Goal: Task Accomplishment & Management: Complete application form

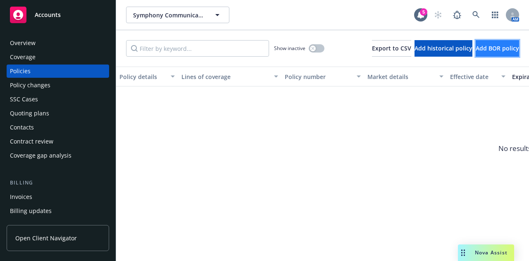
click at [503, 54] on button "Add BOR policy" at bounding box center [497, 48] width 43 height 17
select select "other"
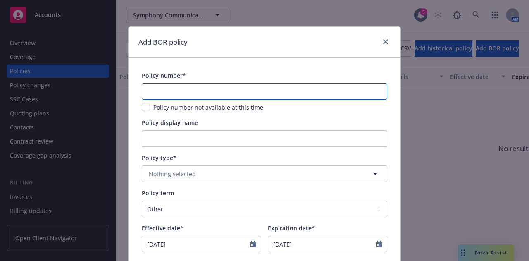
click at [253, 96] on input "text" at bounding box center [265, 91] width 246 height 17
paste input "10UUNDI9319"
type input "10UUNDI9319"
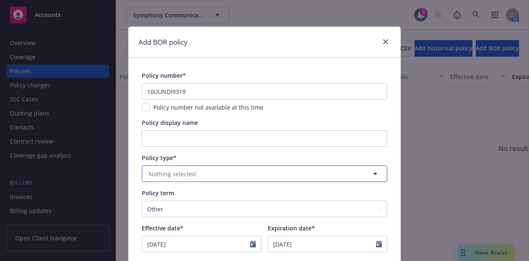
click at [301, 171] on button "Nothing selected" at bounding box center [265, 173] width 246 height 17
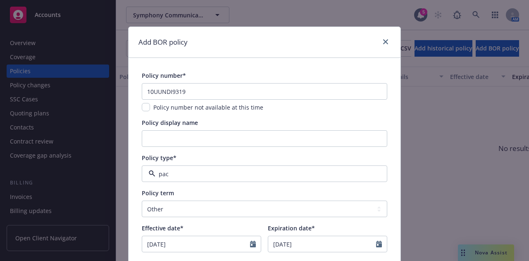
type input "pack"
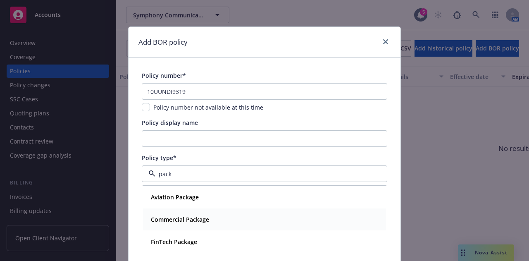
click at [250, 226] on div "Commercial Package" at bounding box center [265, 219] width 244 height 22
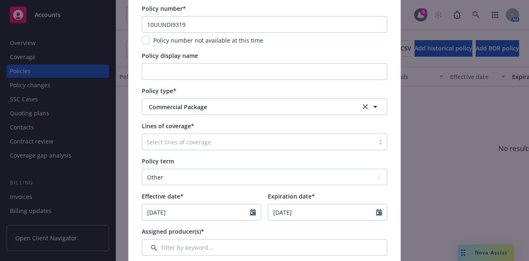
scroll to position [68, 0]
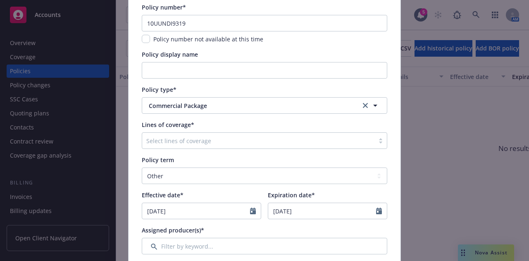
click at [294, 143] on div at bounding box center [258, 141] width 224 height 10
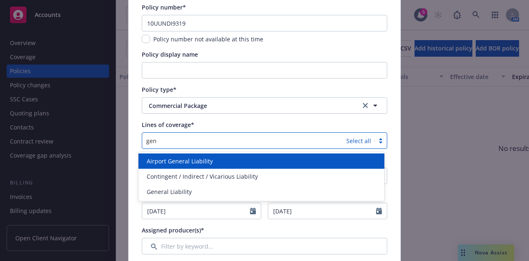
type input "gene"
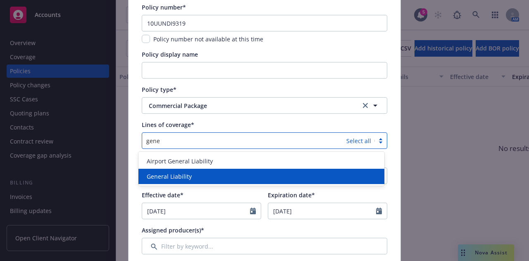
click at [248, 175] on div "General Liability" at bounding box center [261, 176] width 236 height 9
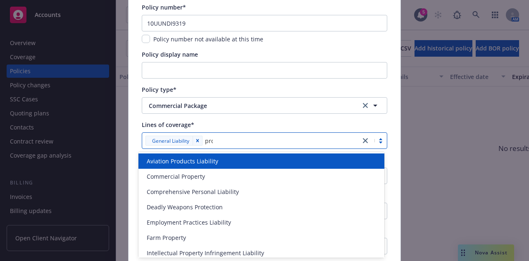
type input "prop"
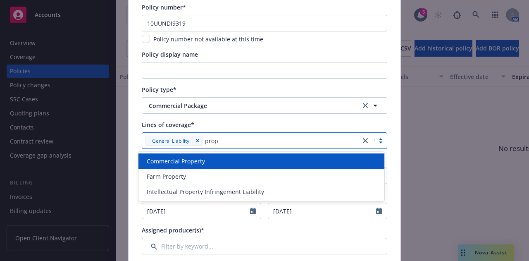
click at [240, 159] on div "Commercial Property" at bounding box center [261, 161] width 236 height 9
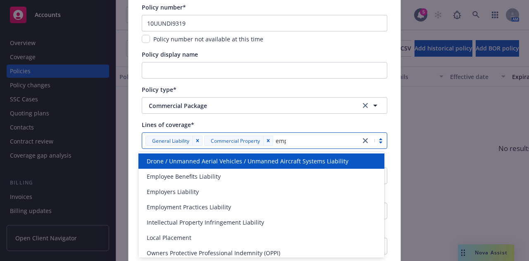
type input "empl"
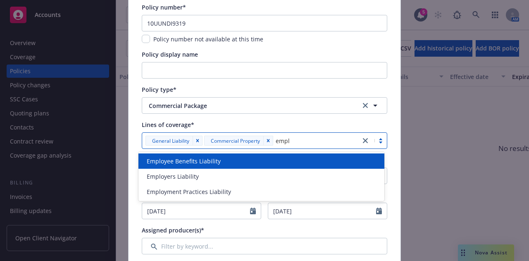
click at [272, 158] on div "Employee Benefits Liability" at bounding box center [261, 161] width 236 height 9
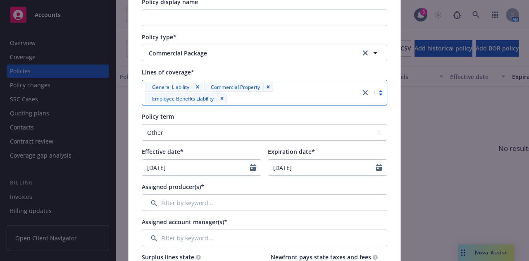
scroll to position [121, 0]
click at [225, 136] on select "Select policy term 12 Month 6 Month 4 Month 3 Month 2 Month 1 Month 36 Month (3…" at bounding box center [265, 132] width 246 height 17
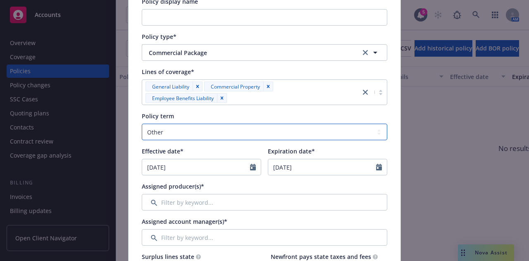
select select "12"
click at [142, 124] on select "Select policy term 12 Month 6 Month 4 Month 3 Month 2 Month 1 Month 36 Month (3…" at bounding box center [265, 132] width 246 height 17
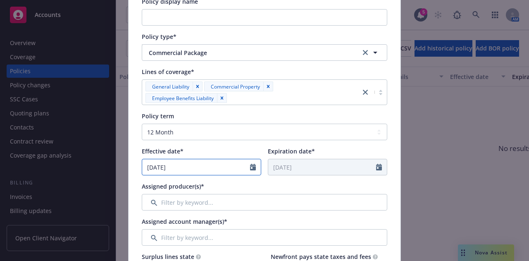
click at [188, 164] on input "[DATE]" at bounding box center [196, 167] width 108 height 16
select select "10"
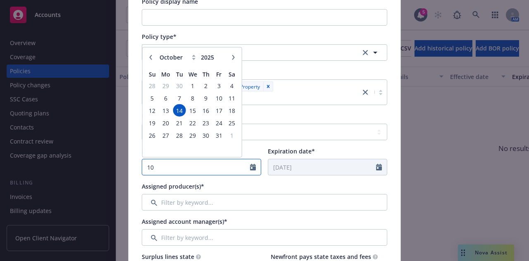
type input "1"
type input "01/01/2025"
type input "01/01/2026"
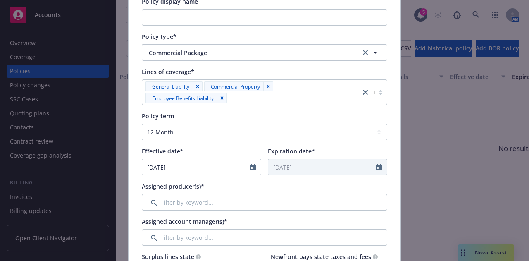
click at [212, 192] on div "Assigned producer(s)*" at bounding box center [265, 196] width 246 height 29
click at [256, 205] on input "Filter by keyword..." at bounding box center [265, 202] width 246 height 17
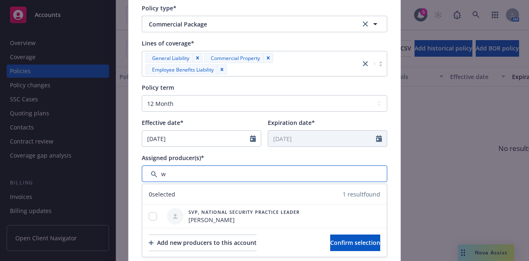
scroll to position [150, 0]
type input "w"
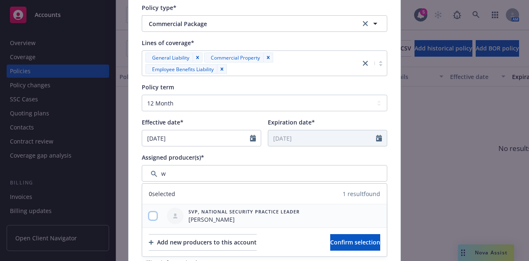
click at [151, 214] on input "checkbox" at bounding box center [153, 216] width 8 height 8
checkbox input "true"
click at [362, 242] on span "Confirm selection" at bounding box center [355, 242] width 50 height 8
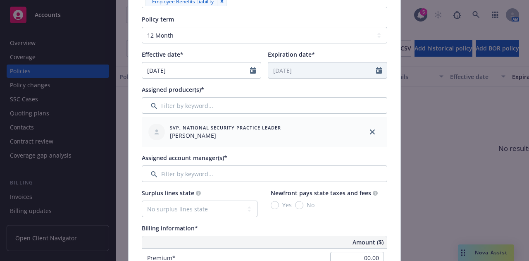
scroll to position [219, 0]
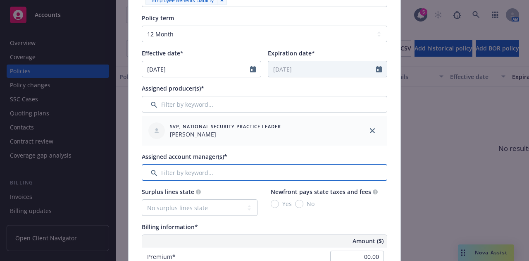
click at [306, 172] on input "Filter by keyword..." at bounding box center [265, 172] width 246 height 17
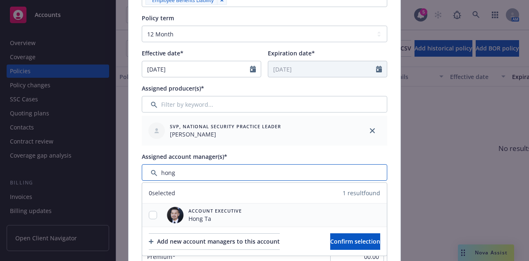
type input "hong"
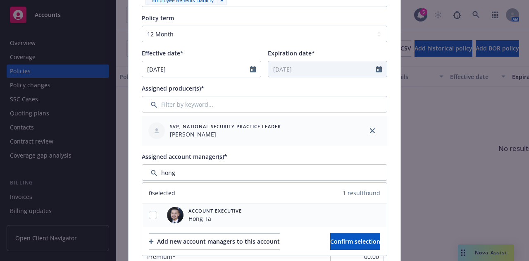
click at [143, 211] on div at bounding box center [152, 215] width 21 height 9
click at [149, 213] on input "checkbox" at bounding box center [153, 215] width 8 height 8
checkbox input "true"
click at [330, 247] on button "Confirm selection" at bounding box center [355, 241] width 50 height 17
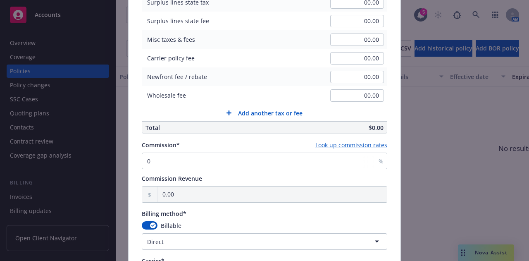
scroll to position [526, 0]
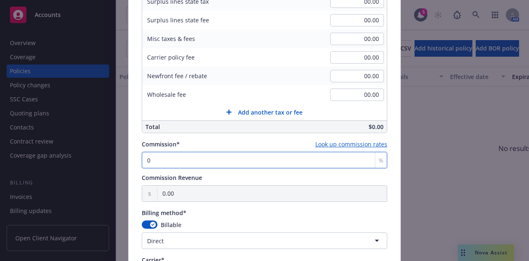
click at [217, 157] on input "0" at bounding box center [265, 160] width 246 height 17
type input "0"
type input "15"
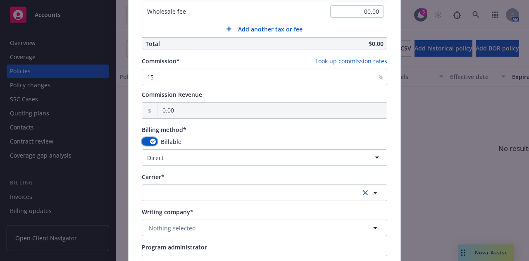
scroll to position [615, 0]
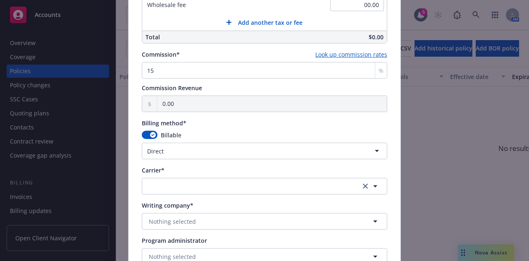
click at [239, 152] on html "Accounts Overview Coverage Policies Policy changes SSC Cases Quoting plans Cont…" at bounding box center [264, 130] width 529 height 261
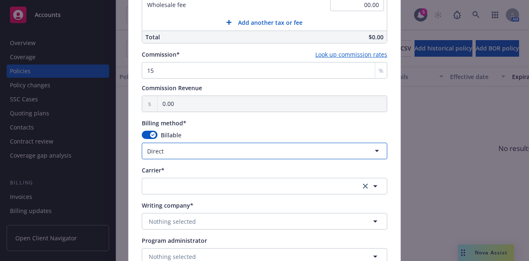
click at [394, 119] on html "Accounts Overview Coverage Policies Policy changes SSC Cases Quoting plans Cont…" at bounding box center [264, 130] width 529 height 261
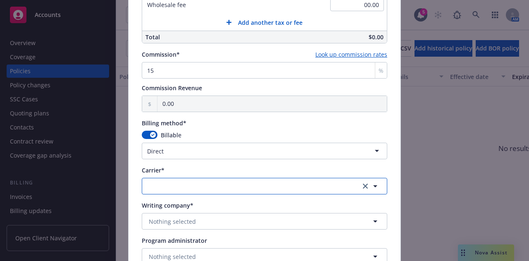
click at [326, 184] on button "button" at bounding box center [265, 186] width 246 height 17
type input "hart"
click at [241, 188] on button "button" at bounding box center [265, 186] width 246 height 17
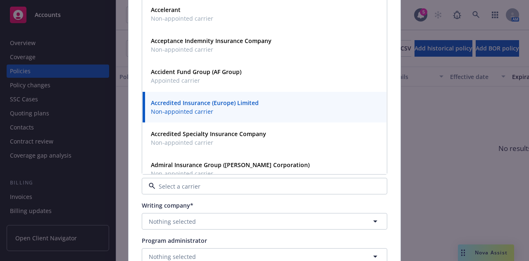
click at [195, 186] on input at bounding box center [262, 186] width 215 height 9
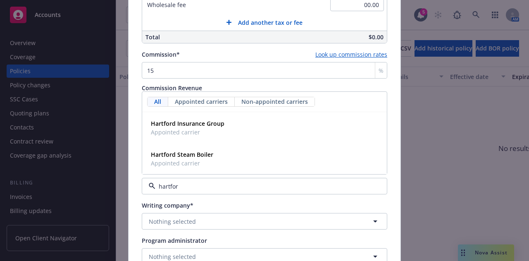
type input "hartford"
click at [212, 123] on strong "Hartford Insurance Group" at bounding box center [188, 123] width 74 height 8
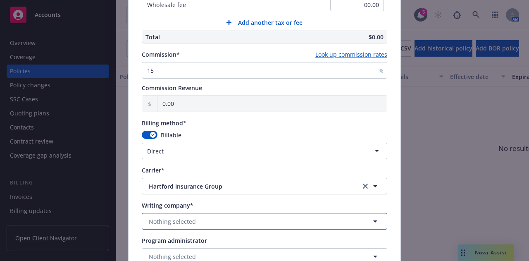
click at [218, 220] on button "Nothing selected" at bounding box center [265, 221] width 246 height 17
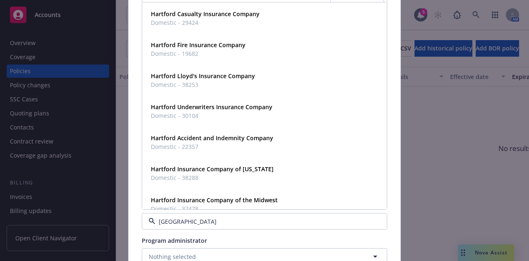
type input "hartford f"
click at [297, 23] on div "Hartford Fire Insurance Company Domestic - 19682" at bounding box center [265, 18] width 234 height 21
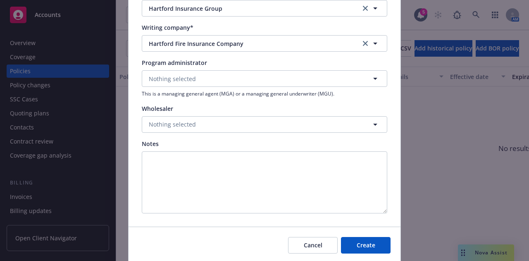
scroll to position [794, 0]
click at [377, 242] on button "Create" at bounding box center [366, 244] width 50 height 17
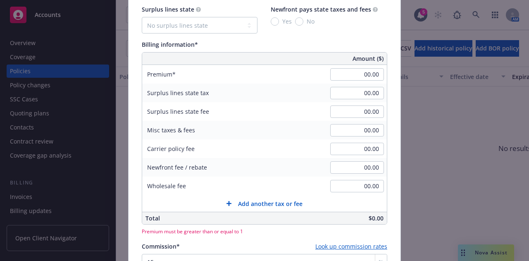
scroll to position [437, 0]
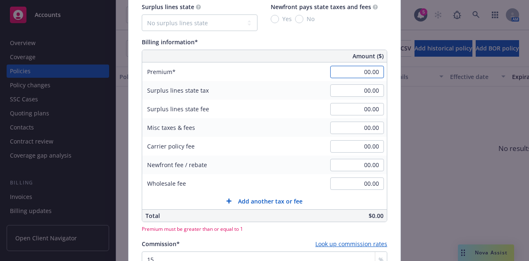
click at [357, 74] on input "00.00" at bounding box center [357, 72] width 54 height 12
type input "00.00"
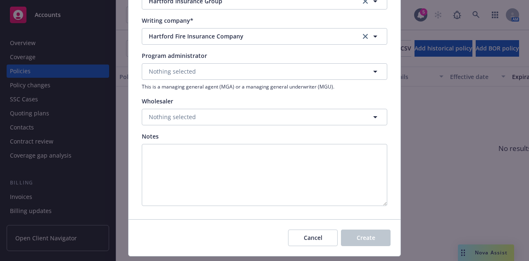
scroll to position [831, 0]
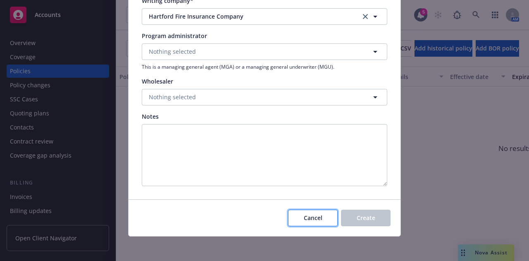
click at [302, 221] on button "Cancel" at bounding box center [313, 218] width 50 height 17
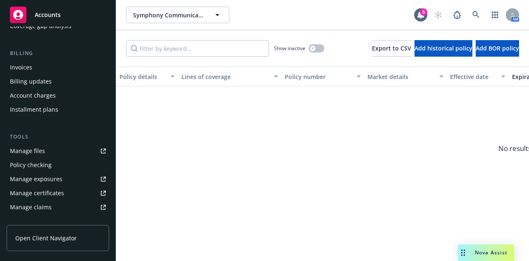
scroll to position [133, 0]
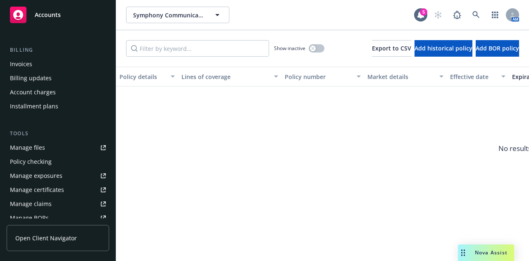
click at [55, 153] on link "Manage files" at bounding box center [58, 147] width 103 height 13
click at [476, 55] on button "Add BOR policy" at bounding box center [497, 48] width 43 height 17
select select "other"
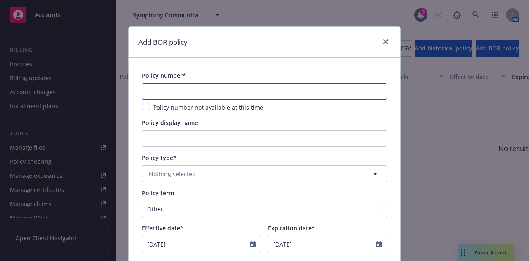
click at [255, 87] on input "text" at bounding box center [265, 91] width 246 height 17
paste input "10UUNDI9319"
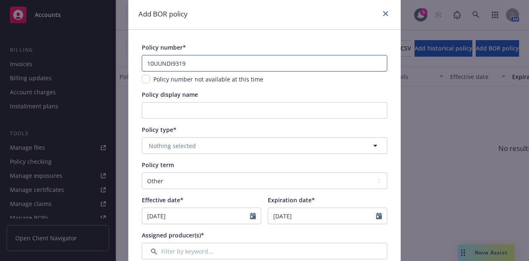
type input "10UUNDI9319"
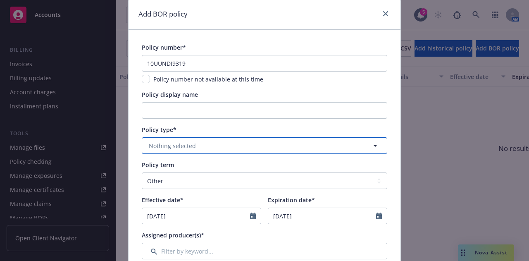
click at [304, 148] on button "Nothing selected" at bounding box center [265, 145] width 246 height 17
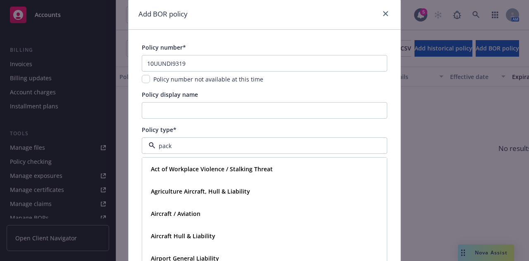
type input "packa"
click at [256, 192] on div "Commercial Package" at bounding box center [265, 191] width 234 height 12
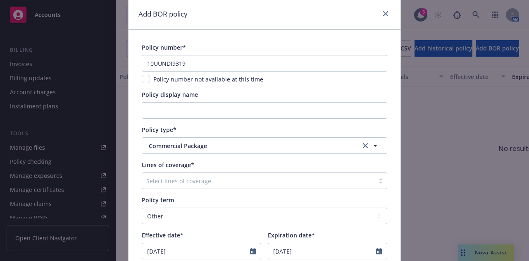
click at [211, 185] on div at bounding box center [258, 181] width 224 height 10
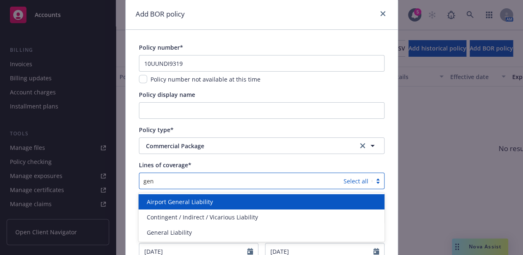
scroll to position [0, 0]
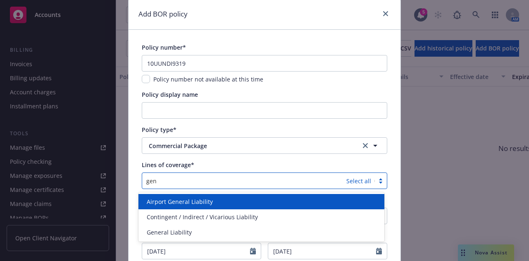
type input "gene"
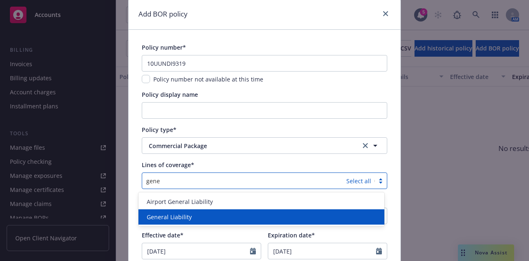
click at [197, 219] on div "General Liability" at bounding box center [261, 216] width 236 height 9
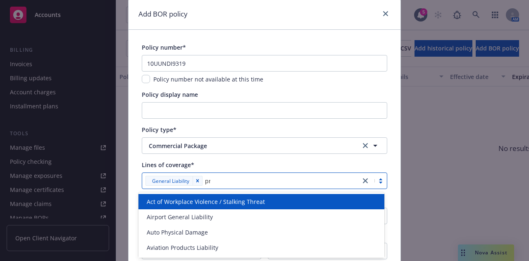
type input "prop"
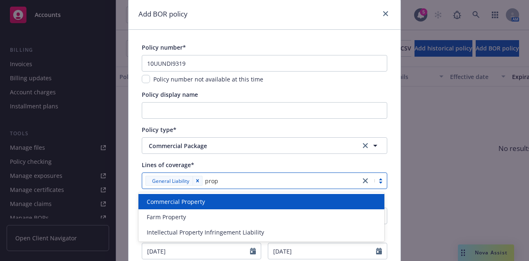
click at [240, 201] on div "Commercial Property" at bounding box center [261, 201] width 236 height 9
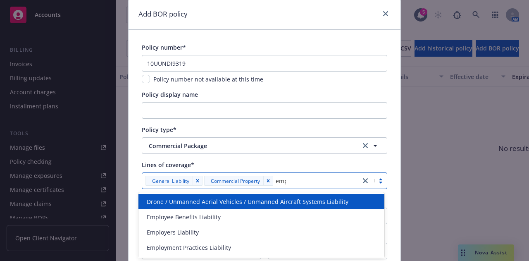
type input "empl"
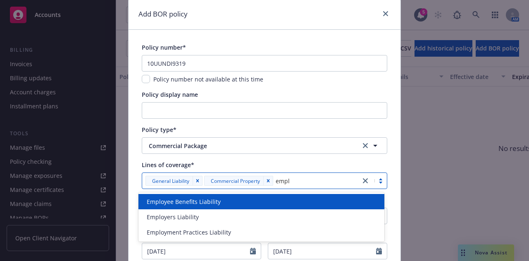
click at [229, 203] on div "Employee Benefits Liability" at bounding box center [261, 201] width 236 height 9
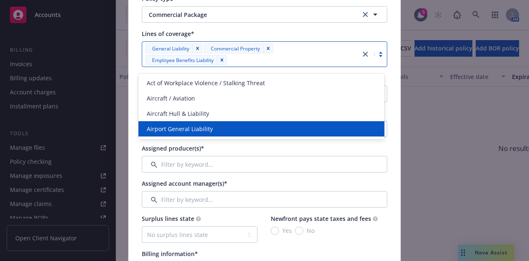
scroll to position [160, 0]
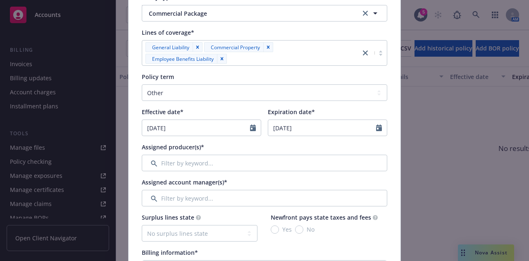
click at [334, 145] on div "Assigned producer(s)*" at bounding box center [265, 147] width 246 height 9
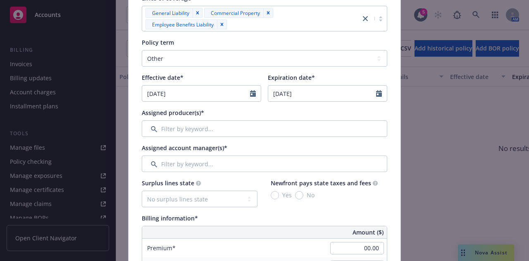
scroll to position [195, 0]
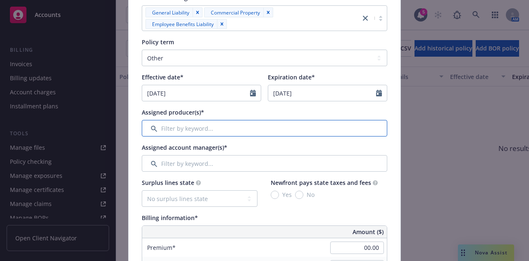
click at [318, 132] on input "Filter by keyword..." at bounding box center [265, 128] width 246 height 17
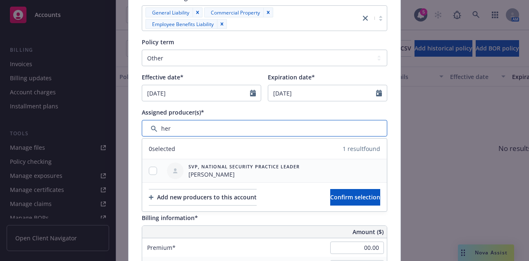
type input "her"
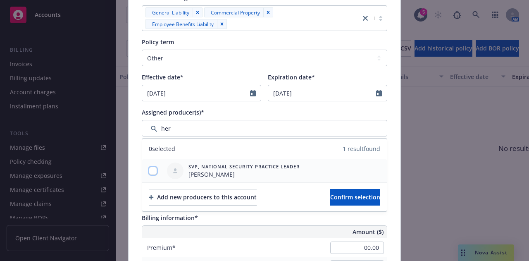
click at [150, 170] on input "checkbox" at bounding box center [153, 171] width 8 height 8
checkbox input "true"
click at [330, 196] on button "Confirm selection" at bounding box center [355, 197] width 50 height 17
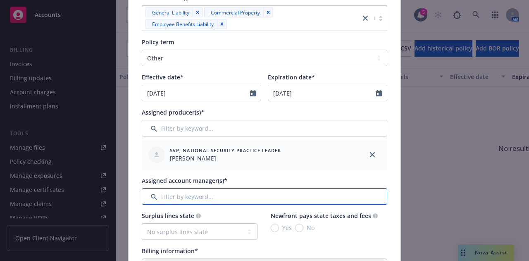
click at [271, 191] on input "Filter by keyword..." at bounding box center [265, 196] width 246 height 17
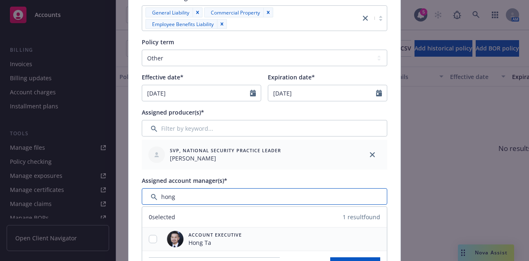
type input "hong"
click at [152, 240] on input "checkbox" at bounding box center [153, 239] width 8 height 8
checkbox input "true"
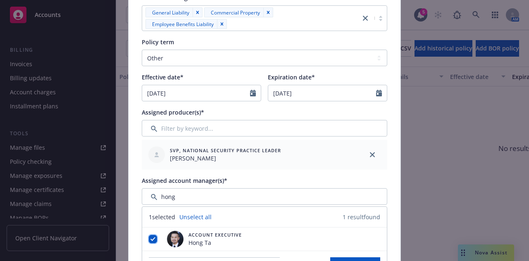
scroll to position [246, 0]
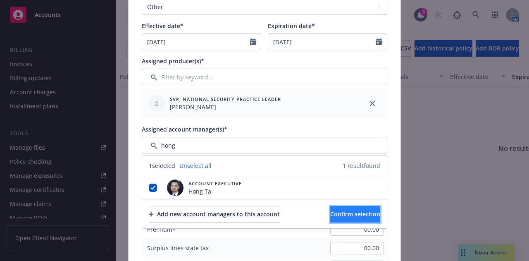
click at [344, 207] on button "Confirm selection" at bounding box center [355, 214] width 50 height 17
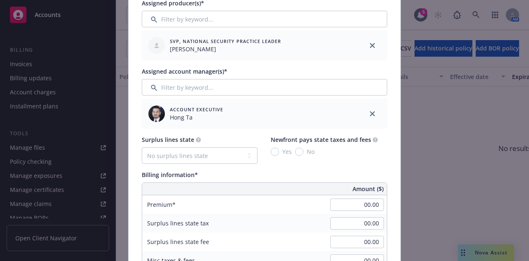
scroll to position [309, 0]
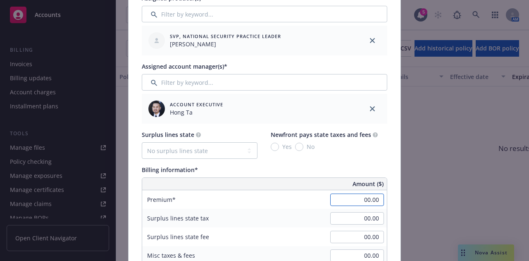
click at [336, 205] on input "00.00" at bounding box center [357, 199] width 54 height 12
type input "20,421.00"
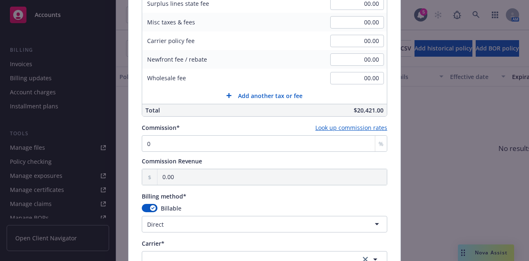
scroll to position [543, 0]
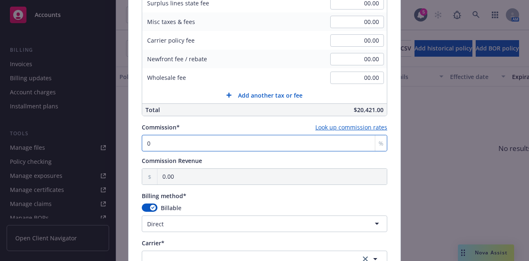
click at [291, 149] on input "0" at bounding box center [265, 143] width 246 height 17
type input "1"
type input "204.21"
type input "15"
type input "3,063.15"
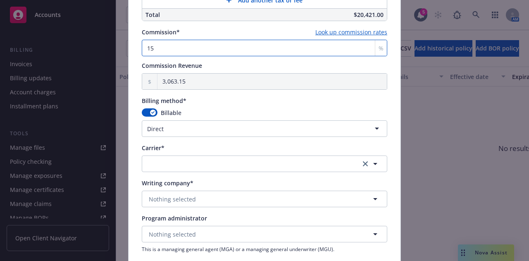
scroll to position [645, 0]
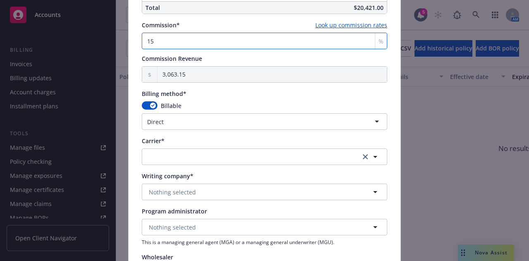
type input "15"
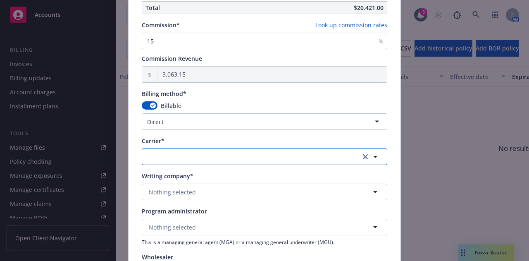
click at [298, 157] on button "button" at bounding box center [265, 156] width 246 height 17
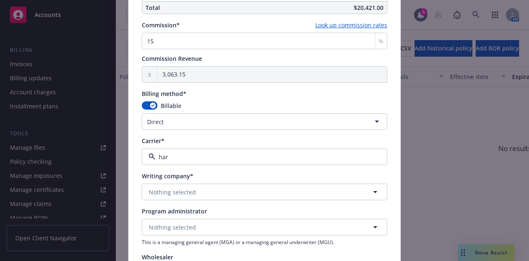
type input "hart"
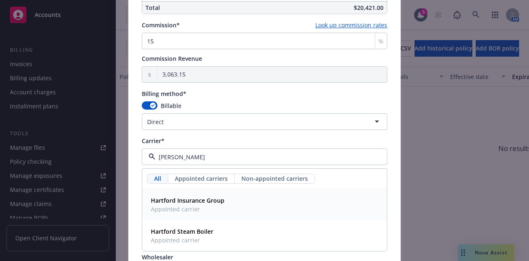
click at [258, 202] on div "Hartford Insurance Group Appointed carrier" at bounding box center [265, 204] width 234 height 21
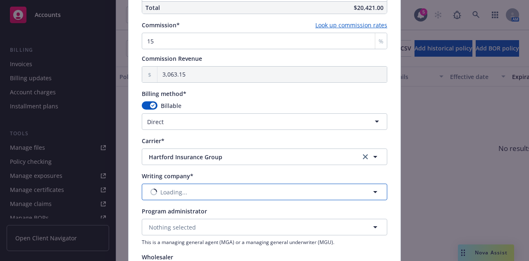
click at [281, 192] on button "Loading..." at bounding box center [265, 192] width 246 height 17
type input "hart"
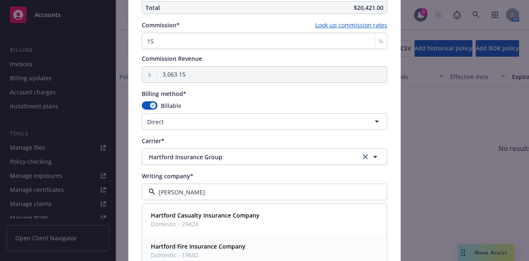
click at [260, 243] on div "Hartford Fire Insurance Company Domestic - 19682" at bounding box center [265, 250] width 234 height 21
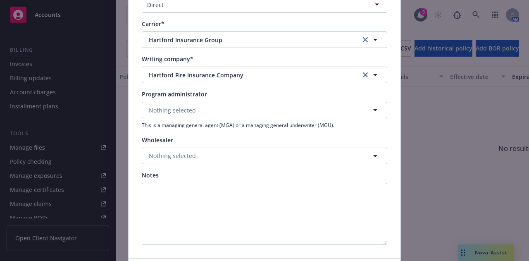
scroll to position [820, 0]
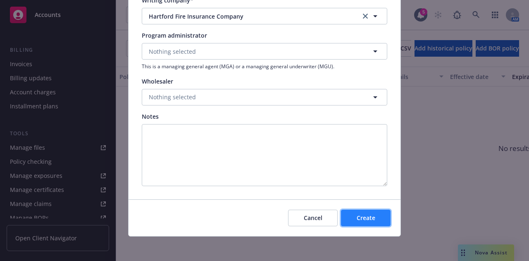
click at [365, 216] on span "Create" at bounding box center [366, 218] width 19 height 8
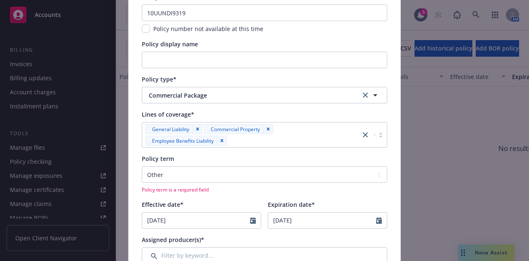
scroll to position [69, 0]
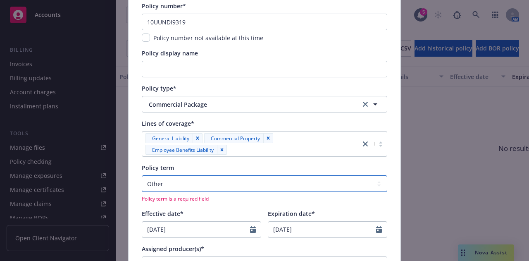
click at [217, 185] on select "Select policy term 12 Month 6 Month 4 Month 3 Month 2 Month 1 Month 36 Month (3…" at bounding box center [265, 183] width 246 height 17
select select "12"
click at [142, 175] on select "Select policy term 12 Month 6 Month 4 Month 3 Month 2 Month 1 Month 36 Month (3…" at bounding box center [265, 183] width 246 height 17
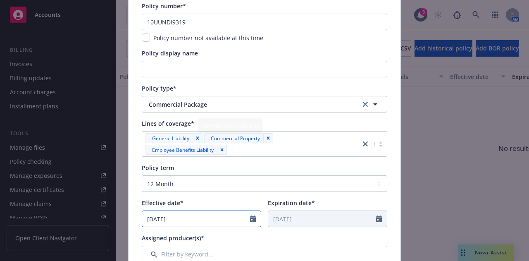
select select "10"
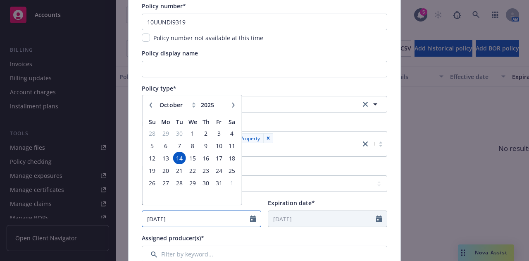
click at [218, 211] on input "[DATE]" at bounding box center [196, 219] width 108 height 16
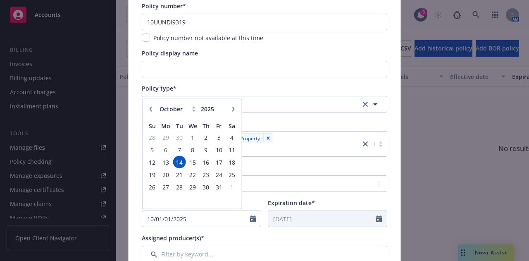
type input "[DATE]"
drag, startPoint x: 207, startPoint y: 223, endPoint x: 116, endPoint y: 229, distance: 91.1
click at [116, 229] on div "Add BOR policy Policy number* 10UUNDI9319 Policy number not available at this t…" at bounding box center [264, 130] width 529 height 261
type input "01/01/2025"
type input "01/01/2026"
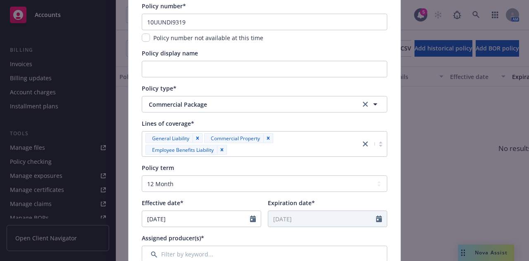
click at [311, 204] on div "Expiration date*" at bounding box center [327, 202] width 119 height 9
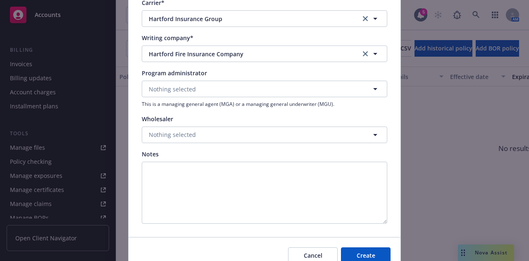
scroll to position [820, 0]
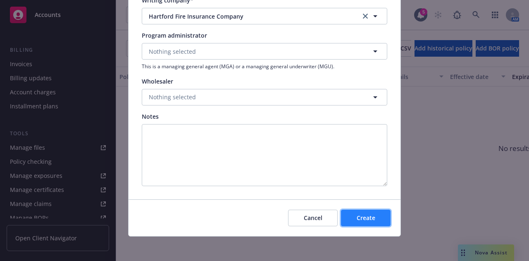
click at [366, 210] on button "Create" at bounding box center [366, 218] width 50 height 17
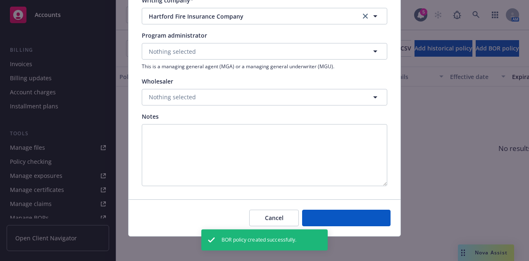
select select "other"
type input "[DATE]"
type input "10/14/2026"
type input "00.00"
type input "0"
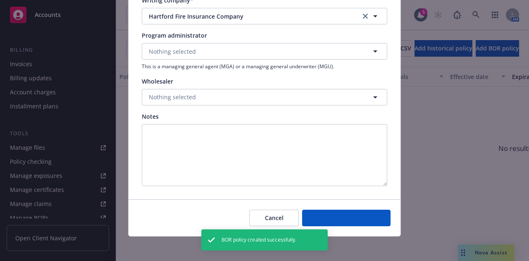
type input "0.00"
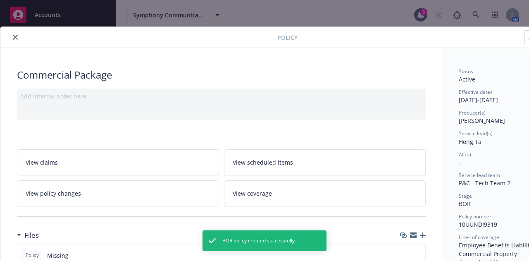
drag, startPoint x: 14, startPoint y: 37, endPoint x: 61, endPoint y: 61, distance: 52.5
click at [14, 37] on icon "close" at bounding box center [15, 37] width 5 height 5
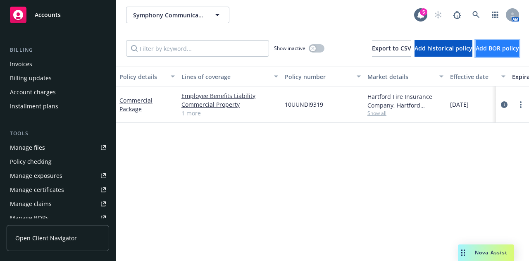
click at [508, 47] on span "Add BOR policy" at bounding box center [497, 48] width 43 height 8
select select "other"
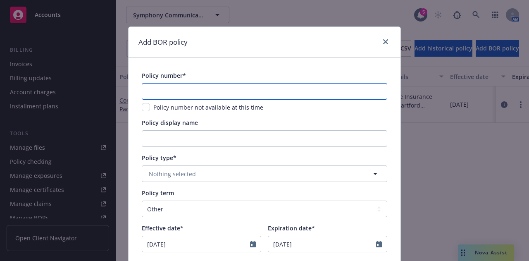
click at [314, 88] on input "text" at bounding box center [265, 91] width 246 height 17
paste input "10UENDI9398"
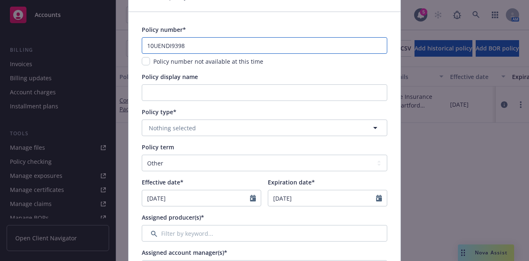
scroll to position [50, 0]
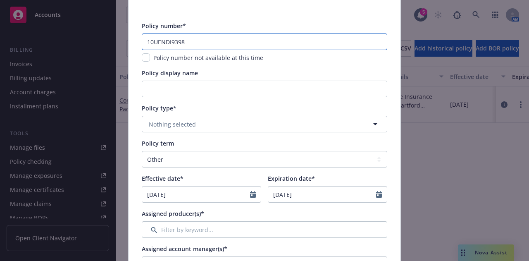
type input "10UENDI9398"
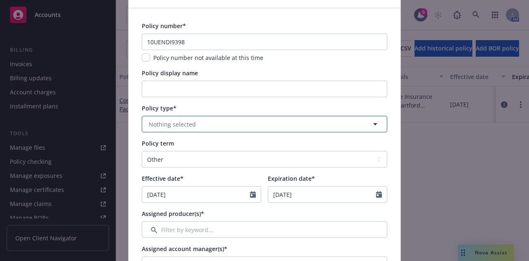
click at [312, 128] on button "Nothing selected" at bounding box center [265, 124] width 246 height 17
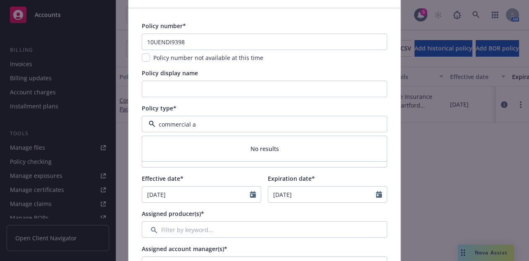
type input "commercial au"
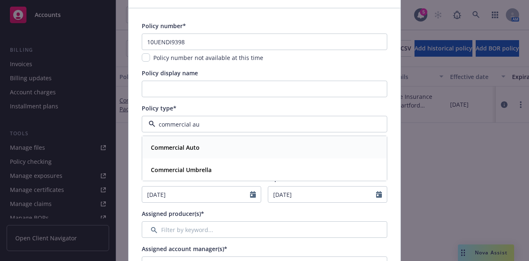
click at [163, 153] on div "Commercial Auto" at bounding box center [175, 147] width 54 height 12
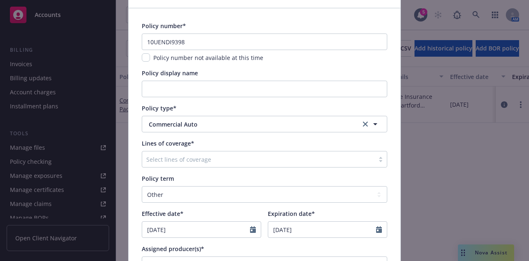
click at [312, 158] on div at bounding box center [258, 159] width 224 height 10
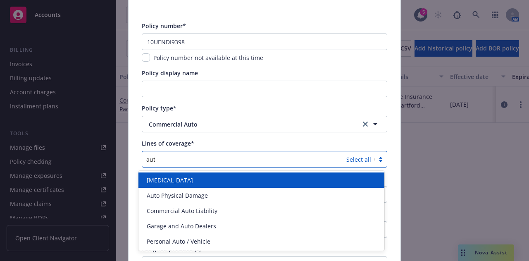
type input "auto"
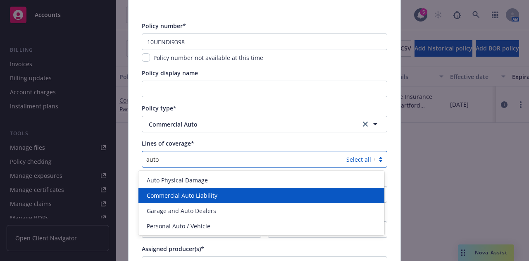
click at [207, 194] on span "Commercial Auto Liability" at bounding box center [182, 195] width 71 height 9
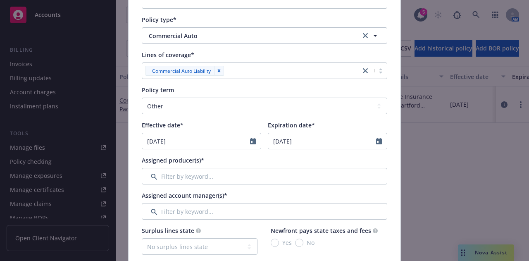
scroll to position [144, 0]
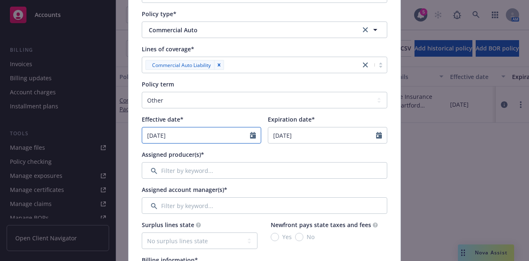
select select "10"
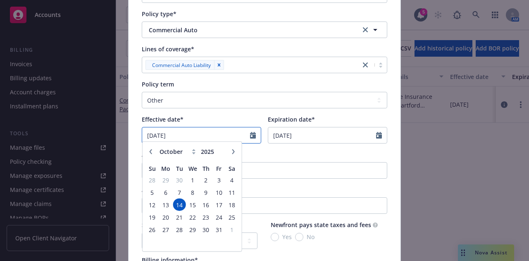
drag, startPoint x: 210, startPoint y: 139, endPoint x: 95, endPoint y: 139, distance: 114.9
click at [95, 139] on div "Add BOR policy Policy number* 10UENDI9398 Policy number not available at this t…" at bounding box center [264, 130] width 529 height 261
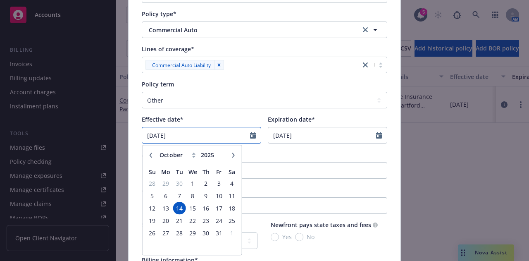
type input "01/01/2025"
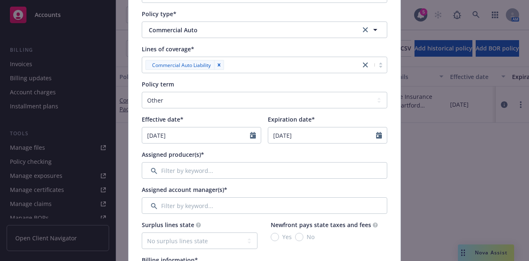
click at [331, 153] on div "Assigned producer(s)*" at bounding box center [265, 154] width 246 height 9
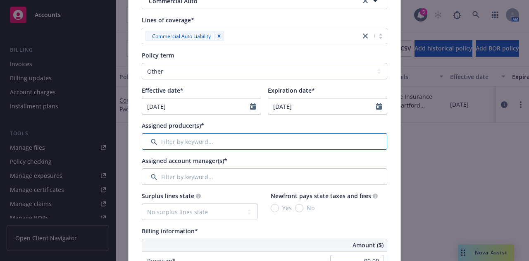
click at [305, 137] on input "Filter by keyword..." at bounding box center [265, 141] width 246 height 17
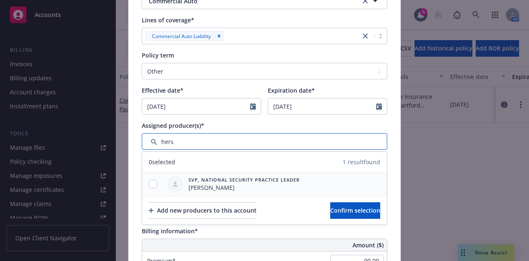
type input "hers"
click at [149, 184] on input "checkbox" at bounding box center [153, 184] width 8 height 8
checkbox input "true"
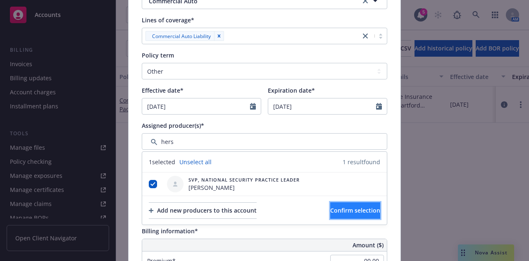
click at [330, 206] on button "Confirm selection" at bounding box center [355, 210] width 50 height 17
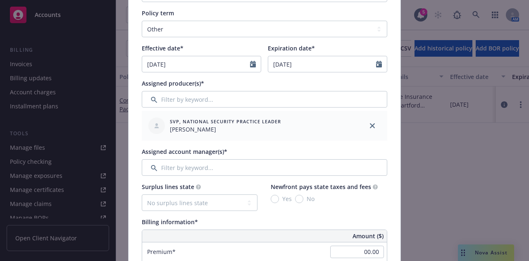
scroll to position [215, 0]
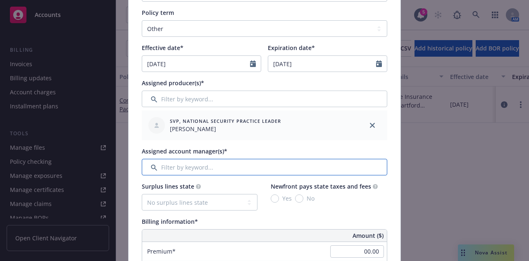
click at [297, 163] on input "Filter by keyword..." at bounding box center [265, 167] width 246 height 17
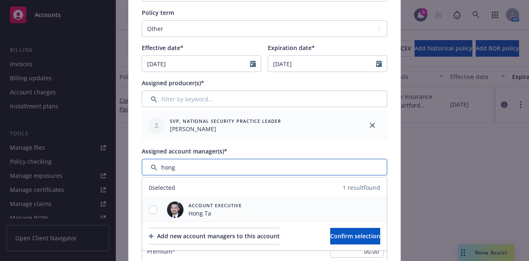
type input "hong"
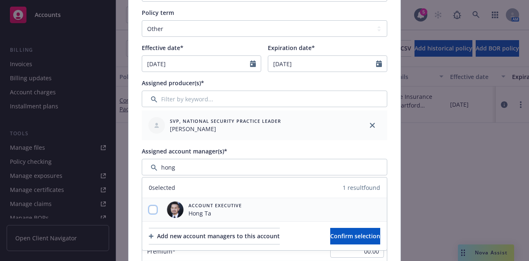
click at [149, 209] on input "checkbox" at bounding box center [153, 209] width 8 height 8
checkbox input "true"
click at [356, 236] on span "Confirm selection" at bounding box center [355, 236] width 50 height 8
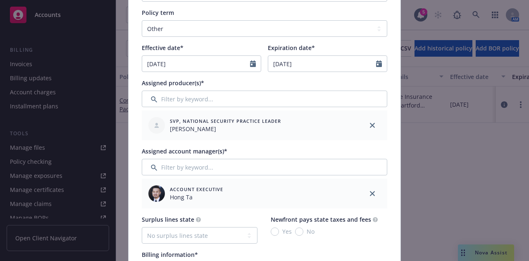
scroll to position [349, 0]
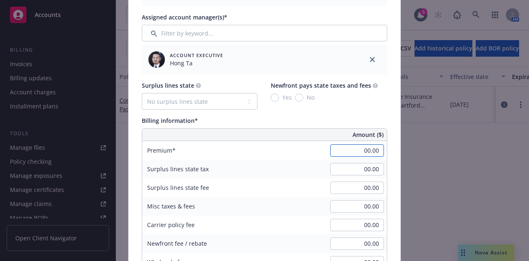
click at [349, 150] on input "00.00" at bounding box center [357, 150] width 54 height 12
type input "5,844.00"
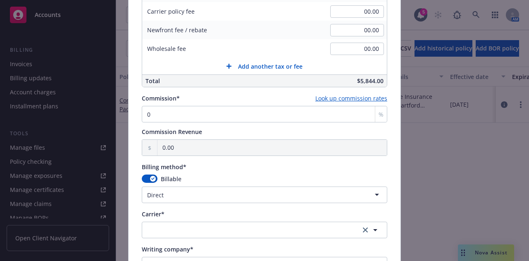
scroll to position [563, 0]
click at [256, 110] on input "0" at bounding box center [265, 113] width 246 height 17
type input "1"
type input "58.44"
type input "15"
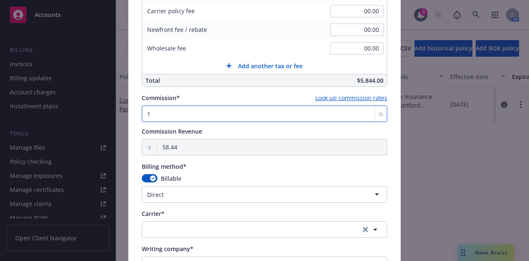
type input "876.60"
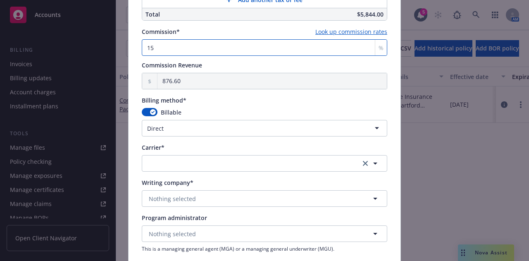
scroll to position [641, 0]
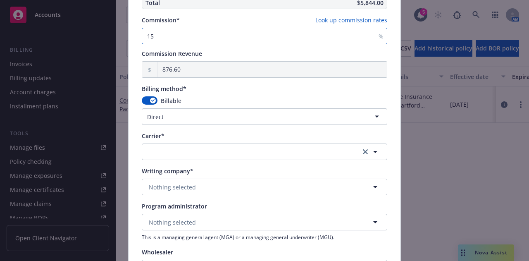
type input "15"
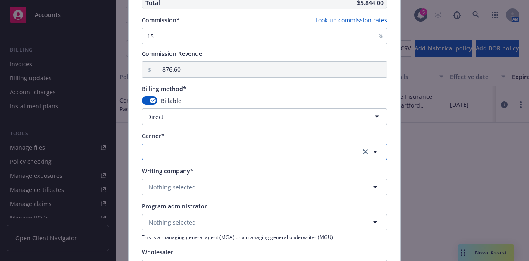
click at [277, 153] on button "button" at bounding box center [265, 151] width 246 height 17
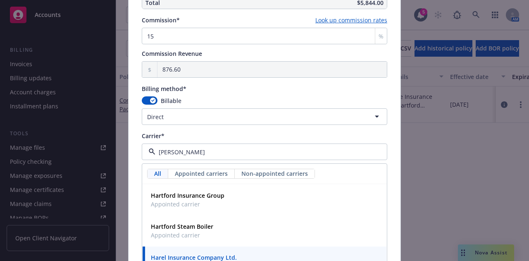
type input "hartf"
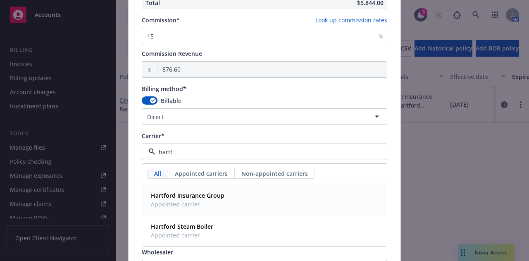
click at [233, 206] on div "Hartford Insurance Group Appointed carrier" at bounding box center [265, 199] width 234 height 21
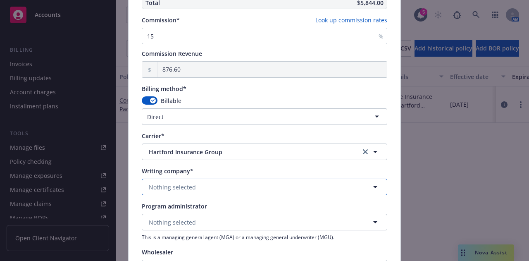
click at [272, 185] on button "Nothing selected" at bounding box center [265, 187] width 246 height 17
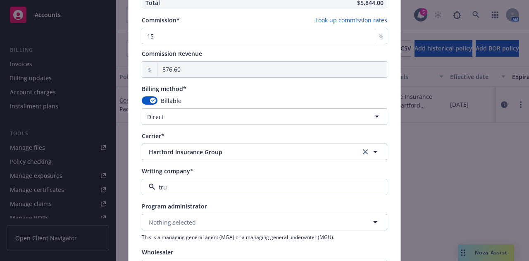
type input "trum"
click at [255, 201] on div "Trumbull Insurance Company Domestic - 27120" at bounding box center [265, 214] width 244 height 31
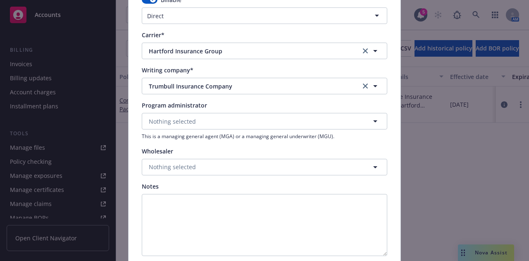
scroll to position [812, 0]
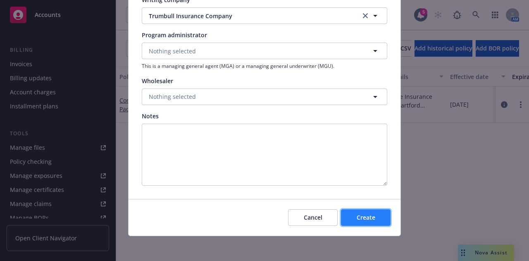
click at [380, 219] on button "Create" at bounding box center [366, 217] width 50 height 17
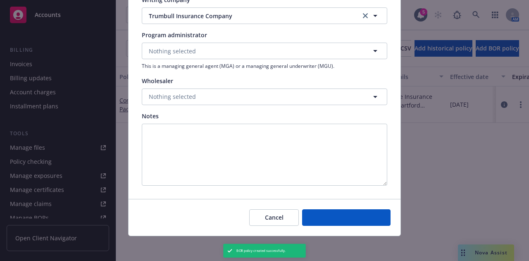
type input "[DATE]"
type input "00.00"
type input "0"
type input "0.00"
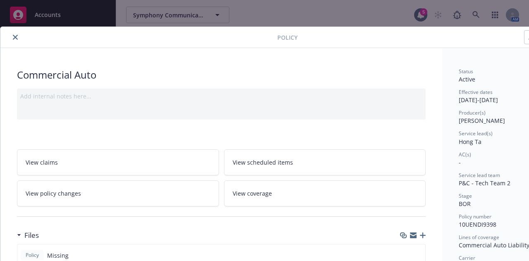
click at [13, 37] on icon "close" at bounding box center [15, 37] width 5 height 5
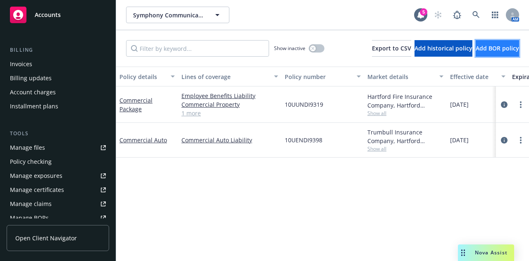
click at [516, 49] on span "Add BOR policy" at bounding box center [497, 48] width 43 height 8
select select "other"
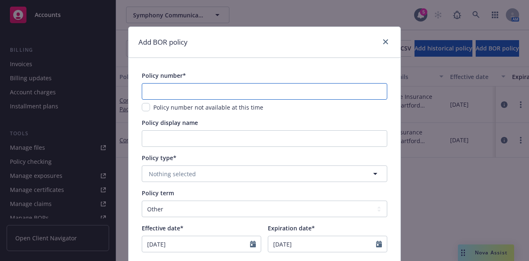
click at [329, 93] on input "text" at bounding box center [265, 91] width 246 height 17
paste input "10WEAP2N4C"
type input "10WEAP2N4C"
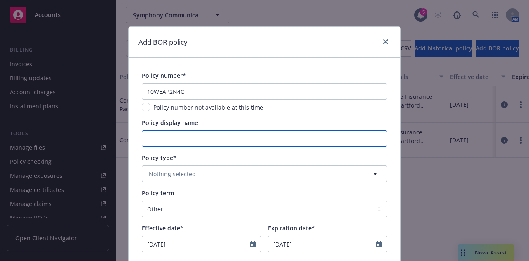
click at [285, 140] on input "Policy display name" at bounding box center [265, 138] width 246 height 17
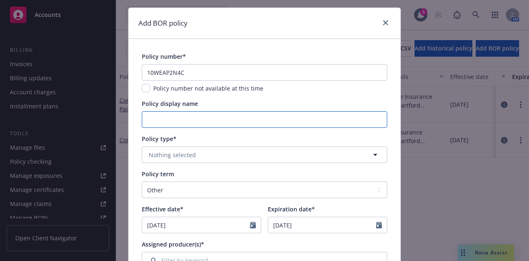
scroll to position [21, 0]
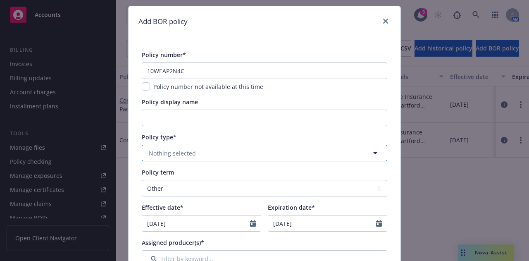
click at [308, 157] on button "Nothing selected" at bounding box center [265, 153] width 246 height 17
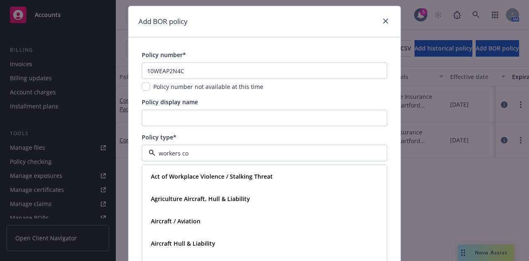
type input "workers com"
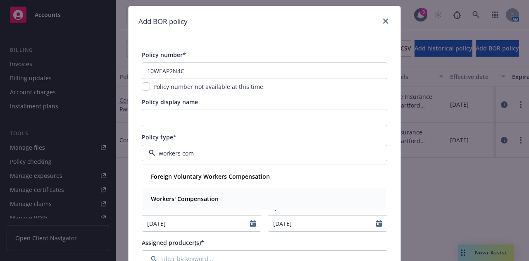
click at [204, 197] on strong "Workers' Compensation" at bounding box center [185, 199] width 68 height 8
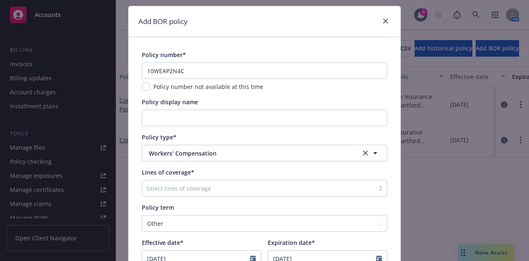
click at [243, 191] on div at bounding box center [258, 188] width 224 height 10
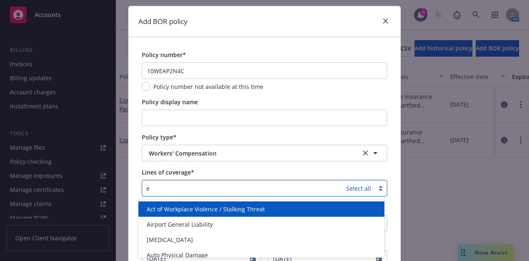
type input "em"
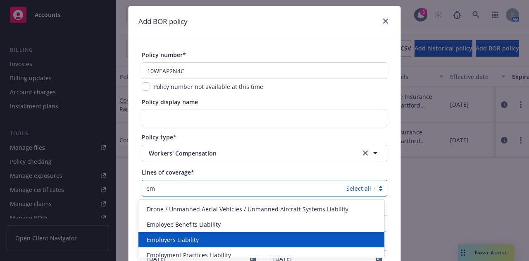
click at [215, 233] on div "Employers Liability" at bounding box center [261, 239] width 246 height 15
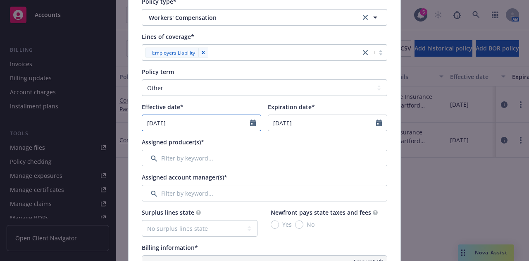
select select "10"
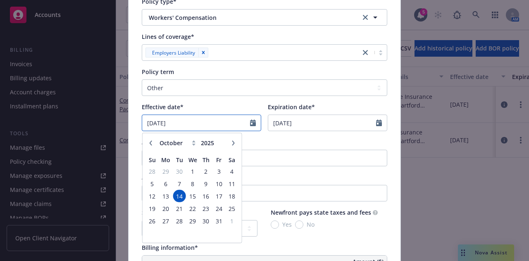
drag, startPoint x: 214, startPoint y: 125, endPoint x: 135, endPoint y: 126, distance: 78.5
type input "01/01/2025"
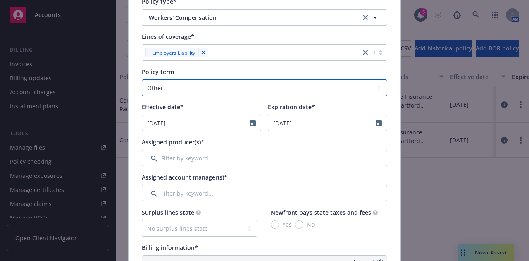
click at [217, 86] on select "Select policy term 12 Month 6 Month 4 Month 3 Month 2 Month 1 Month 36 Month (3…" at bounding box center [265, 87] width 246 height 17
select select "12"
click at [142, 79] on select "Select policy term 12 Month 6 Month 4 Month 3 Month 2 Month 1 Month 36 Month (3…" at bounding box center [265, 87] width 246 height 17
type input "01/01/2026"
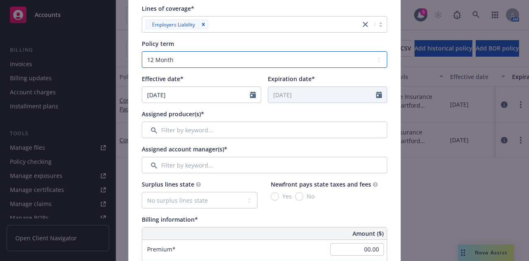
scroll to position [186, 0]
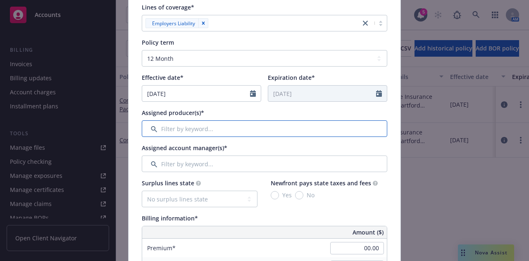
click at [301, 127] on input "Filter by keyword..." at bounding box center [265, 128] width 246 height 17
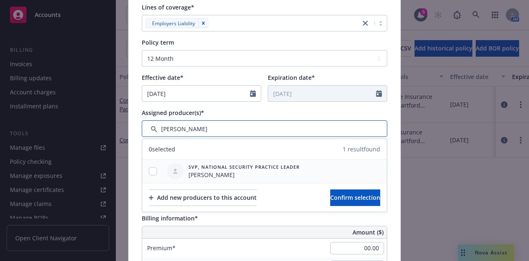
type input "hersh"
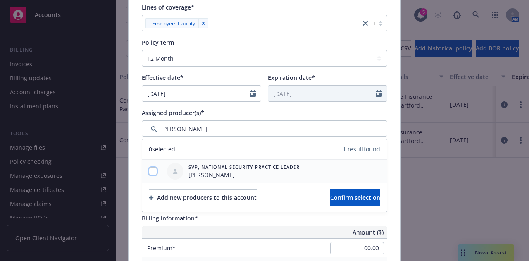
click at [151, 171] on input "checkbox" at bounding box center [153, 171] width 8 height 8
checkbox input "true"
click at [334, 196] on span "Confirm selection" at bounding box center [355, 197] width 50 height 8
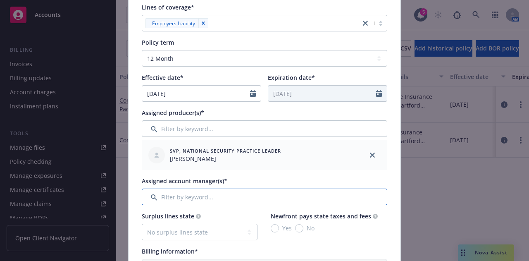
click at [293, 195] on input "Filter by keyword..." at bounding box center [265, 196] width 246 height 17
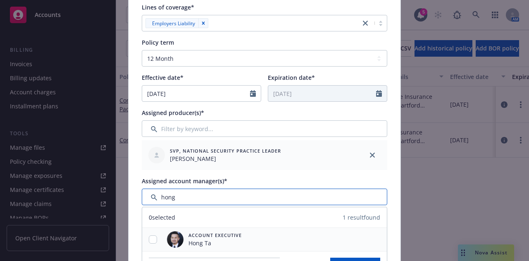
type input "hong"
drag, startPoint x: 149, startPoint y: 241, endPoint x: 155, endPoint y: 238, distance: 6.3
click at [149, 241] on input "checkbox" at bounding box center [153, 239] width 8 height 8
checkbox input "true"
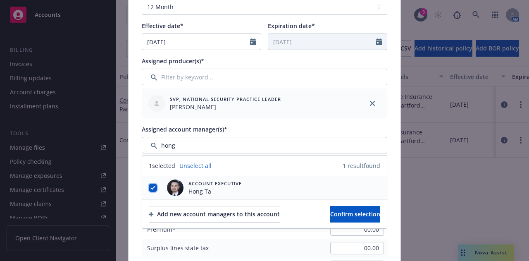
scroll to position [238, 0]
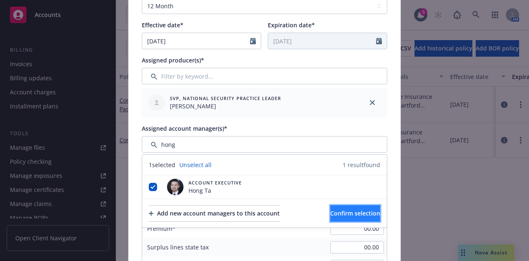
click at [360, 210] on span "Confirm selection" at bounding box center [355, 213] width 50 height 8
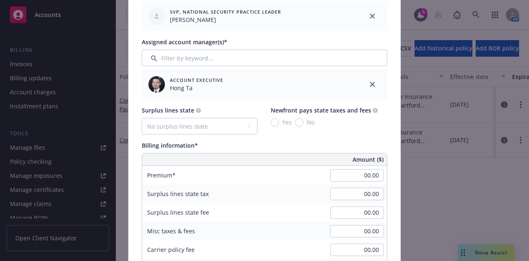
scroll to position [329, 0]
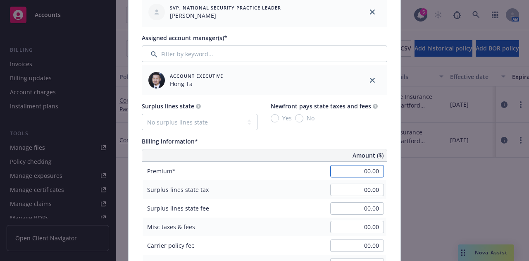
click at [351, 174] on input "00.00" at bounding box center [357, 171] width 54 height 12
type input "34,099.00"
click at [389, 138] on div "Policy number* 10WEAP2N4C Policy number not available at this time Policy displ…" at bounding box center [265, 205] width 272 height 952
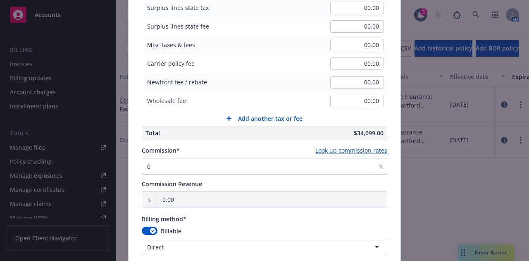
scroll to position [535, 0]
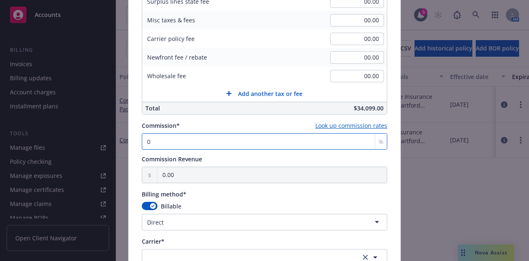
click at [255, 138] on input "0" at bounding box center [265, 141] width 246 height 17
type input "01"
type input "340.99"
type input "015"
type input "5,114.85"
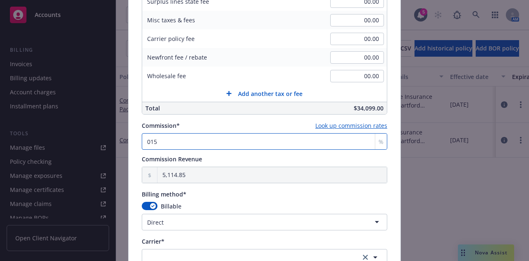
type input "01"
type input "340.99"
type input "0"
type input "0.00"
type input "1"
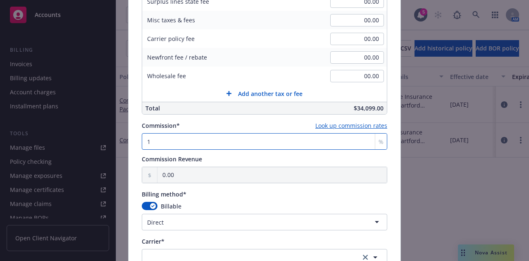
type input "340.99"
type input "15"
type input "5,114.85"
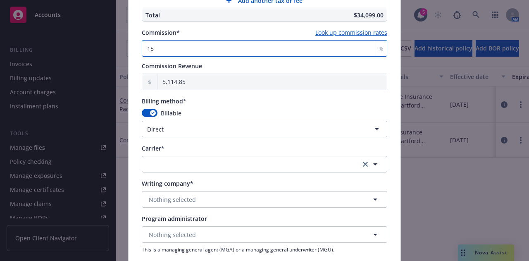
scroll to position [630, 0]
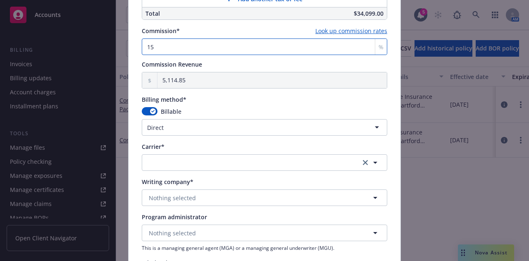
type input "15"
click at [303, 162] on button "button" at bounding box center [265, 162] width 246 height 17
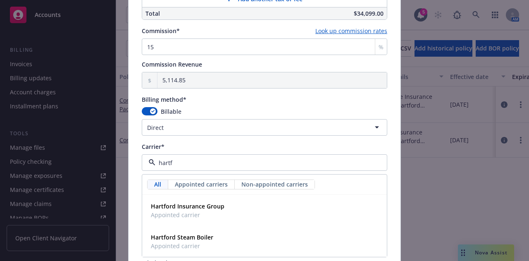
type input "hartfo"
click at [303, 206] on div "Hartford Insurance Group Appointed carrier" at bounding box center [265, 210] width 234 height 21
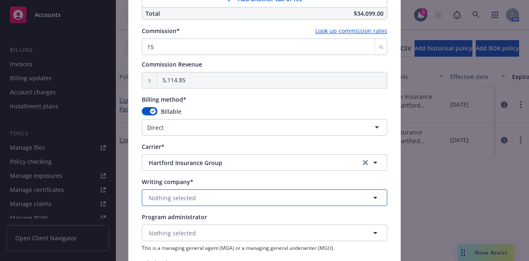
click at [279, 198] on button "Nothing selected" at bounding box center [265, 197] width 246 height 17
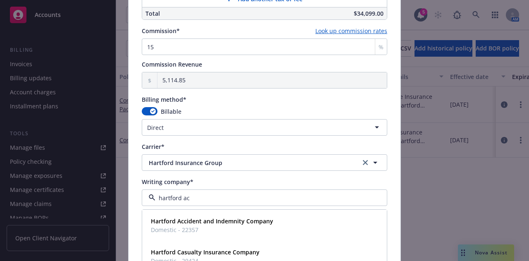
type input "hartford acc"
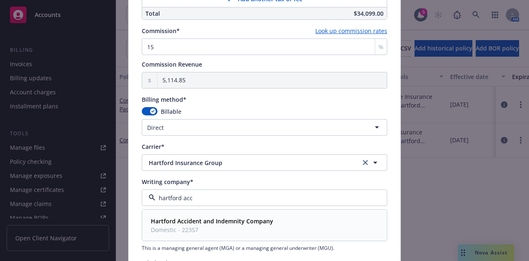
click at [286, 215] on div "Hartford Accident and Indemnity Company Domestic - 22357" at bounding box center [265, 225] width 234 height 21
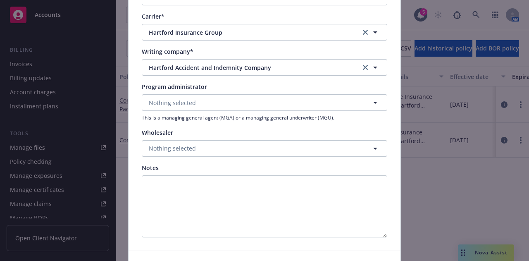
scroll to position [812, 0]
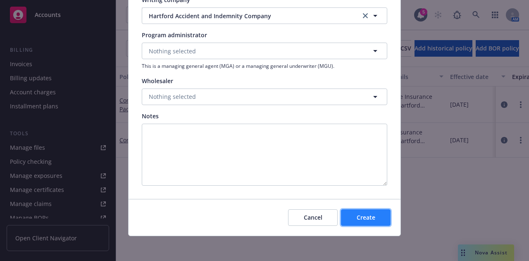
click at [374, 217] on button "Create" at bounding box center [366, 217] width 50 height 17
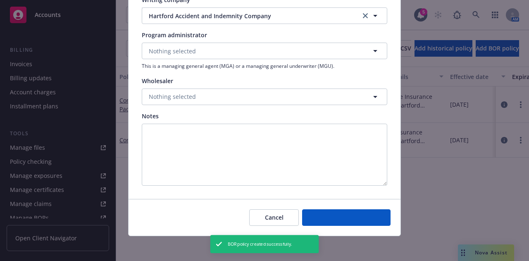
select select "other"
type input "[DATE]"
type input "10/14/2026"
type input "00.00"
type input "0"
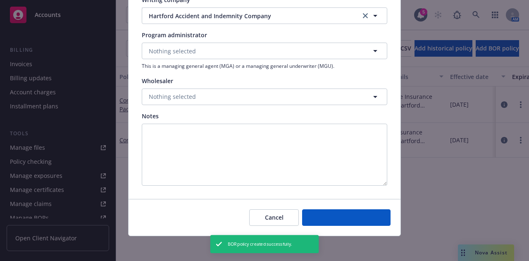
type input "0.00"
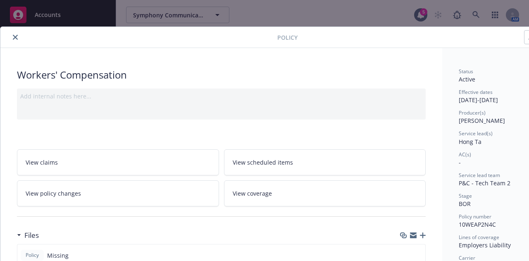
click at [13, 36] on icon "close" at bounding box center [15, 37] width 5 height 5
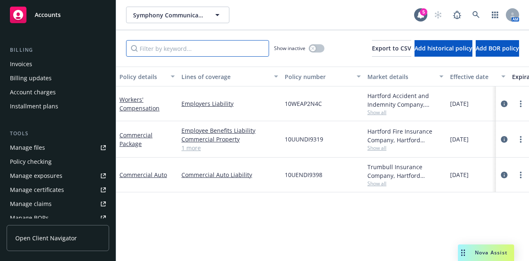
click at [200, 50] on input "Filter by keyword..." at bounding box center [197, 48] width 143 height 17
click at [500, 44] on span "Add BOR policy" at bounding box center [497, 48] width 43 height 8
select select "other"
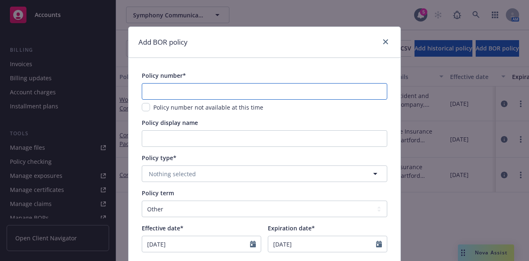
click at [301, 86] on input "text" at bounding box center [265, 91] width 246 height 17
paste input "10XHUDI7121"
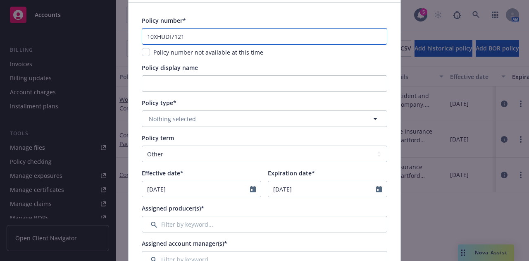
type input "10XHUDI7121"
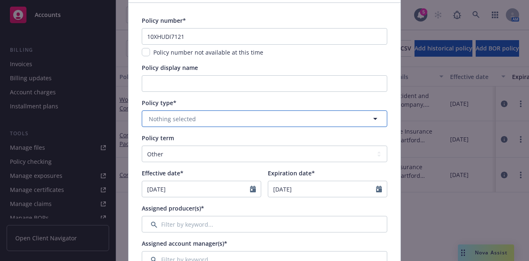
click at [323, 123] on button "Nothing selected" at bounding box center [265, 118] width 246 height 17
type input "umbre"
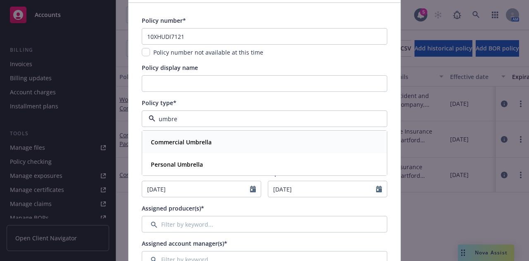
click at [262, 142] on div "Commercial Umbrella" at bounding box center [265, 142] width 234 height 12
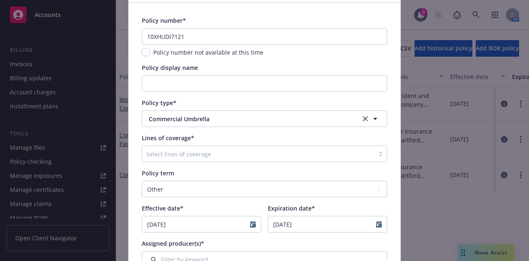
click at [221, 153] on div at bounding box center [258, 154] width 224 height 10
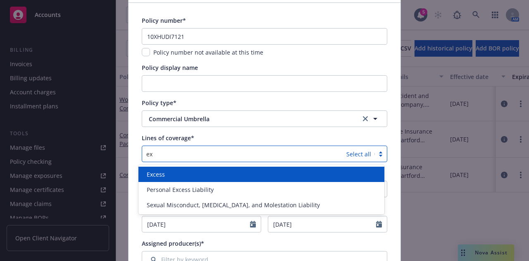
type input "exc"
click at [196, 170] on div "Excess" at bounding box center [261, 174] width 236 height 9
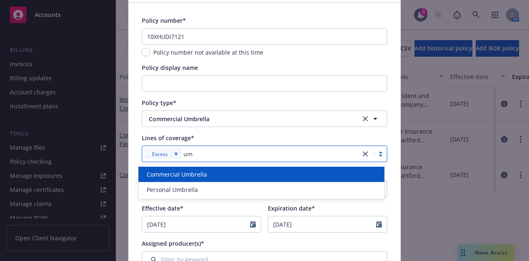
type input "umb"
click at [216, 176] on div "Commercial Umbrella" at bounding box center [261, 174] width 236 height 9
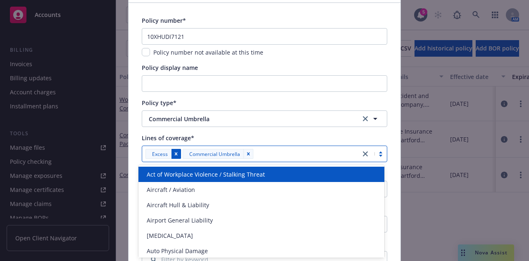
click at [175, 154] on icon "Remove [object Object]" at bounding box center [176, 154] width 3 height 3
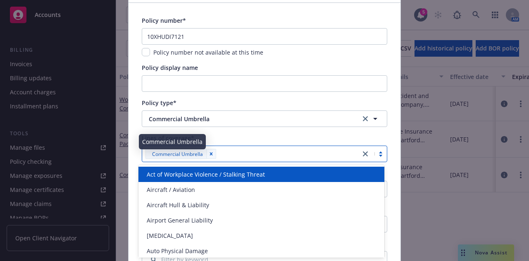
click at [265, 137] on div "Lines of coverage*" at bounding box center [265, 138] width 246 height 9
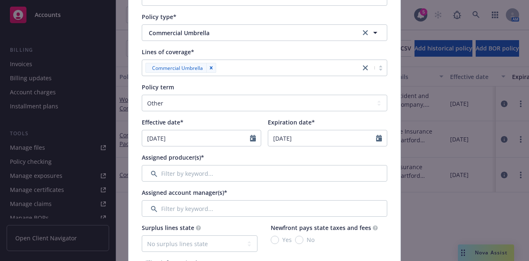
scroll to position [166, 0]
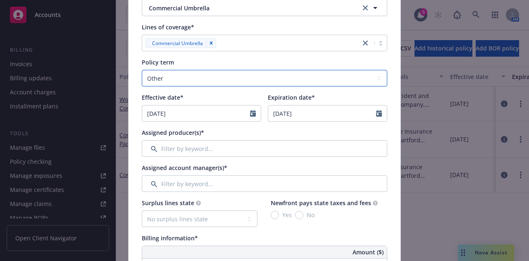
click at [356, 79] on select "Select policy term 12 Month 6 Month 4 Month 3 Month 2 Month 1 Month 36 Month (3…" at bounding box center [265, 78] width 246 height 17
select select "12"
click at [142, 70] on select "Select policy term 12 Month 6 Month 4 Month 3 Month 2 Month 1 Month 36 Month (3…" at bounding box center [265, 78] width 246 height 17
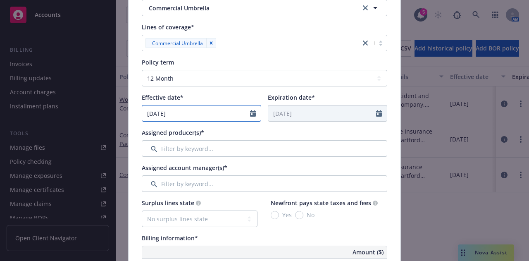
click at [197, 115] on input "[DATE]" at bounding box center [196, 113] width 108 height 16
select select "10"
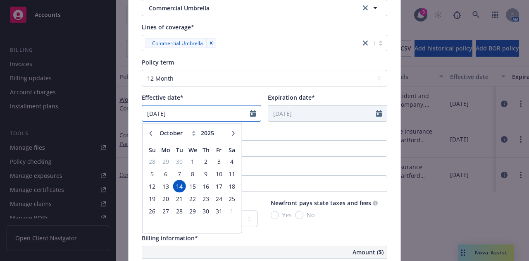
drag, startPoint x: 197, startPoint y: 115, endPoint x: 87, endPoint y: 134, distance: 111.7
click at [87, 134] on div "Add BOR policy Policy number* 10XHUDI7121 Policy number not available at this t…" at bounding box center [264, 130] width 529 height 261
type input "01/01/2025"
type input "01/01/2026"
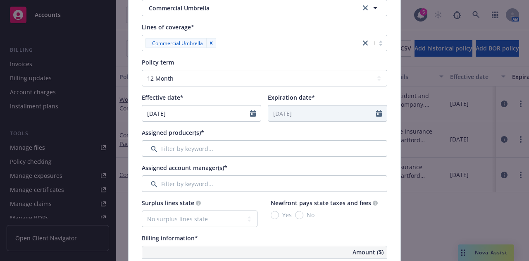
click at [317, 97] on div "Expiration date*" at bounding box center [327, 97] width 119 height 9
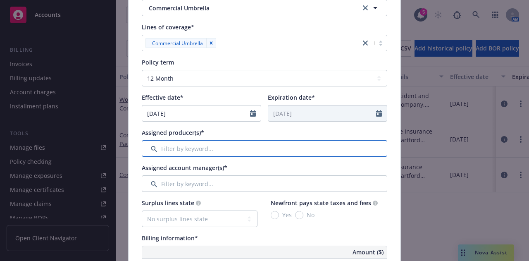
click at [296, 144] on input "Filter by keyword..." at bounding box center [265, 148] width 246 height 17
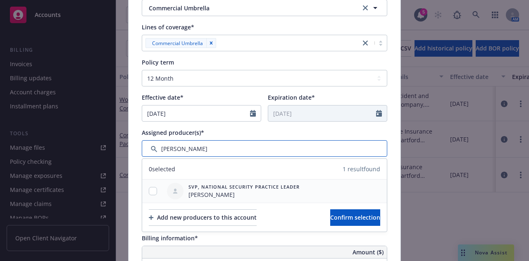
type input "hersh"
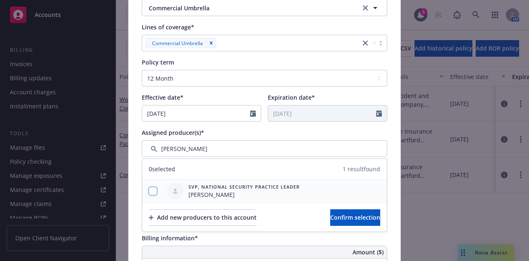
click at [151, 189] on input "checkbox" at bounding box center [153, 191] width 8 height 8
checkbox input "true"
click at [330, 210] on button "Confirm selection" at bounding box center [355, 217] width 50 height 17
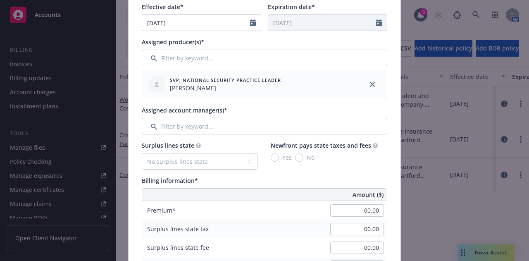
scroll to position [257, 0]
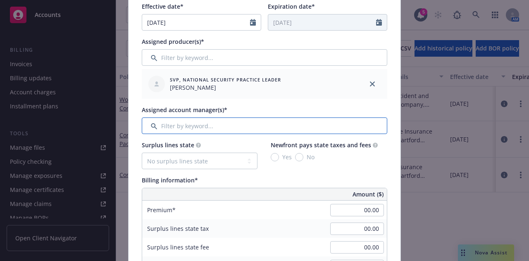
click at [291, 121] on input "Filter by keyword..." at bounding box center [265, 125] width 246 height 17
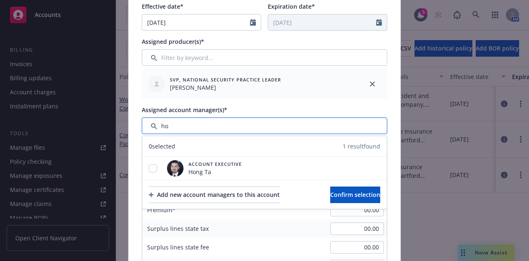
type input "h"
type input "hong"
click at [150, 168] on input "checkbox" at bounding box center [153, 168] width 8 height 8
checkbox input "true"
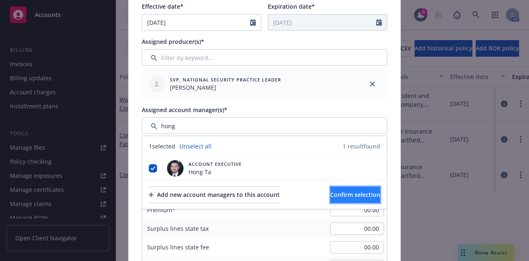
click at [333, 191] on span "Confirm selection" at bounding box center [355, 195] width 50 height 8
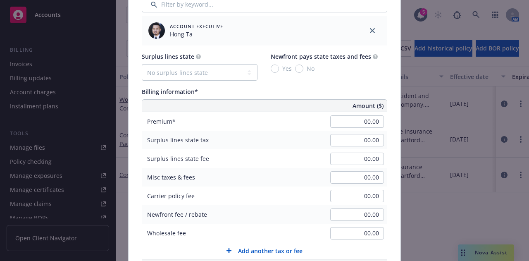
scroll to position [379, 0]
click at [355, 126] on input "00.00" at bounding box center [357, 120] width 54 height 12
type input "9,403.00"
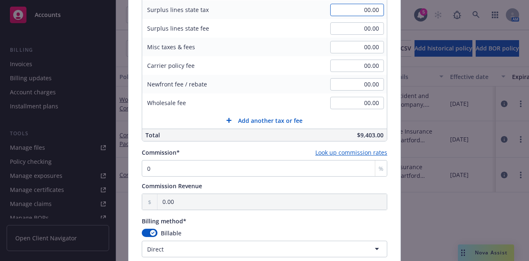
scroll to position [509, 0]
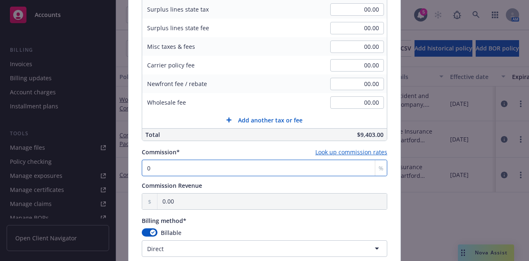
click at [244, 162] on input "0" at bounding box center [265, 168] width 246 height 17
type input "1"
type input "94.03"
type input "15"
type input "1,410.45"
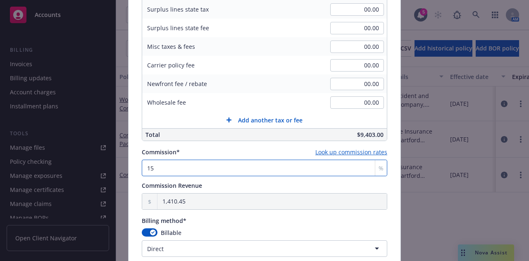
type input "15"
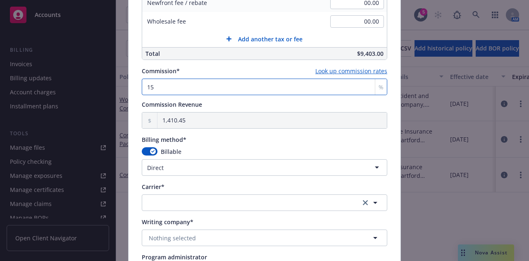
scroll to position [591, 0]
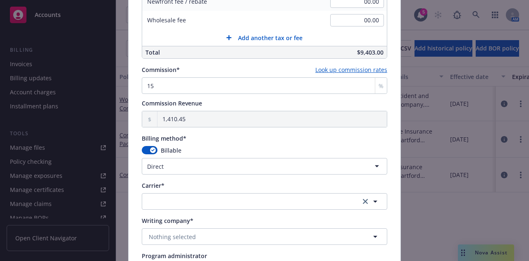
click at [288, 160] on html "Accounts Overview Coverage Policies Policy changes SSC Cases Quoting plans Cont…" at bounding box center [264, 130] width 529 height 261
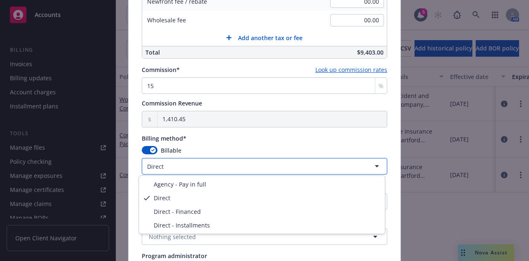
click at [273, 133] on html "Accounts Overview Coverage Policies Policy changes SSC Cases Quoting plans Cont…" at bounding box center [264, 130] width 529 height 261
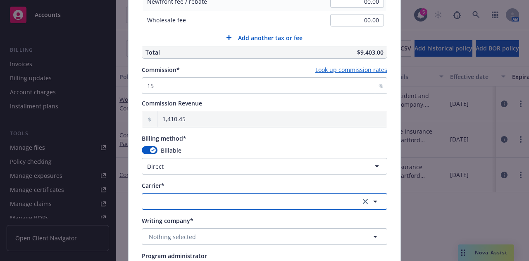
click at [283, 199] on button "button" at bounding box center [265, 201] width 246 height 17
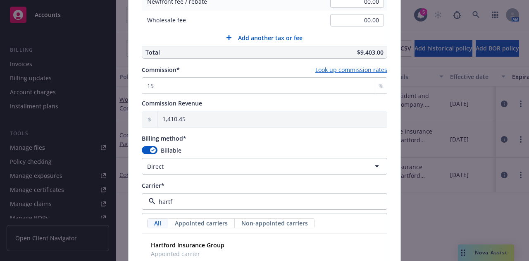
type input "hartfo"
click at [264, 241] on div "Hartford Insurance Group Appointed carrier" at bounding box center [265, 249] width 234 height 21
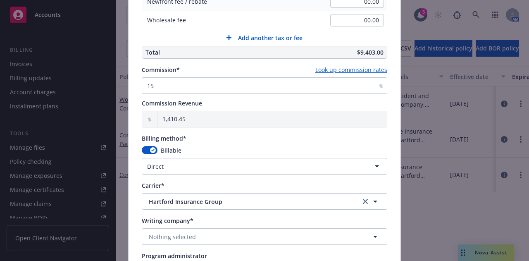
scroll to position [635, 0]
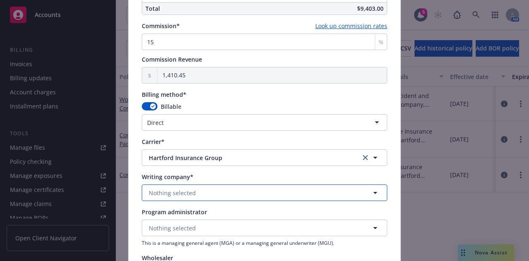
click at [295, 195] on button "Nothing selected" at bounding box center [265, 192] width 246 height 17
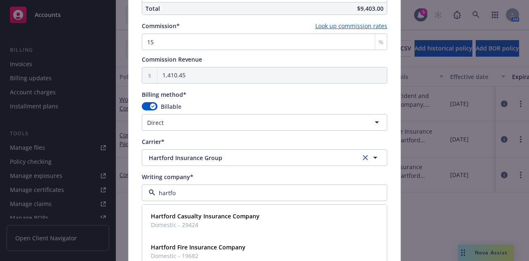
type input "hartfor"
click at [279, 213] on div "Hartford Casualty Insurance Company Domestic - 29424" at bounding box center [265, 220] width 234 height 21
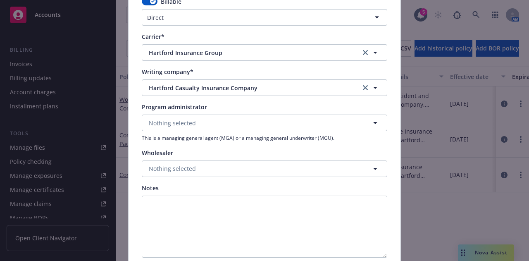
scroll to position [812, 0]
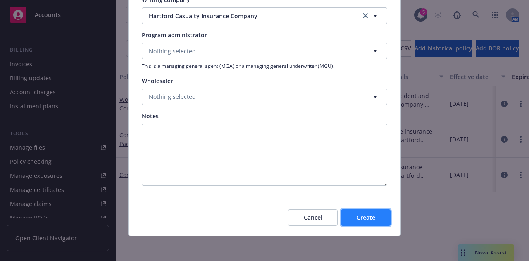
click at [366, 213] on span "Create" at bounding box center [366, 217] width 19 height 8
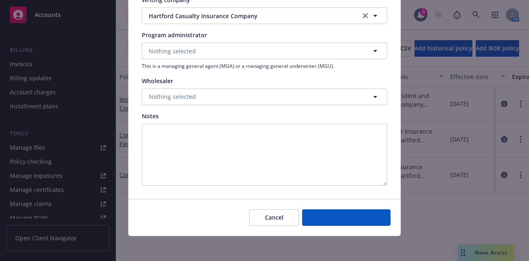
select select "other"
type input "[DATE]"
type input "10/14/2026"
type input "00.00"
type input "0"
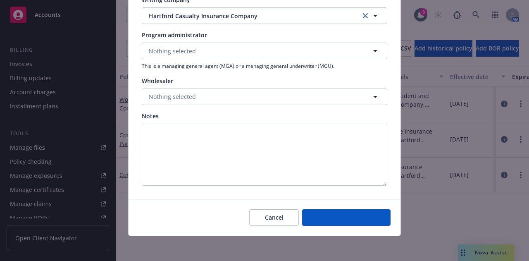
type input "0.00"
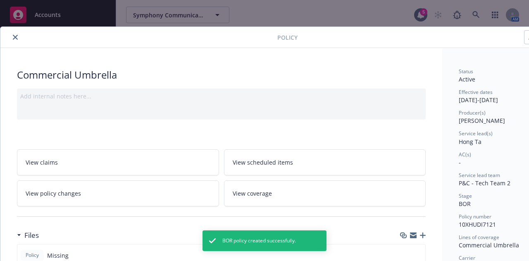
click at [14, 36] on icon "close" at bounding box center [15, 37] width 5 height 5
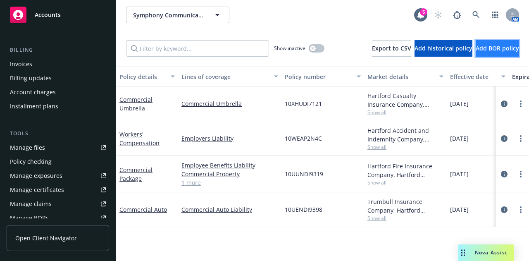
click at [499, 51] on span "Add BOR policy" at bounding box center [497, 48] width 43 height 8
select select "other"
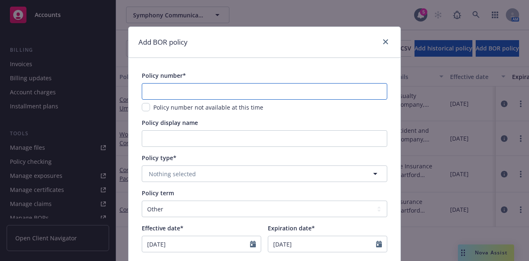
click at [267, 91] on input "text" at bounding box center [265, 91] width 246 height 17
click at [265, 94] on input "text" at bounding box center [265, 91] width 246 height 17
paste input "10CPKDI7744"
type input "10CPKDI7744"
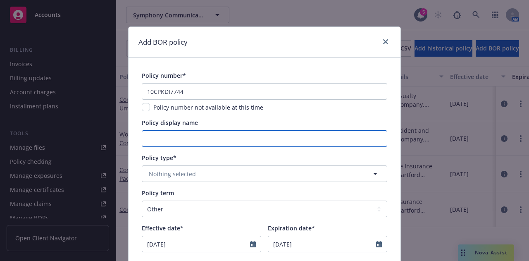
click at [251, 136] on input "Policy display name" at bounding box center [265, 138] width 246 height 17
type input "Foreign GL"
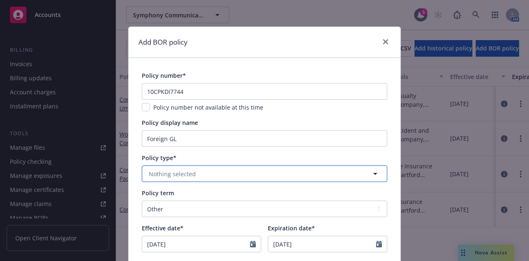
click at [258, 170] on button "Nothing selected" at bounding box center [265, 173] width 246 height 17
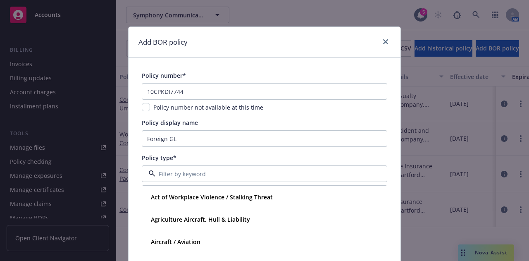
type input "g"
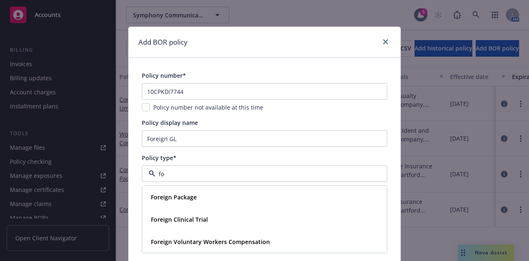
type input "f"
type input "general"
click at [165, 197] on strong "General Liability" at bounding box center [174, 197] width 46 height 8
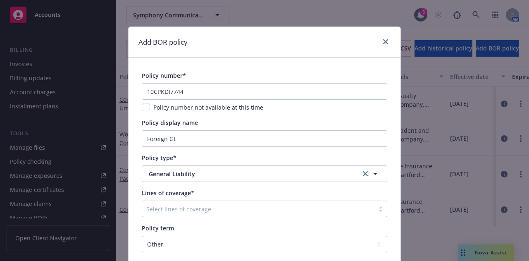
scroll to position [5, 0]
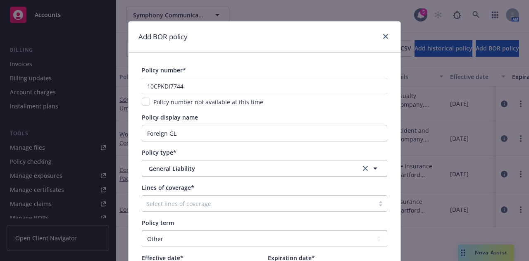
click at [250, 205] on div at bounding box center [258, 203] width 224 height 10
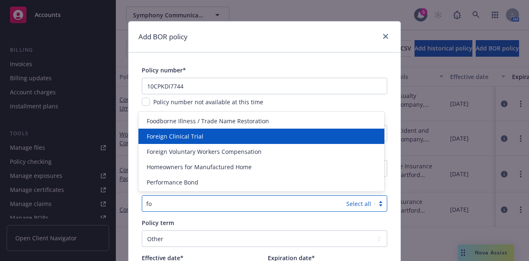
type input "f"
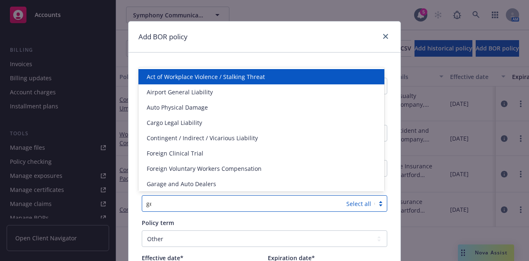
type input "gene"
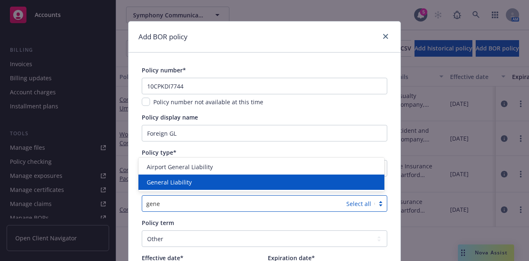
click at [205, 181] on div "General Liability" at bounding box center [261, 182] width 236 height 9
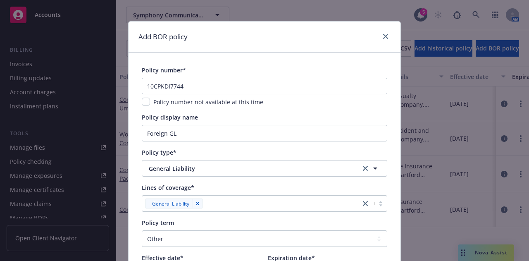
click at [245, 168] on span "General Liability" at bounding box center [248, 168] width 199 height 9
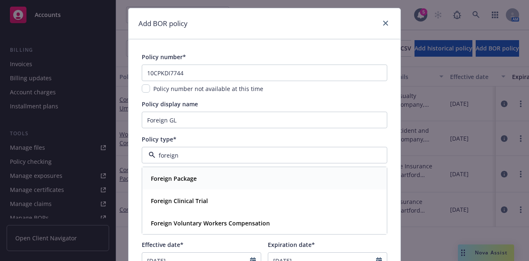
scroll to position [19, 0]
drag, startPoint x: 195, startPoint y: 155, endPoint x: 7, endPoint y: 138, distance: 188.4
click at [7, 138] on div "Add BOR policy Policy number* 10CPKDI7744 Policy number not available at this t…" at bounding box center [264, 130] width 529 height 261
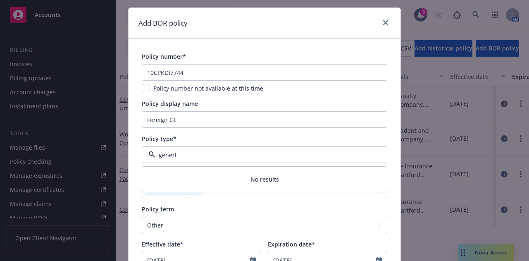
type input "gener"
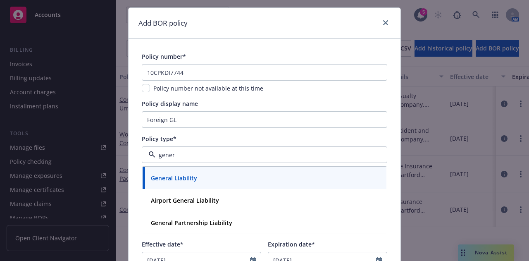
click at [162, 178] on strong "General Liability" at bounding box center [174, 178] width 46 height 8
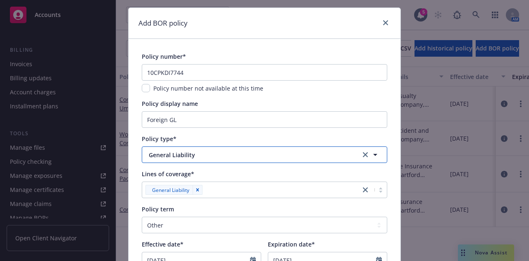
click at [264, 147] on button "General Liability" at bounding box center [265, 154] width 246 height 17
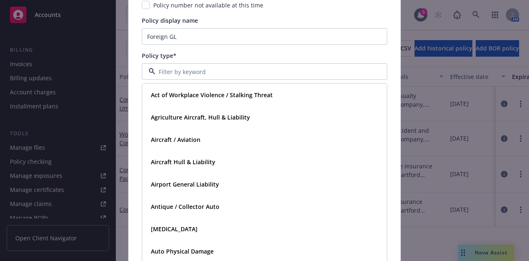
scroll to position [103, 0]
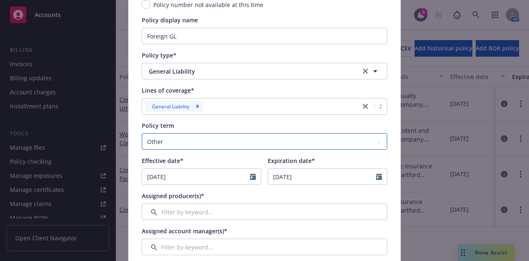
click at [262, 138] on select "Select policy term 12 Month 6 Month 4 Month 3 Month 2 Month 1 Month 36 Month (3…" at bounding box center [265, 141] width 246 height 17
select select "12"
click at [142, 133] on select "Select policy term 12 Month 6 Month 4 Month 3 Month 2 Month 1 Month 36 Month (3…" at bounding box center [265, 141] width 246 height 17
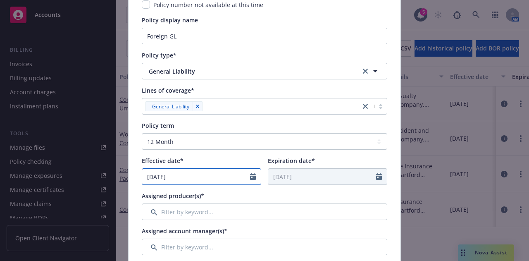
select select "10"
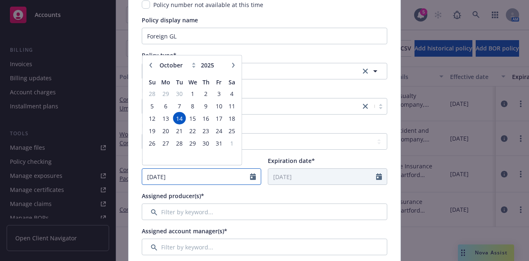
drag, startPoint x: 191, startPoint y: 174, endPoint x: 138, endPoint y: 179, distance: 53.2
type input "01/01/2025"
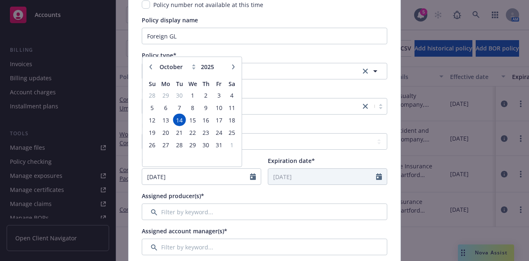
type input "01/01/2026"
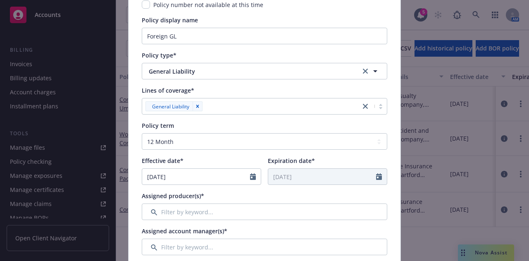
click at [263, 195] on div "Assigned producer(s)*" at bounding box center [265, 195] width 246 height 9
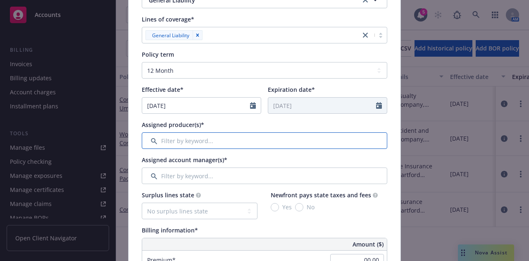
click at [296, 141] on input "Filter by keyword..." at bounding box center [265, 140] width 246 height 17
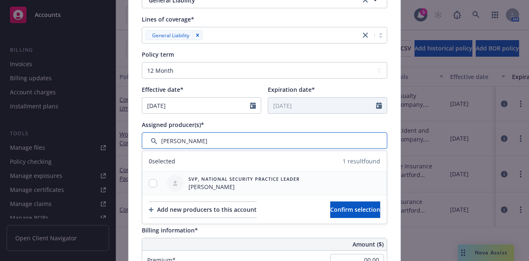
type input "hersh"
click at [149, 182] on input "checkbox" at bounding box center [153, 183] width 8 height 8
checkbox input "true"
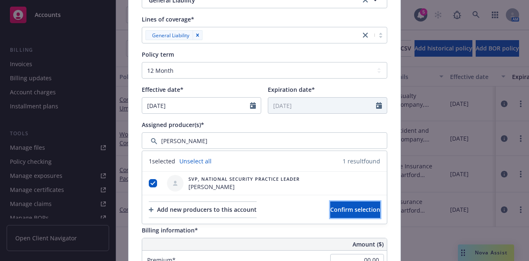
click at [347, 208] on span "Confirm selection" at bounding box center [355, 209] width 50 height 8
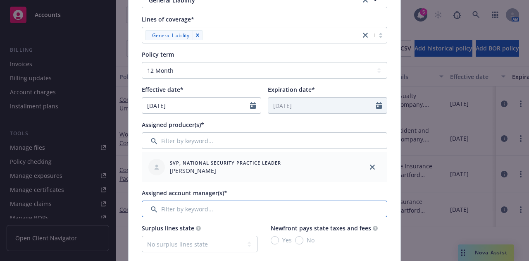
click at [279, 206] on input "Filter by keyword..." at bounding box center [265, 208] width 246 height 17
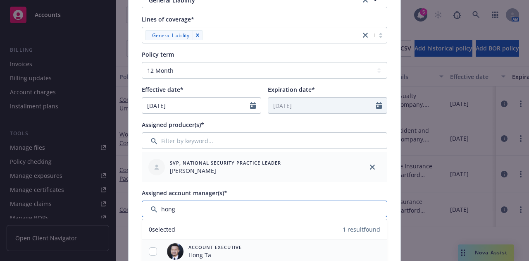
type input "hong"
click at [149, 253] on input "checkbox" at bounding box center [153, 251] width 8 height 8
checkbox input "true"
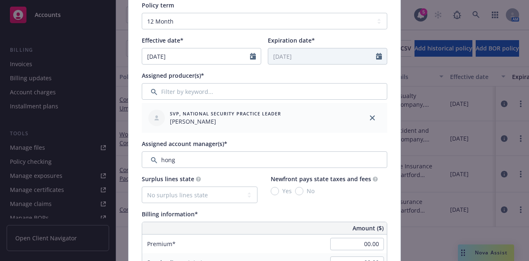
scroll to position [253, 0]
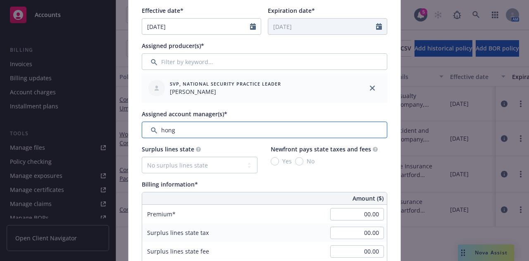
click at [210, 131] on input "Filter by keyword..." at bounding box center [265, 130] width 246 height 17
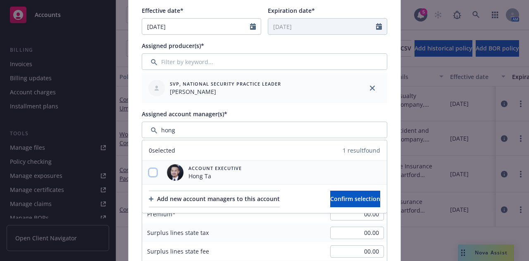
click at [149, 171] on input "checkbox" at bounding box center [153, 172] width 8 height 8
checkbox input "true"
click at [331, 198] on span "Confirm selection" at bounding box center [355, 199] width 50 height 8
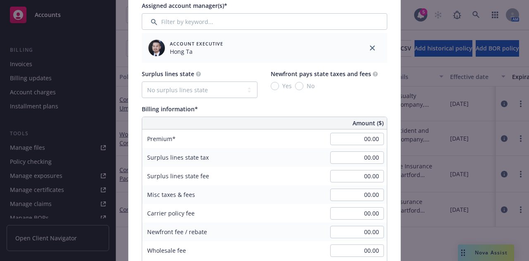
scroll to position [361, 0]
click at [334, 142] on input "00.00" at bounding box center [357, 138] width 54 height 12
type input "5,359.00"
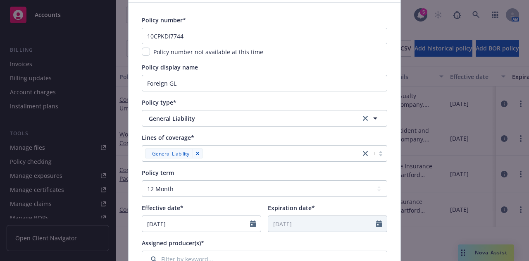
scroll to position [53, 0]
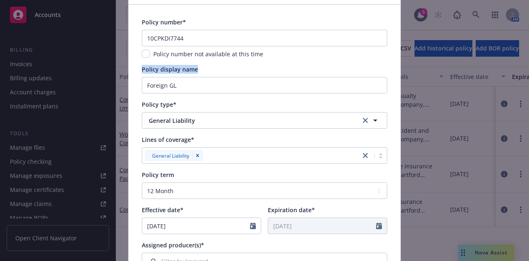
drag, startPoint x: 182, startPoint y: 76, endPoint x: 78, endPoint y: 67, distance: 104.5
click at [78, 67] on div "Add BOR policy Policy number* 10CPKDI7744 Policy number not available at this t…" at bounding box center [264, 130] width 529 height 261
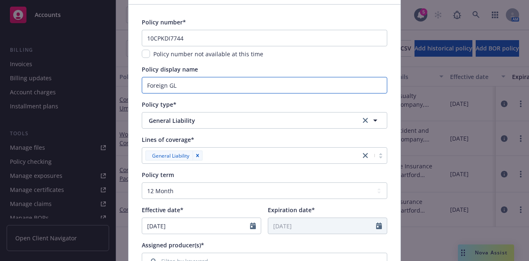
drag, startPoint x: 188, startPoint y: 92, endPoint x: 101, endPoint y: 72, distance: 88.6
click at [101, 72] on div "Add BOR policy Policy number* 10CPKDI7744 Policy number not available at this t…" at bounding box center [264, 130] width 529 height 261
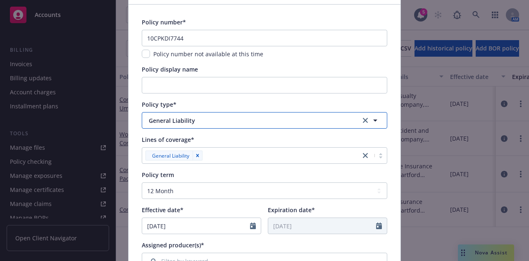
click at [204, 117] on span "General Liability" at bounding box center [248, 120] width 199 height 9
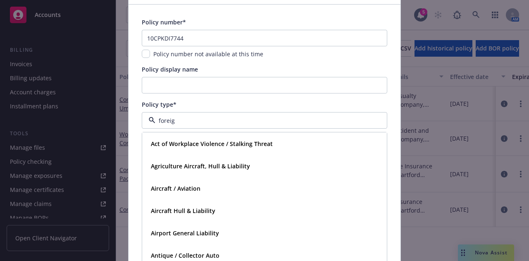
type input "foreign"
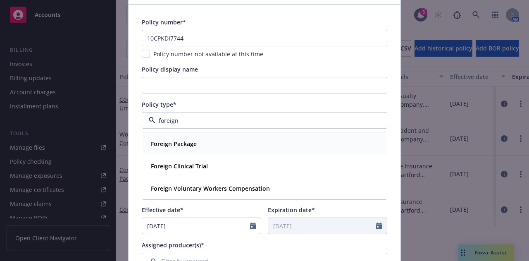
click at [208, 138] on div "Foreign Package" at bounding box center [265, 144] width 234 height 12
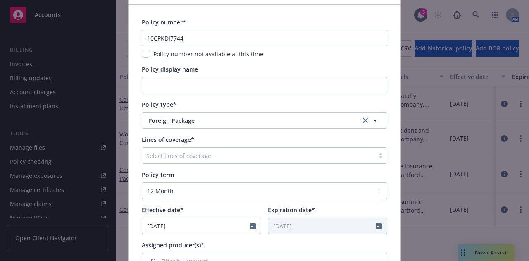
click at [198, 152] on div at bounding box center [258, 155] width 224 height 10
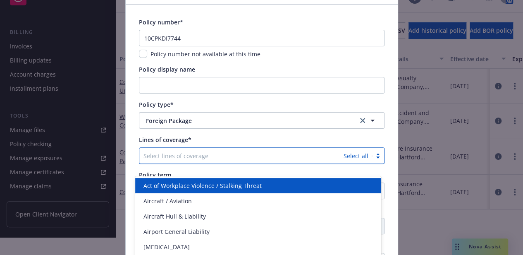
scroll to position [33, 0]
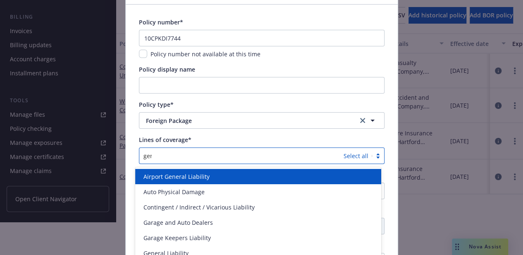
type input "gene"
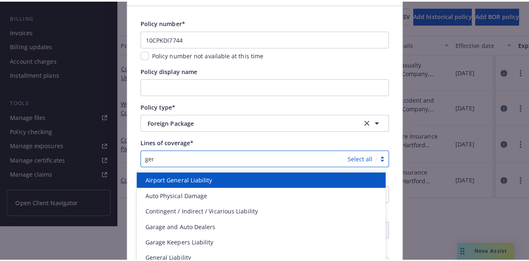
scroll to position [0, 0]
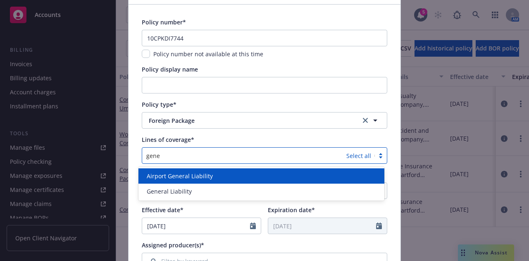
click at [190, 183] on div "Airport General Liability" at bounding box center [261, 175] width 246 height 15
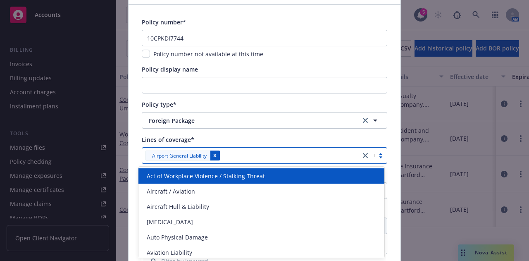
click at [214, 154] on icon "Remove [object Object]" at bounding box center [215, 156] width 6 height 6
click at [207, 154] on div at bounding box center [244, 155] width 196 height 10
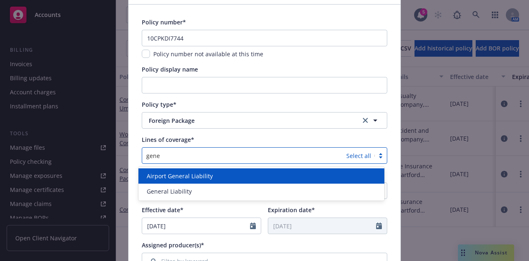
type input "gener"
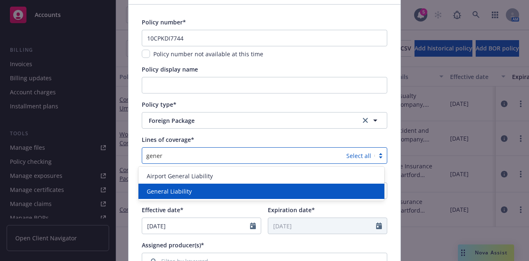
click at [194, 188] on div "General Liability" at bounding box center [261, 191] width 236 height 9
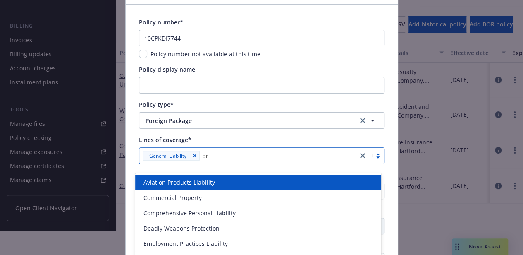
scroll to position [33, 0]
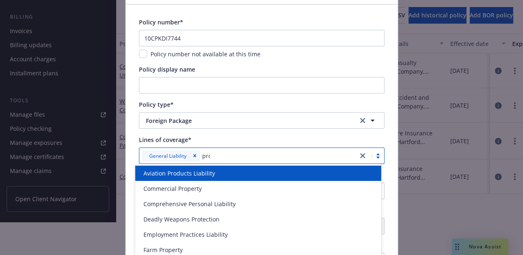
type input "prop"
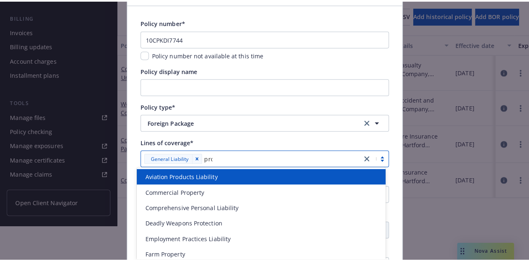
scroll to position [0, 0]
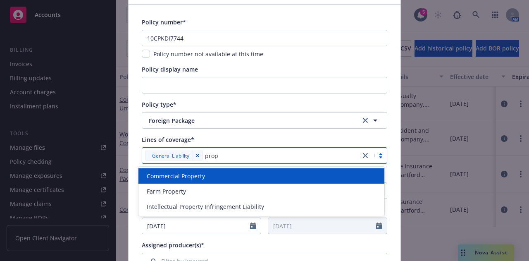
click at [187, 179] on span "Commercial Property" at bounding box center [176, 176] width 58 height 9
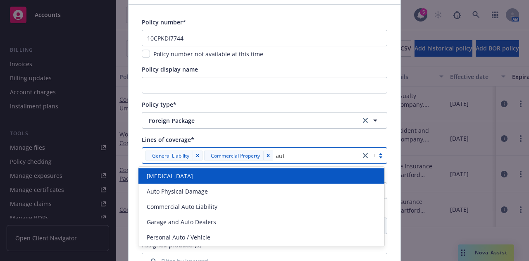
type input "auto"
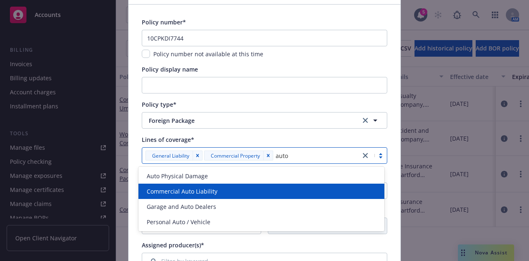
click at [200, 189] on span "Commercial Auto Liability" at bounding box center [182, 191] width 71 height 9
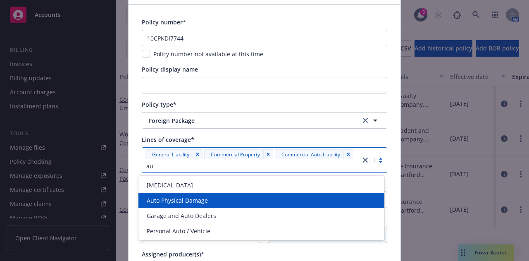
type input "a"
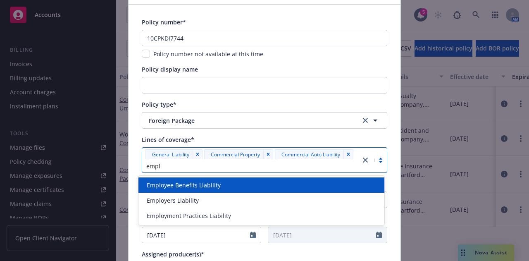
type input "emplo"
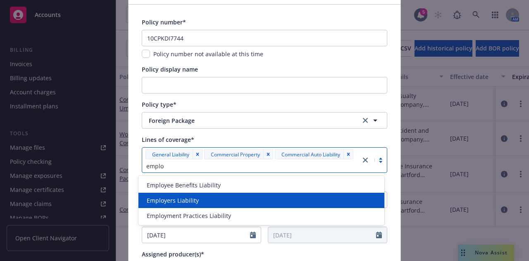
click at [197, 199] on span "Employers Liability" at bounding box center [173, 200] width 52 height 9
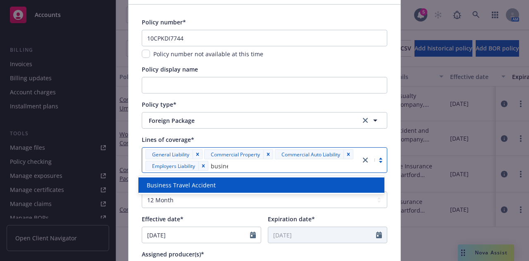
type input "busines"
click at [234, 186] on div "Business Travel Accident" at bounding box center [261, 185] width 236 height 9
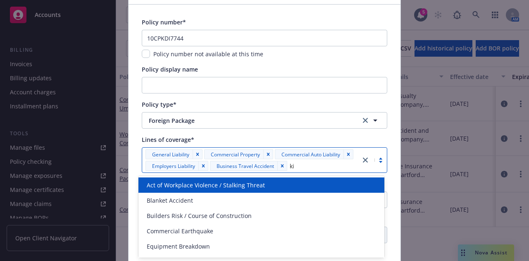
type input "kid"
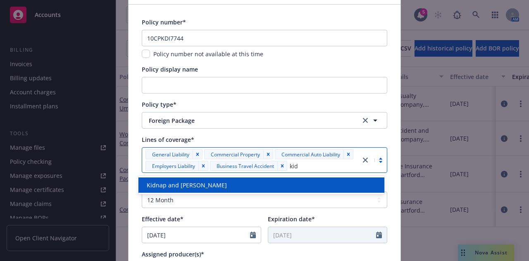
click at [227, 186] on div "Kidnap and Ransom" at bounding box center [261, 185] width 236 height 9
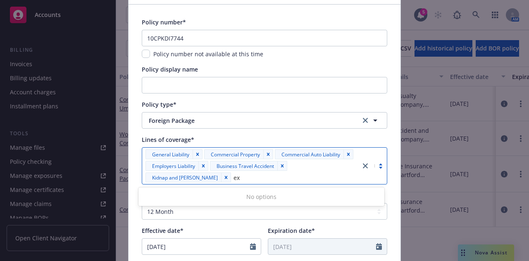
type input "e"
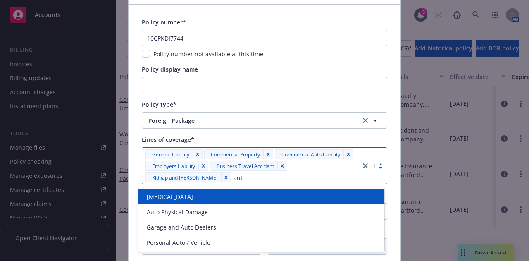
type input "auto"
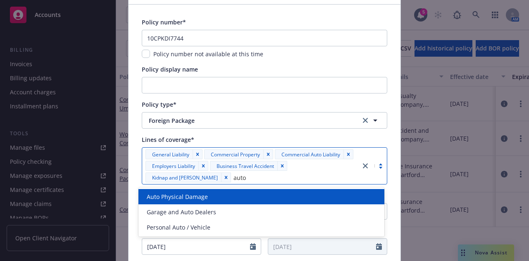
click at [193, 201] on div "Auto Physical Damage" at bounding box center [261, 196] width 246 height 15
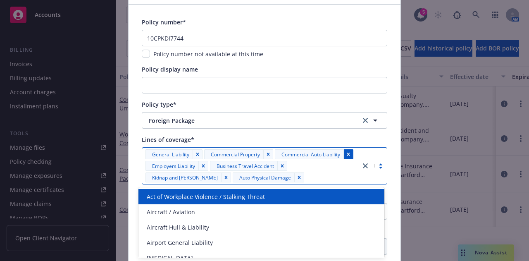
click at [346, 152] on icon "Remove [object Object]" at bounding box center [349, 154] width 6 height 6
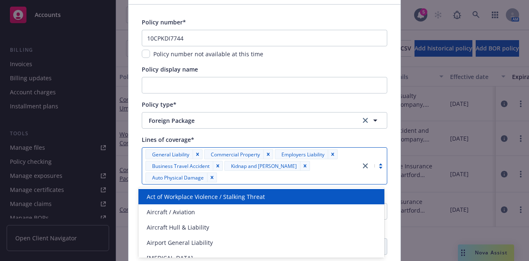
click at [378, 135] on div "Lines of coverage*" at bounding box center [265, 139] width 246 height 9
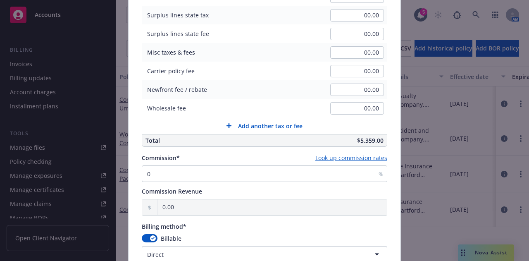
scroll to position [484, 0]
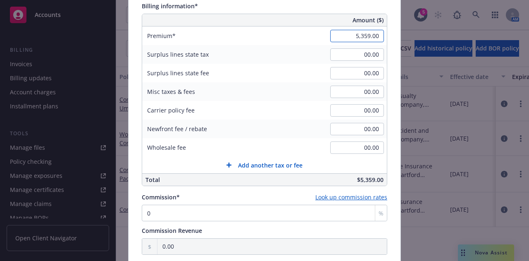
click at [364, 33] on input "5,359.00" at bounding box center [357, 36] width 54 height 12
type input "5,349.00"
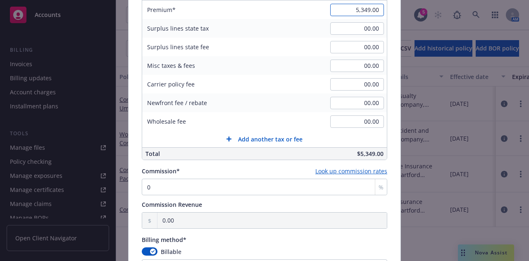
scroll to position [511, 0]
click at [244, 184] on input "0" at bounding box center [265, 186] width 246 height 17
type input "1"
type input "53.49"
type input "15"
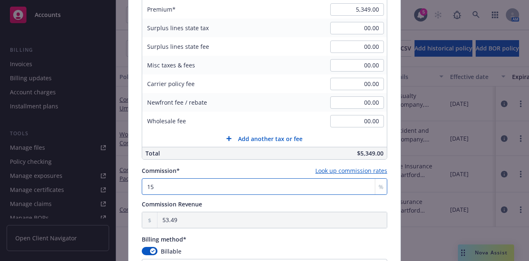
type input "802.35"
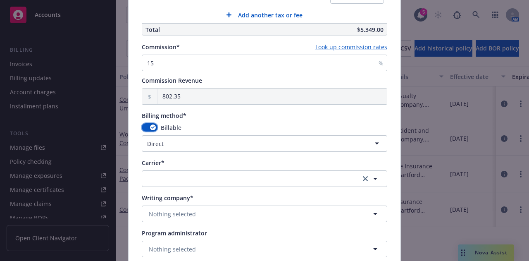
scroll to position [636, 0]
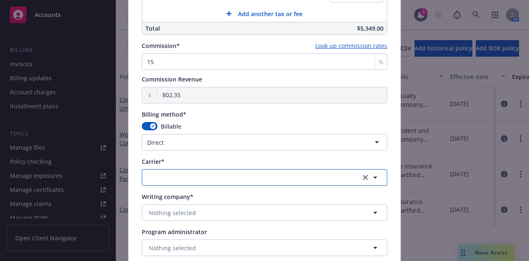
click at [283, 176] on button "button" at bounding box center [265, 177] width 246 height 17
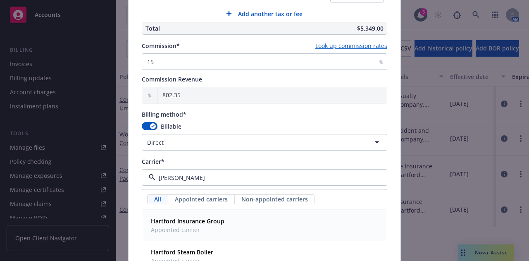
click at [227, 223] on div "Hartford Insurance Group Appointed carrier" at bounding box center [265, 225] width 234 height 21
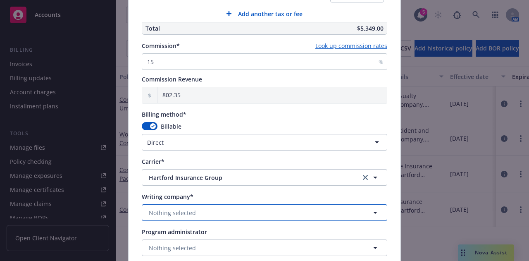
click at [241, 204] on button "Nothing selected" at bounding box center [265, 212] width 246 height 17
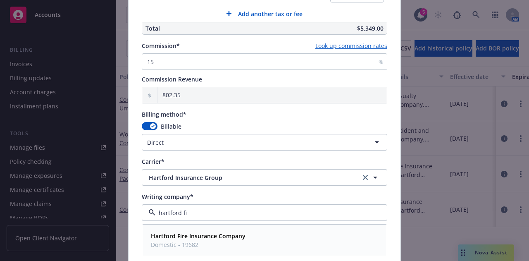
click at [274, 238] on div "Hartford Fire Insurance Company Domestic - 19682" at bounding box center [265, 240] width 234 height 21
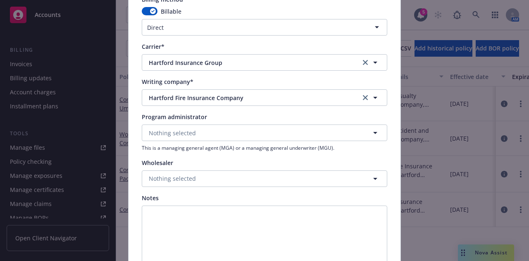
scroll to position [832, 0]
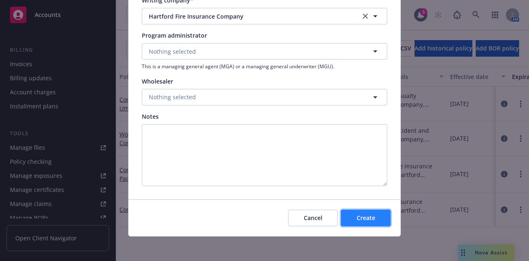
click at [345, 212] on button "Create" at bounding box center [366, 218] width 50 height 17
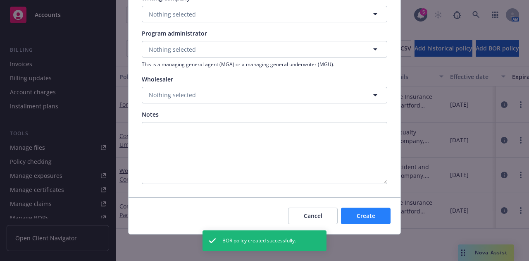
scroll to position [746, 0]
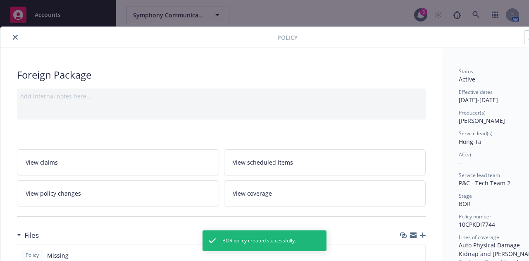
click at [15, 36] on icon "close" at bounding box center [15, 37] width 5 height 5
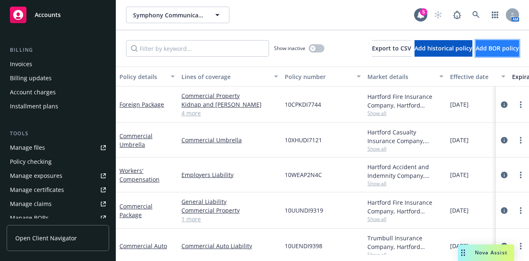
click at [501, 52] on span "Add BOR policy" at bounding box center [497, 48] width 43 height 8
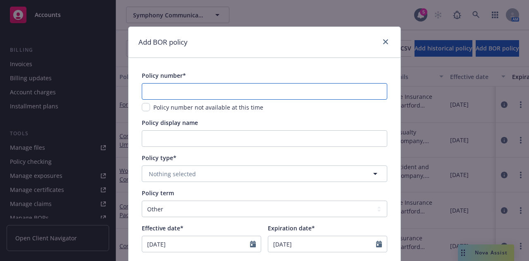
click at [262, 90] on input "text" at bounding box center [265, 91] width 246 height 17
paste input "100808944CCI"
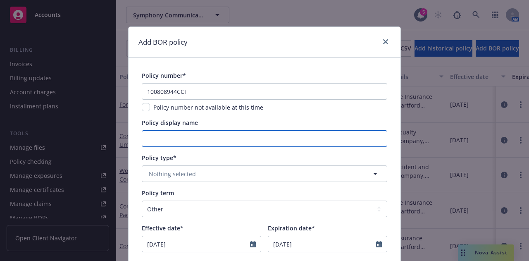
click at [284, 136] on input "Policy display name" at bounding box center [265, 138] width 246 height 17
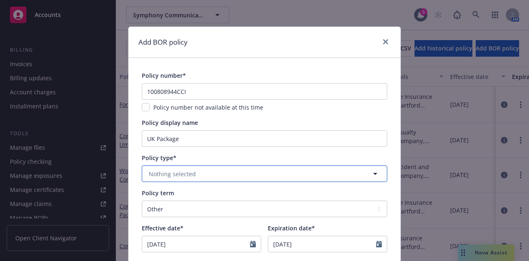
click at [359, 179] on button "Nothing selected" at bounding box center [265, 173] width 246 height 17
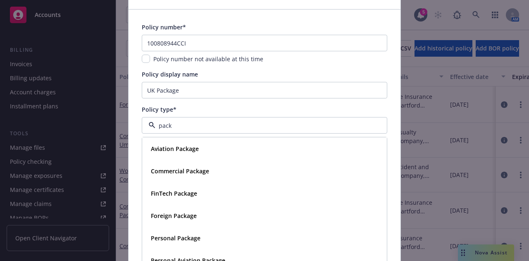
scroll to position [49, 0]
click at [217, 126] on input "pack" at bounding box center [262, 125] width 215 height 9
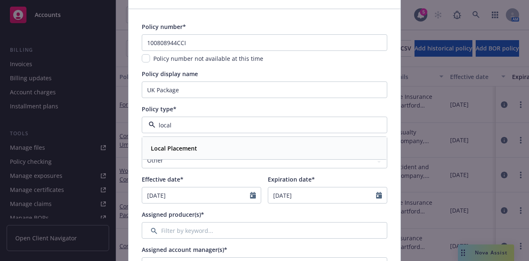
click at [216, 138] on div "Local Placement" at bounding box center [265, 148] width 244 height 22
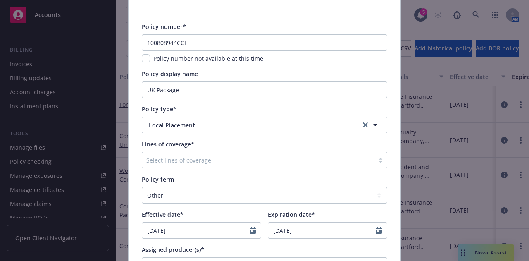
click at [226, 158] on div at bounding box center [258, 160] width 224 height 10
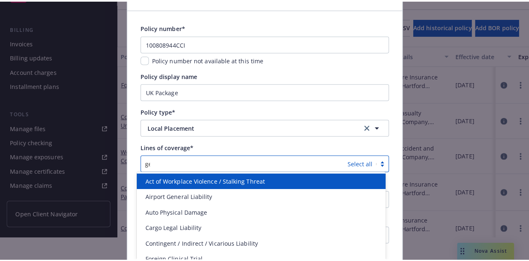
scroll to position [0, 0]
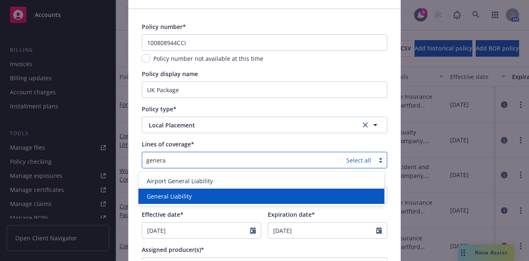
click at [200, 193] on div "General Liability" at bounding box center [261, 196] width 236 height 9
click at [197, 193] on span "Employers Liability" at bounding box center [173, 196] width 52 height 9
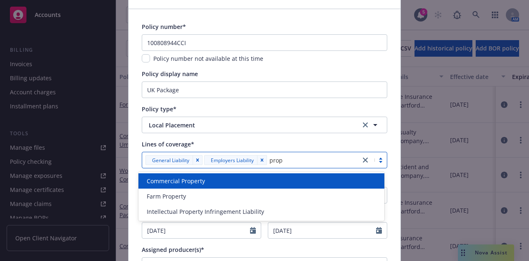
click at [175, 184] on span "Commercial Property" at bounding box center [176, 180] width 58 height 9
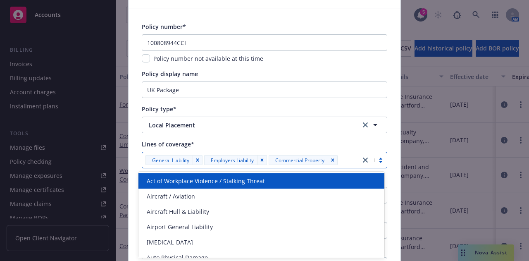
click at [317, 143] on div "Lines of coverage*" at bounding box center [265, 144] width 246 height 9
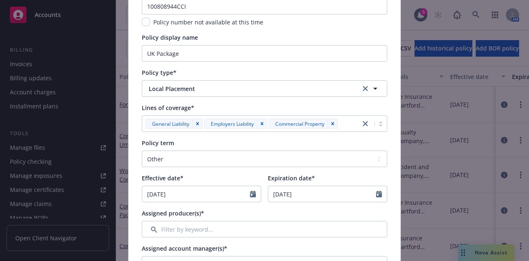
scroll to position [86, 0]
click at [276, 162] on select "Select policy term 12 Month 6 Month 4 Month 3 Month 2 Month 1 Month 36 Month (3…" at bounding box center [265, 158] width 246 height 17
click at [142, 150] on select "Select policy term 12 Month 6 Month 4 Month 3 Month 2 Month 1 Month 36 Month (3…" at bounding box center [265, 158] width 246 height 17
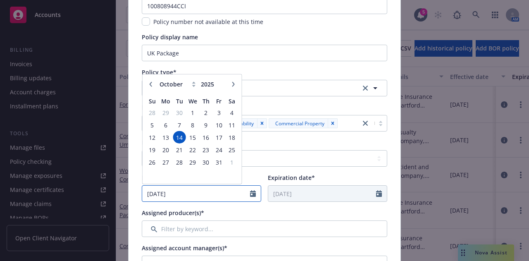
drag, startPoint x: 201, startPoint y: 192, endPoint x: 128, endPoint y: 191, distance: 72.8
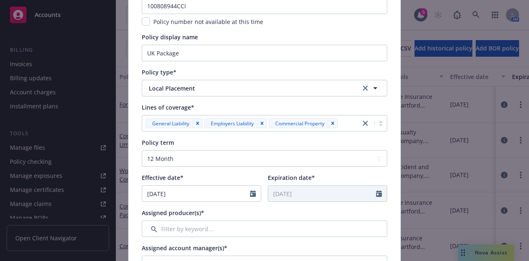
click at [239, 211] on div "Assigned producer(s)*" at bounding box center [265, 212] width 246 height 9
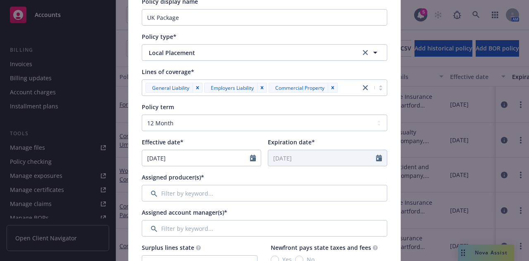
scroll to position [122, 0]
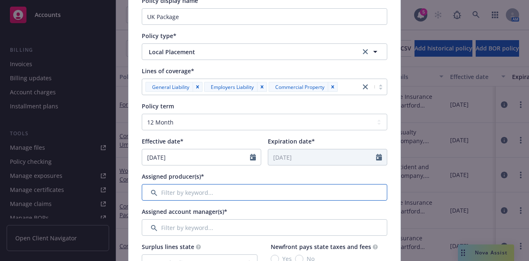
click at [277, 191] on input "Filter by keyword..." at bounding box center [265, 192] width 246 height 17
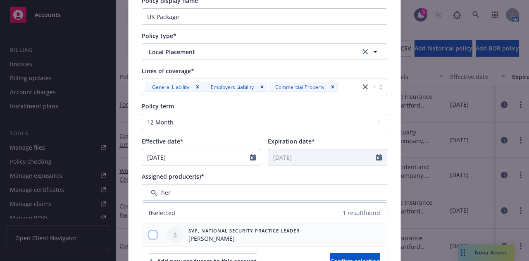
click at [149, 236] on input "checkbox" at bounding box center [153, 235] width 8 height 8
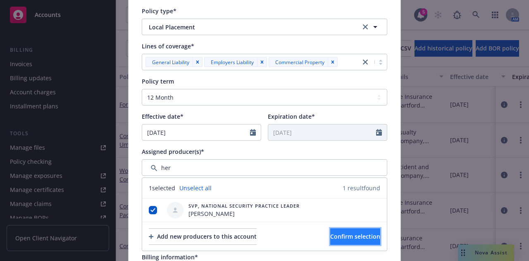
click at [343, 234] on span "Confirm selection" at bounding box center [355, 236] width 50 height 8
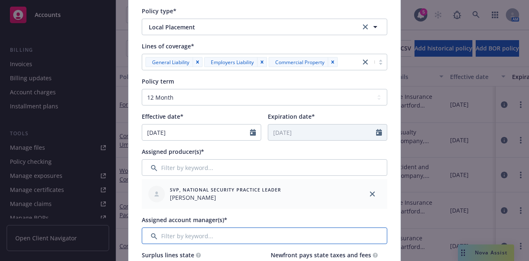
click at [232, 232] on input "Filter by keyword..." at bounding box center [265, 235] width 246 height 17
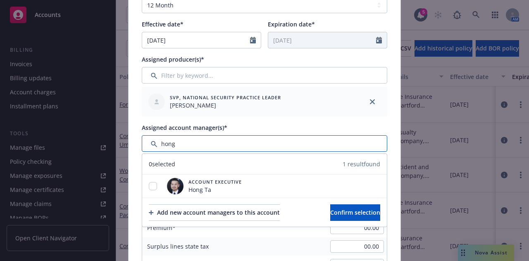
scroll to position [239, 0]
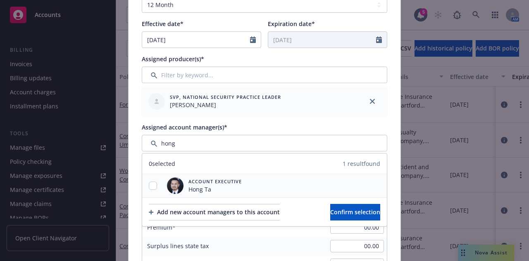
click at [144, 184] on div at bounding box center [152, 185] width 21 height 9
click at [149, 184] on input "checkbox" at bounding box center [153, 185] width 8 height 8
click at [370, 210] on button "Confirm selection" at bounding box center [355, 212] width 50 height 17
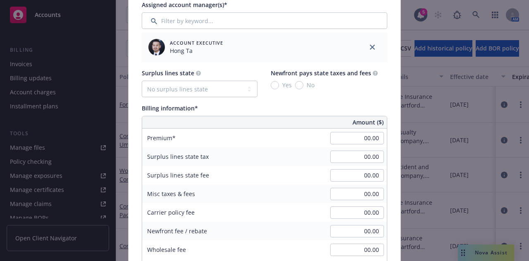
scroll to position [372, 0]
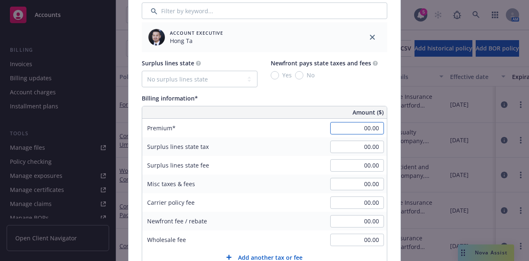
click at [353, 126] on input "00.00" at bounding box center [357, 128] width 54 height 12
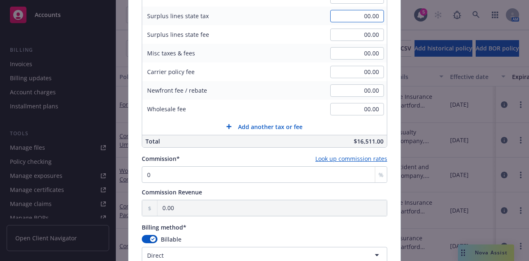
scroll to position [513, 0]
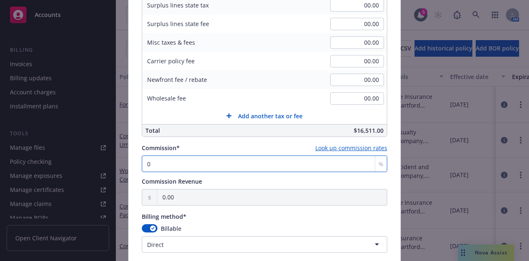
click at [253, 165] on input "0" at bounding box center [265, 163] width 246 height 17
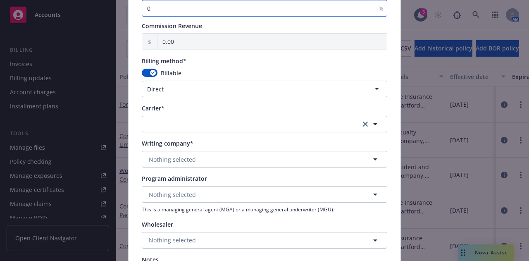
scroll to position [669, 0]
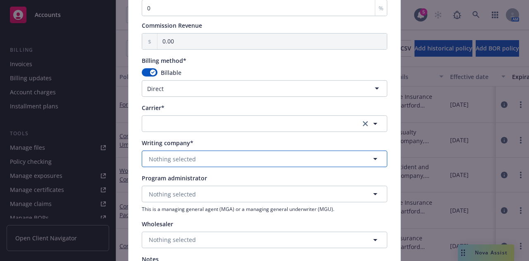
click at [256, 154] on button "Nothing selected" at bounding box center [265, 158] width 246 height 17
click at [228, 180] on div "Aviva Insurance Limited Alien - AA1120660" at bounding box center [265, 186] width 234 height 21
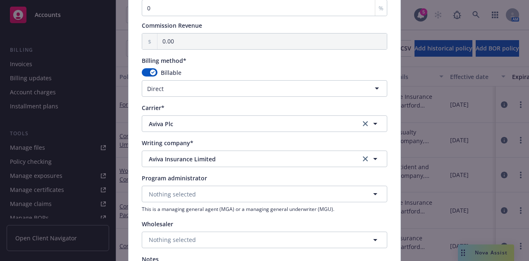
click at [216, 180] on div "Program administrator" at bounding box center [265, 178] width 246 height 9
click at [229, 155] on span "Aviva Insurance Limited" at bounding box center [248, 159] width 199 height 9
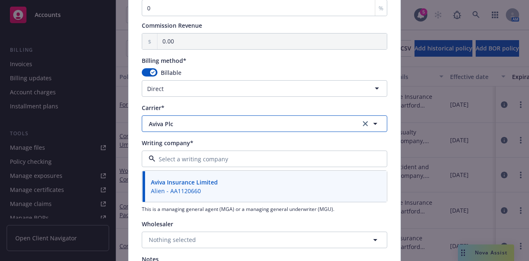
click at [221, 119] on span "Aviva Plc" at bounding box center [248, 123] width 199 height 9
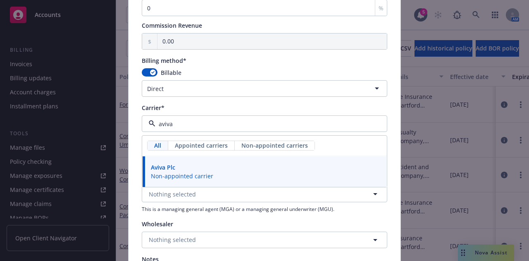
click at [191, 174] on span "Non-appointed carrier" at bounding box center [182, 176] width 62 height 9
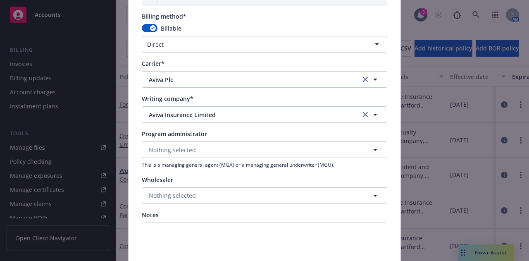
scroll to position [726, 0]
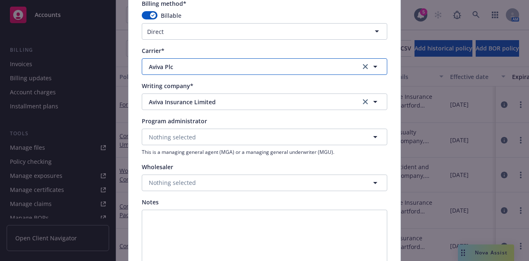
click at [260, 63] on span "Aviva Plc" at bounding box center [248, 66] width 199 height 9
click at [187, 67] on span "Aviva Plc" at bounding box center [248, 66] width 199 height 9
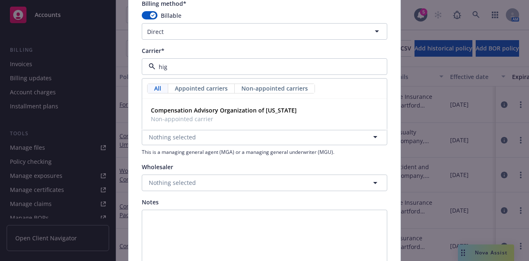
drag, startPoint x: 339, startPoint y: 48, endPoint x: 253, endPoint y: 76, distance: 90.3
click at [336, 47] on div "Carrier*" at bounding box center [265, 50] width 246 height 9
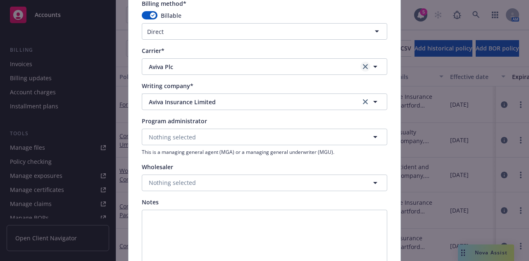
click at [363, 67] on icon "clear selection" at bounding box center [365, 66] width 5 height 5
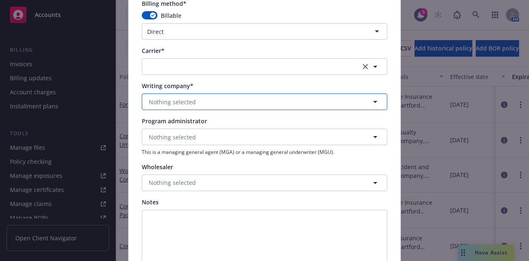
click at [241, 105] on button "Nothing selected" at bounding box center [265, 101] width 246 height 17
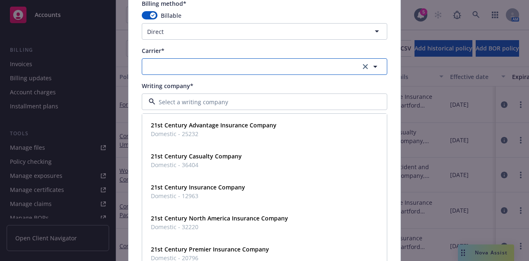
click at [270, 64] on button "button" at bounding box center [265, 66] width 246 height 17
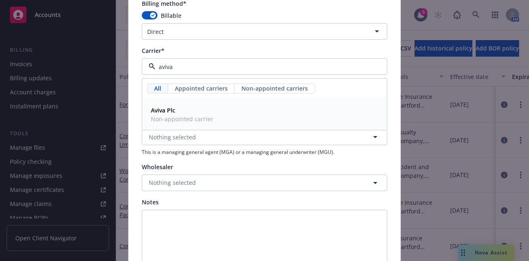
click at [234, 105] on div "Aviva Plc Non-appointed carrier" at bounding box center [265, 114] width 234 height 21
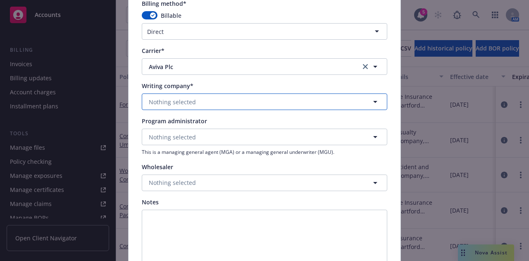
click at [205, 101] on button "Nothing selected" at bounding box center [265, 101] width 246 height 17
click at [218, 119] on div "Aviva Insurance Limited Alien - AA1120660" at bounding box center [265, 129] width 234 height 21
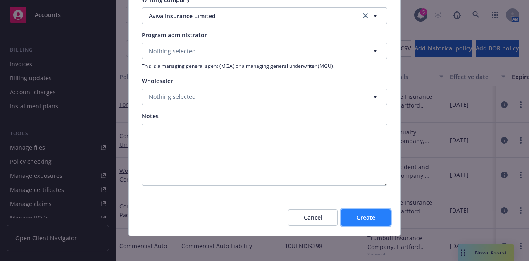
click at [370, 213] on span "Create" at bounding box center [366, 217] width 19 height 8
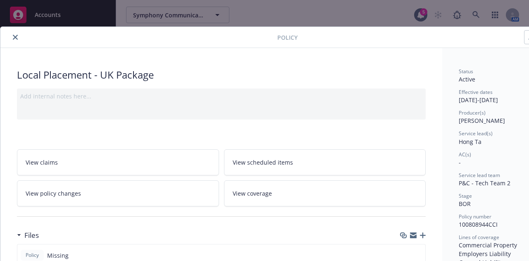
click at [17, 35] on icon "close" at bounding box center [15, 37] width 5 height 5
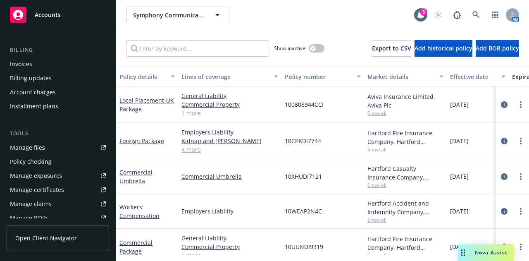
click at [501, 103] on icon "circleInformation" at bounding box center [504, 104] width 7 height 7
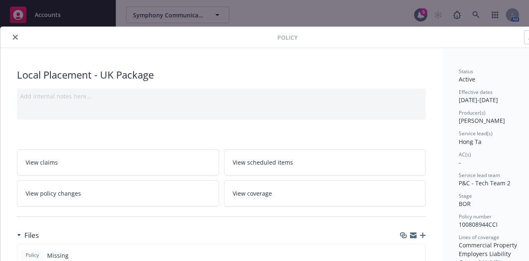
scroll to position [25, 0]
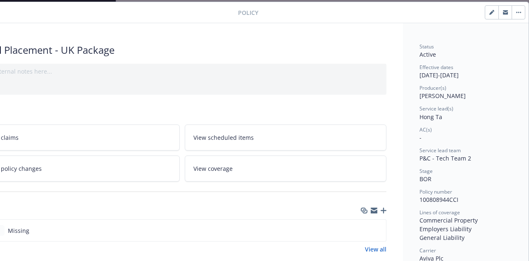
click at [489, 13] on icon "button" at bounding box center [491, 13] width 4 height 4
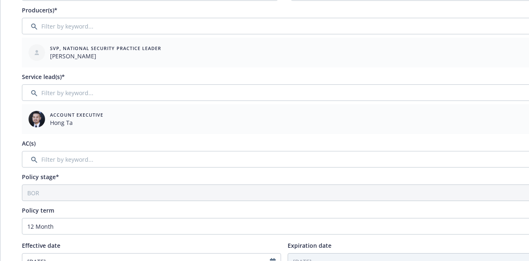
scroll to position [103, 0]
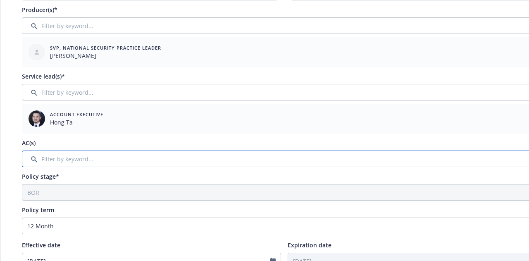
click at [198, 153] on input "Filter by keyword..." at bounding box center [284, 158] width 525 height 17
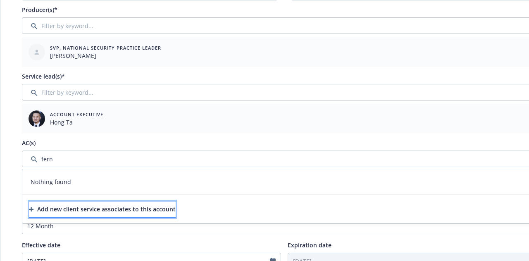
click at [136, 205] on div "Add new client service associates to this account" at bounding box center [102, 209] width 147 height 16
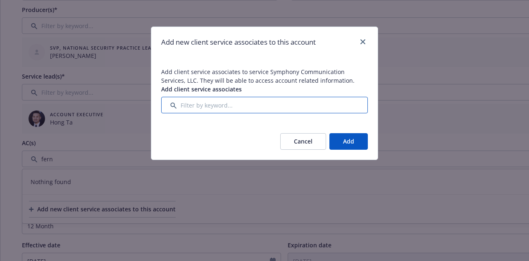
click at [248, 108] on input "Filter by keyword..." at bounding box center [264, 105] width 207 height 17
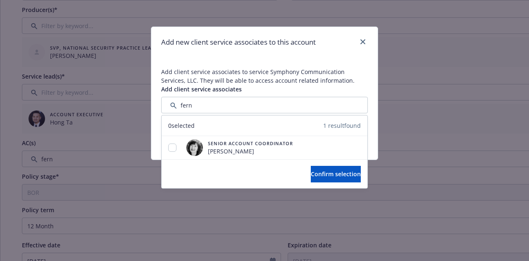
click at [358, 40] on div at bounding box center [361, 42] width 13 height 11
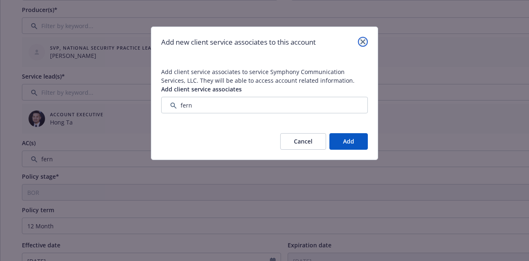
click at [364, 41] on icon "close" at bounding box center [362, 41] width 5 height 5
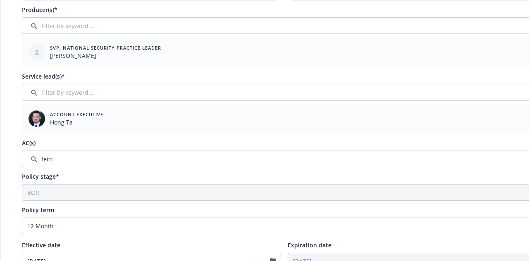
scroll to position [0, 0]
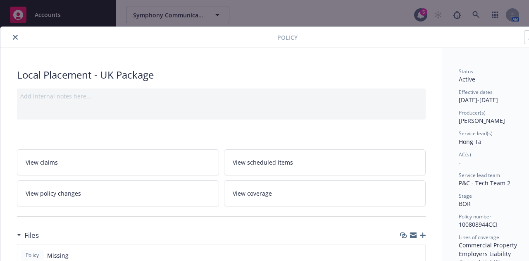
click at [14, 39] on icon "close" at bounding box center [15, 37] width 5 height 5
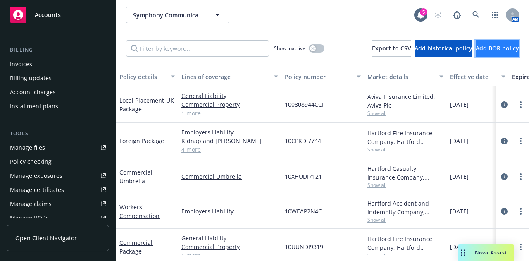
click at [494, 49] on span "Add BOR policy" at bounding box center [497, 48] width 43 height 8
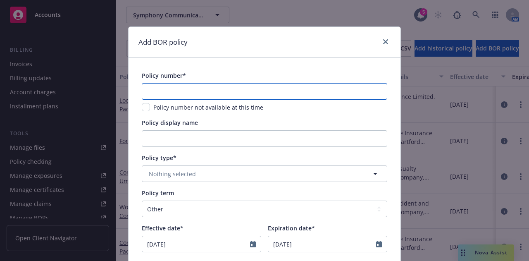
click at [231, 94] on input "text" at bounding box center [265, 91] width 246 height 17
paste input "P98101"
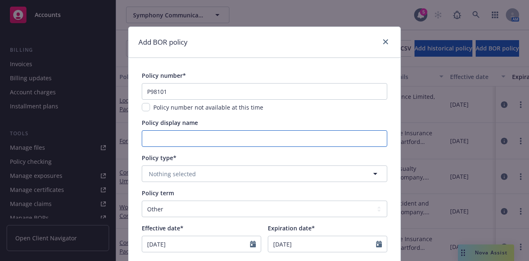
drag, startPoint x: 255, startPoint y: 139, endPoint x: 261, endPoint y: 118, distance: 21.6
click at [255, 139] on input "Policy display name" at bounding box center [265, 138] width 246 height 17
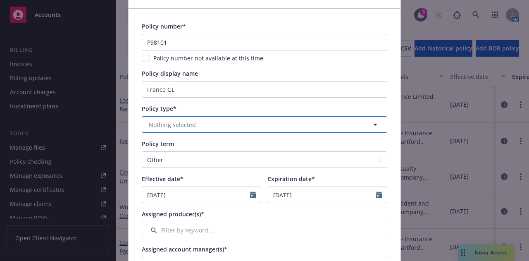
click at [293, 126] on button "Nothing selected" at bounding box center [265, 124] width 246 height 17
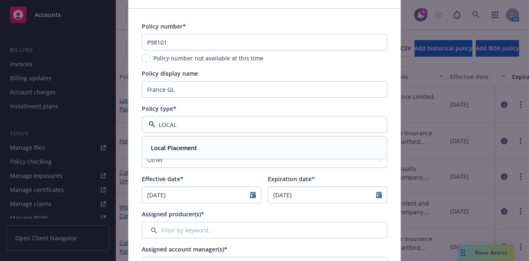
click at [202, 150] on div "Local Placement" at bounding box center [265, 148] width 234 height 12
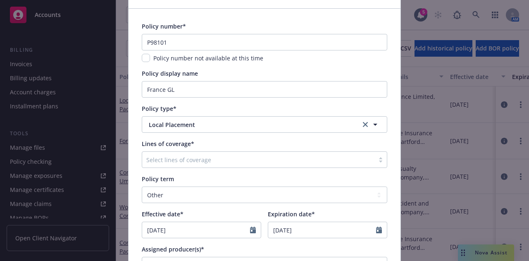
click at [237, 160] on div at bounding box center [258, 160] width 224 height 10
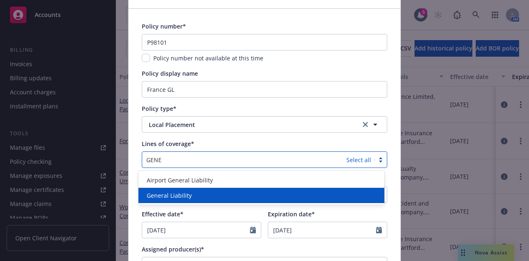
click at [211, 190] on div "General Liability" at bounding box center [261, 195] width 246 height 15
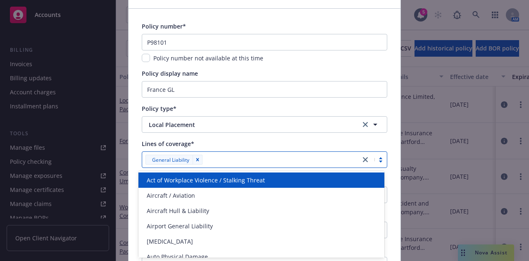
click at [300, 141] on div "Lines of coverage*" at bounding box center [265, 143] width 246 height 9
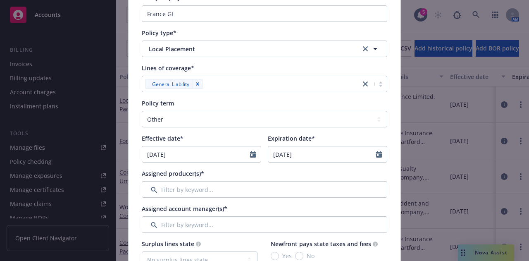
scroll to position [131, 0]
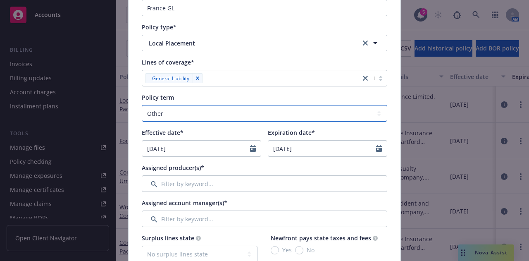
click at [321, 115] on select "Select policy term 12 Month 6 Month 4 Month 3 Month 2 Month 1 Month 36 Month (3…" at bounding box center [265, 113] width 246 height 17
click at [142, 105] on select "Select policy term 12 Month 6 Month 4 Month 3 Month 2 Month 1 Month 36 Month (3…" at bounding box center [265, 113] width 246 height 17
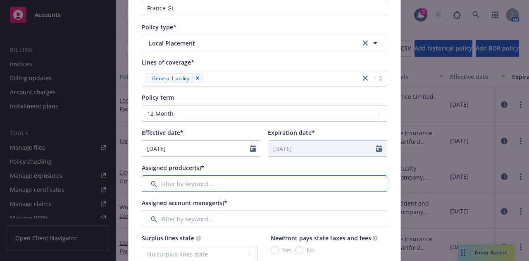
click at [236, 181] on input "Filter by keyword..." at bounding box center [265, 183] width 246 height 17
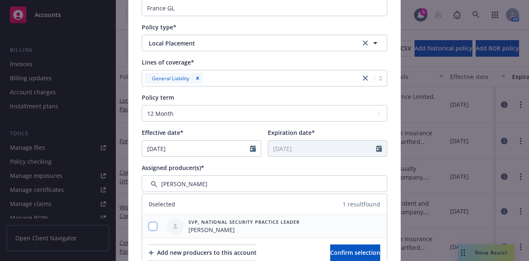
click at [149, 225] on input "checkbox" at bounding box center [153, 226] width 8 height 8
click at [330, 246] on button "Confirm selection" at bounding box center [355, 252] width 50 height 17
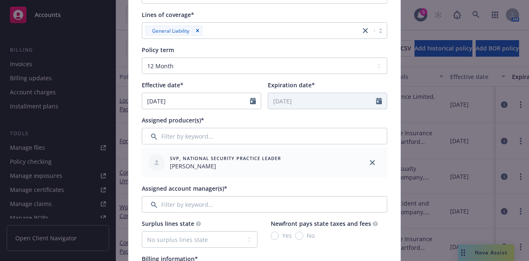
scroll to position [179, 0]
click at [308, 199] on input "Filter by keyword..." at bounding box center [265, 204] width 246 height 17
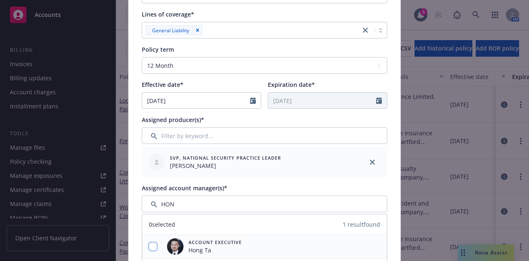
click at [149, 248] on input "checkbox" at bounding box center [153, 246] width 8 height 8
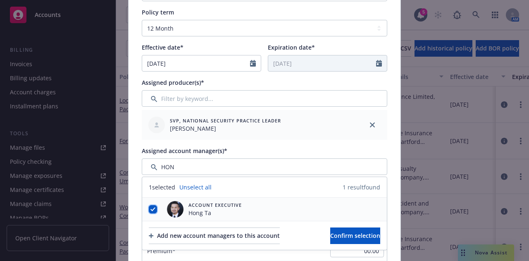
scroll to position [217, 0]
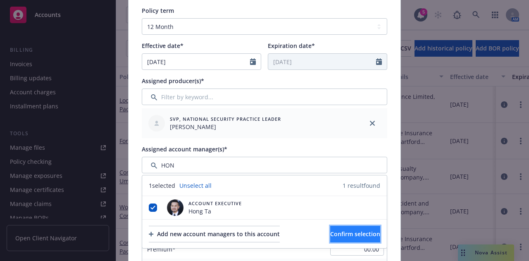
click at [345, 234] on span "Confirm selection" at bounding box center [355, 234] width 50 height 8
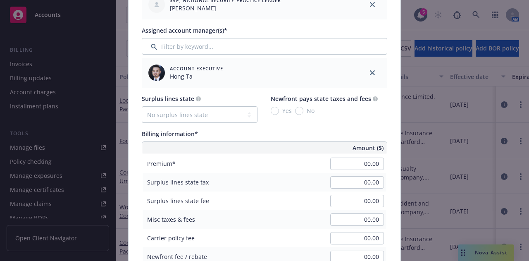
scroll to position [341, 0]
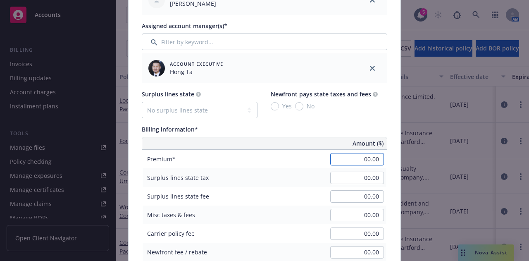
click at [351, 159] on input "00.00" at bounding box center [357, 159] width 54 height 12
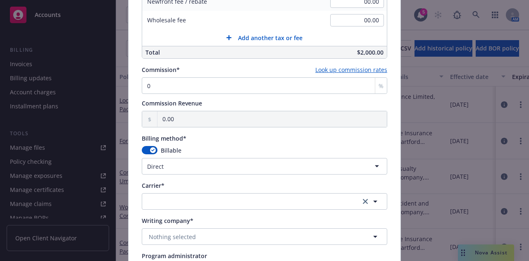
scroll to position [591, 0]
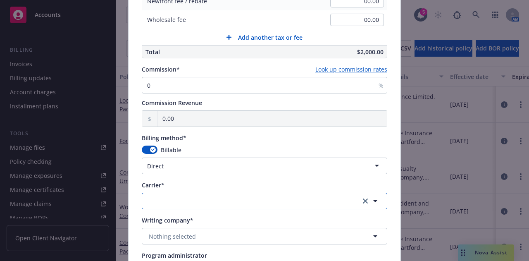
click at [250, 201] on button "button" at bounding box center [265, 201] width 246 height 17
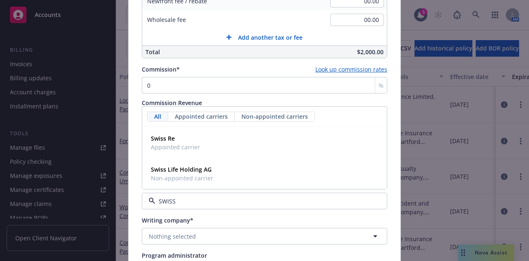
scroll to position [654, 0]
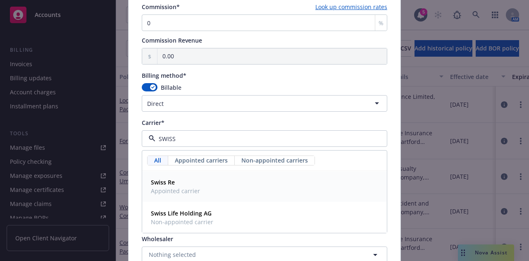
click at [228, 186] on div "Swiss Re Appointed carrier" at bounding box center [265, 186] width 234 height 21
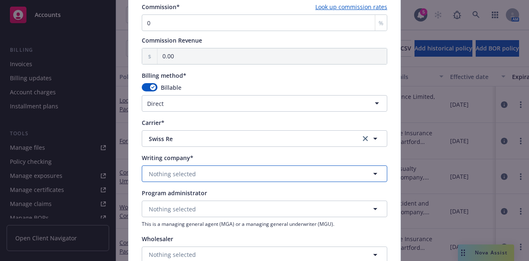
click at [322, 172] on button "Nothing selected" at bounding box center [265, 173] width 246 height 17
click at [232, 169] on button "Nothing selected" at bounding box center [265, 173] width 246 height 17
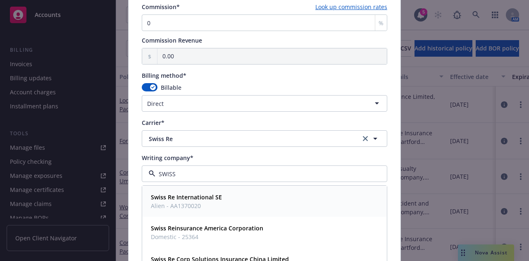
click at [234, 196] on div "Swiss Re International SE Alien - AA1370020" at bounding box center [265, 201] width 234 height 21
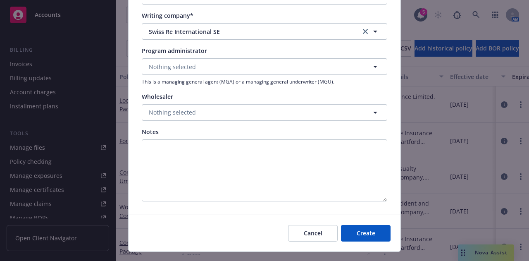
scroll to position [797, 0]
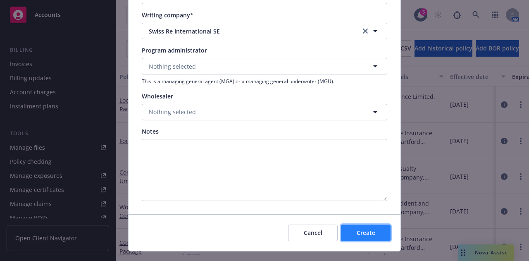
click at [364, 231] on span "Create" at bounding box center [366, 233] width 19 height 8
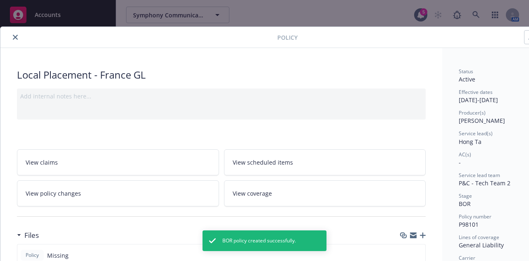
scroll to position [0, 45]
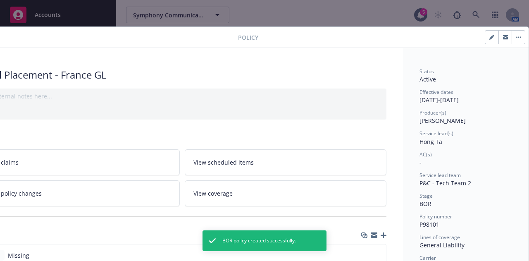
click at [485, 36] on button "button" at bounding box center [491, 37] width 13 height 13
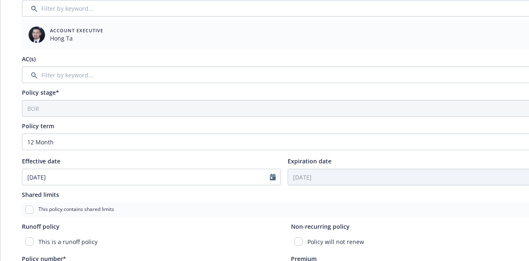
scroll to position [212, 0]
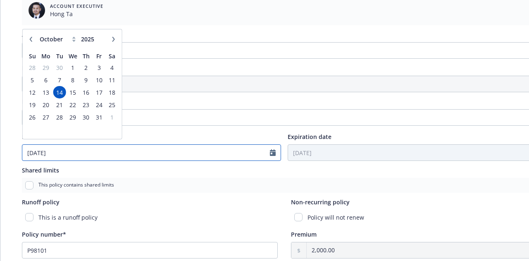
drag, startPoint x: 114, startPoint y: 151, endPoint x: 0, endPoint y: 140, distance: 114.6
click at [0, 140] on div "Edit policy details Cancel Save Policy type* Local Placement Display name Franc…" at bounding box center [284, 127] width 568 height 624
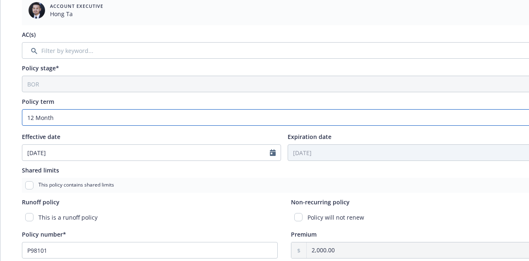
click at [257, 117] on select "Select policy term 12 Month 6 Month 4 Month 3 Month 2 Month 1 Month 36 Month (3…" at bounding box center [284, 117] width 525 height 17
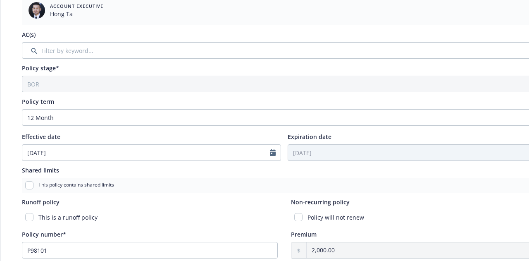
click at [1, 154] on div "Policy type* Local Placement Display name France GL Producer(s)* SVP, National …" at bounding box center [284, 139] width 568 height 600
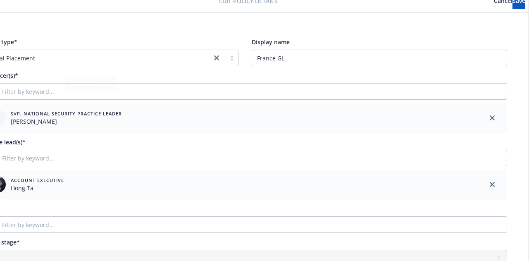
scroll to position [0, 45]
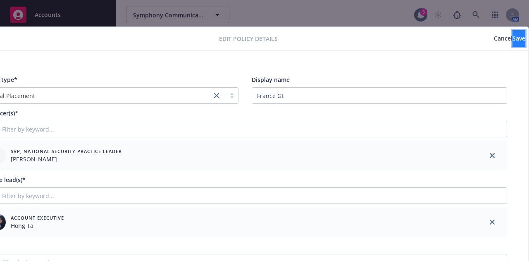
click at [513, 43] on button "Save" at bounding box center [519, 38] width 13 height 17
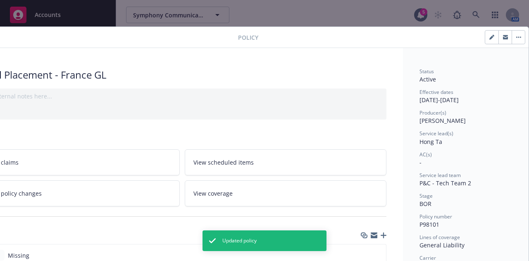
scroll to position [0, 0]
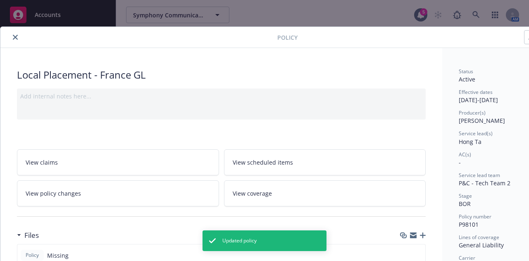
click at [18, 37] on button "close" at bounding box center [15, 37] width 10 height 10
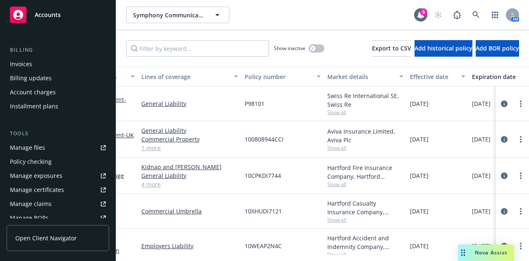
scroll to position [0, 43]
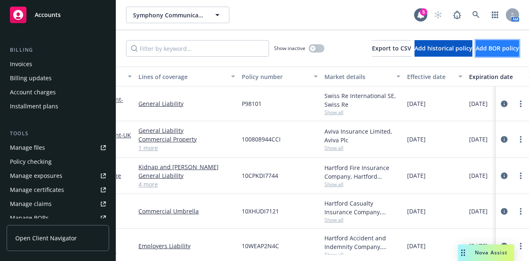
click at [501, 52] on span "Add BOR policy" at bounding box center [497, 48] width 43 height 8
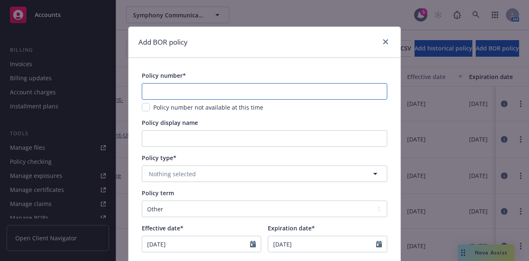
click at [294, 95] on input "text" at bounding box center [265, 91] width 246 height 17
paste input "P166930"
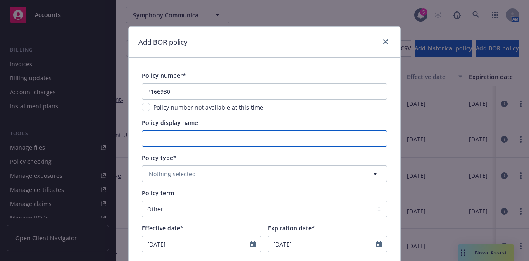
click at [288, 143] on input "Policy display name" at bounding box center [265, 138] width 246 height 17
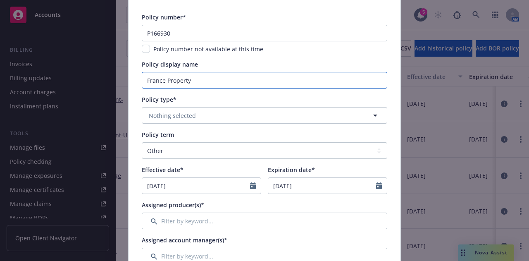
scroll to position [59, 0]
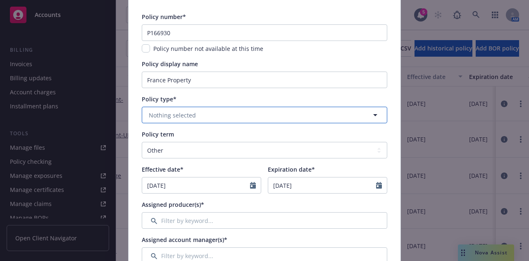
click at [363, 111] on button "Nothing selected" at bounding box center [265, 115] width 246 height 17
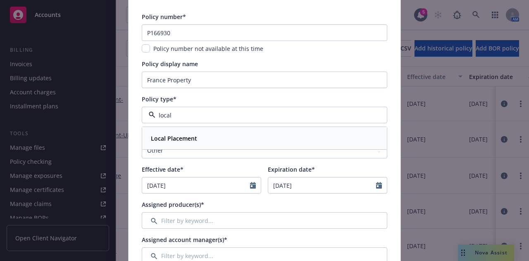
click at [184, 139] on strong "Local Placement" at bounding box center [174, 138] width 46 height 8
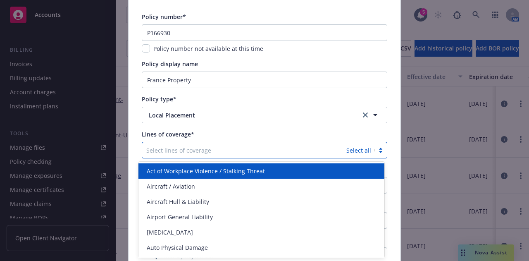
click at [257, 144] on div "Select lines of coverage" at bounding box center [244, 149] width 204 height 13
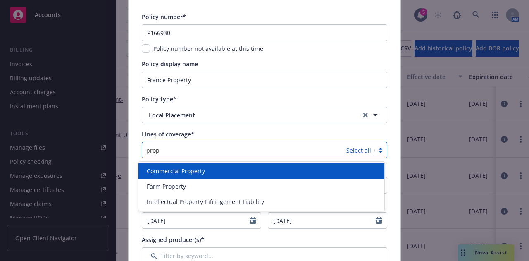
click at [184, 169] on span "Commercial Property" at bounding box center [176, 171] width 58 height 9
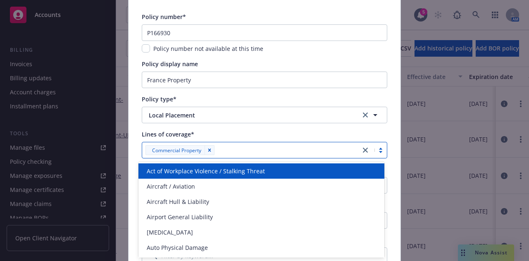
click at [351, 136] on div "Lines of coverage*" at bounding box center [265, 134] width 246 height 9
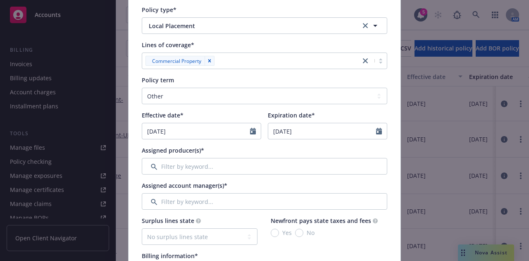
scroll to position [150, 0]
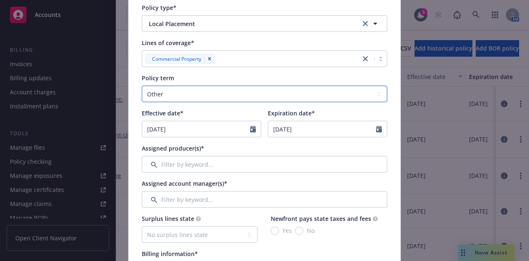
click at [306, 100] on select "Select policy term 12 Month 6 Month 4 Month 3 Month 2 Month 1 Month 36 Month (3…" at bounding box center [265, 94] width 246 height 17
click at [142, 86] on select "Select policy term 12 Month 6 Month 4 Month 3 Month 2 Month 1 Month 36 Month (3…" at bounding box center [265, 94] width 246 height 17
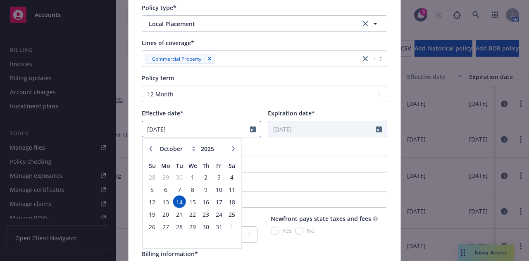
drag, startPoint x: 79, startPoint y: 124, endPoint x: 35, endPoint y: 129, distance: 44.1
click at [35, 129] on div "Add BOR policy Policy number* P166930 Policy number not available at this time …" at bounding box center [264, 130] width 529 height 261
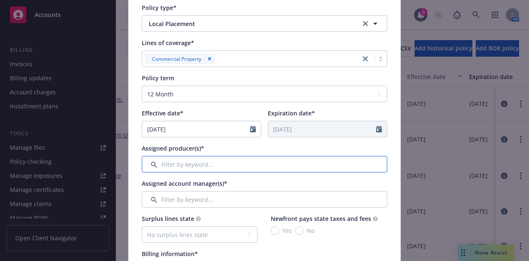
click at [303, 160] on input "Filter by keyword..." at bounding box center [265, 164] width 246 height 17
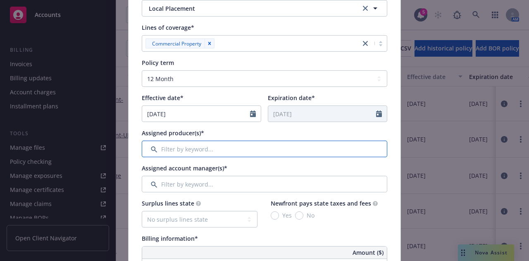
scroll to position [166, 0]
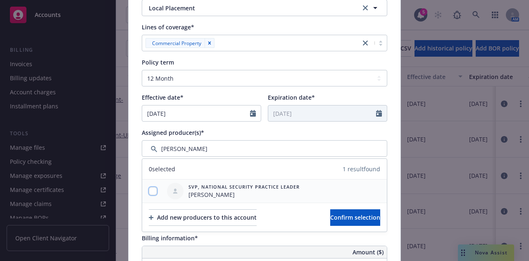
click at [149, 189] on input "checkbox" at bounding box center [153, 191] width 8 height 8
click at [370, 222] on button "Confirm selection" at bounding box center [355, 217] width 50 height 17
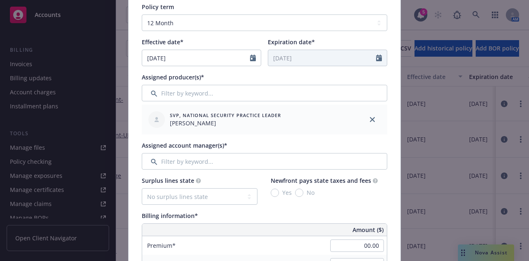
scroll to position [222, 0]
click at [291, 158] on input "Filter by keyword..." at bounding box center [265, 160] width 246 height 17
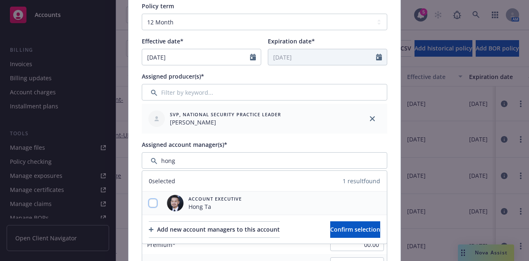
click at [151, 201] on input "checkbox" at bounding box center [153, 203] width 8 height 8
click at [359, 235] on button "Confirm selection" at bounding box center [355, 229] width 50 height 17
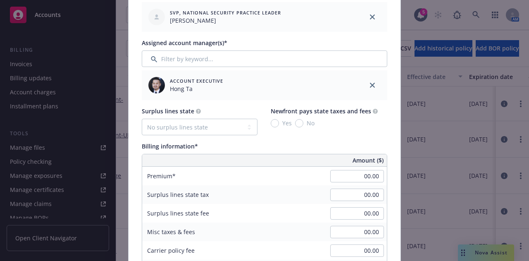
scroll to position [327, 0]
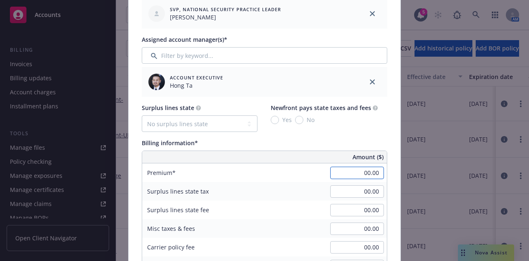
click at [358, 178] on input "00.00" at bounding box center [357, 173] width 54 height 12
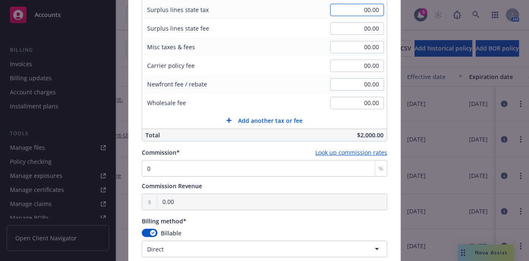
scroll to position [603, 0]
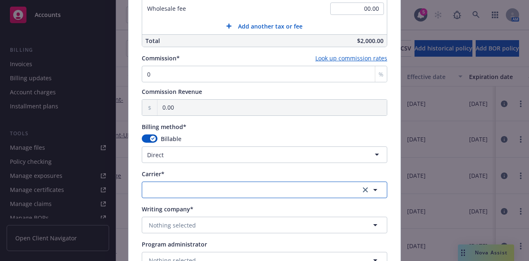
click at [303, 188] on button "button" at bounding box center [265, 189] width 246 height 17
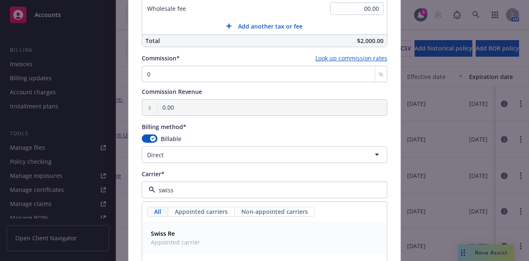
click at [208, 229] on div "Swiss Re Appointed carrier" at bounding box center [265, 237] width 234 height 21
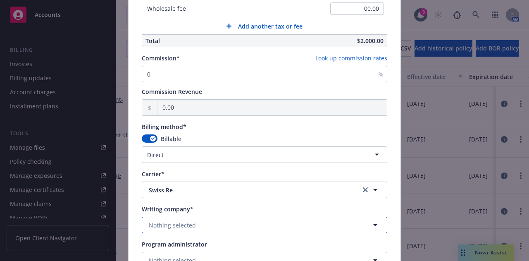
click at [222, 223] on button "Nothing selected" at bounding box center [265, 225] width 246 height 17
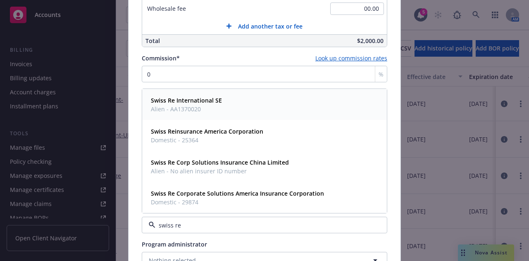
click at [305, 107] on div "Swiss Re International SE Alien - AA1370020" at bounding box center [265, 104] width 234 height 21
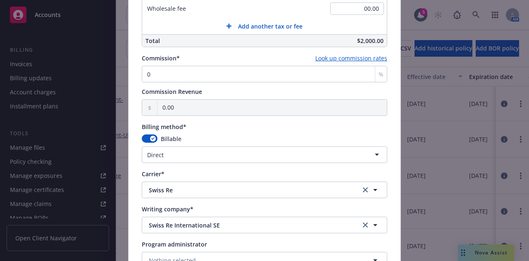
scroll to position [812, 0]
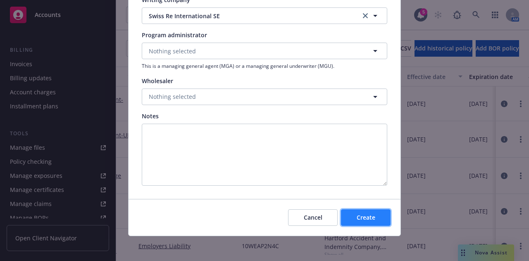
click at [370, 216] on span "Create" at bounding box center [366, 217] width 19 height 8
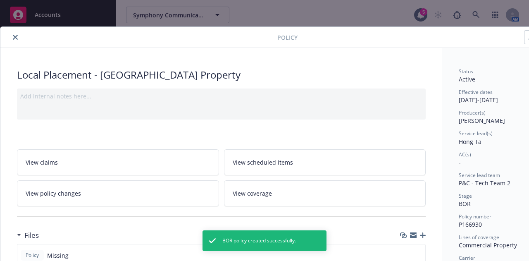
click at [14, 36] on icon "close" at bounding box center [15, 37] width 5 height 5
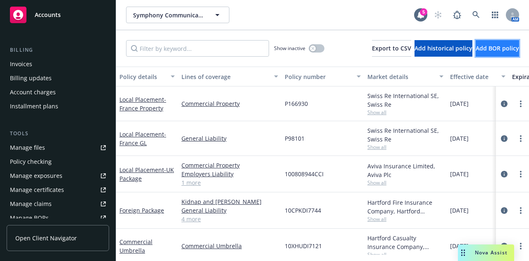
click at [513, 44] on span "Add BOR policy" at bounding box center [497, 48] width 43 height 8
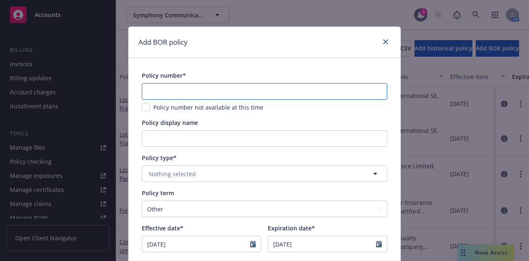
click at [310, 85] on input "text" at bounding box center [265, 91] width 246 height 17
paste input "25-3320883"
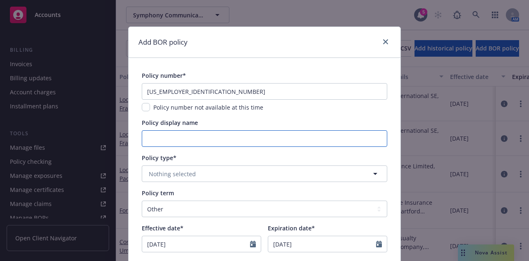
click at [298, 141] on input "Policy display name" at bounding box center [265, 138] width 246 height 17
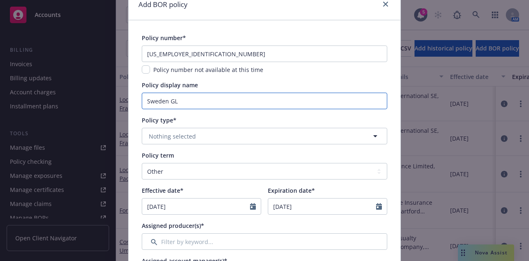
scroll to position [39, 0]
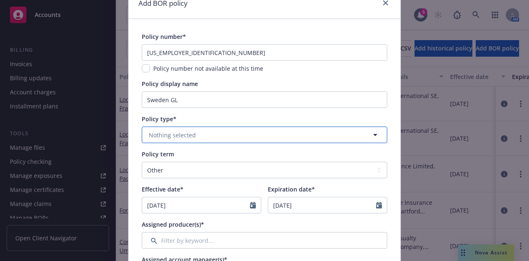
click at [324, 135] on button "Nothing selected" at bounding box center [265, 134] width 246 height 17
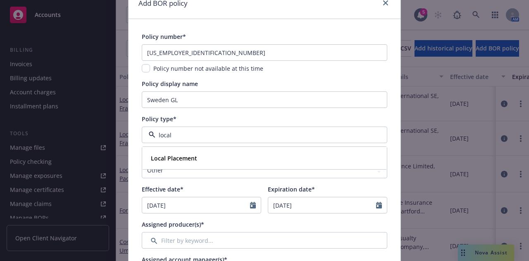
click at [299, 159] on div "Local Placement" at bounding box center [265, 158] width 234 height 12
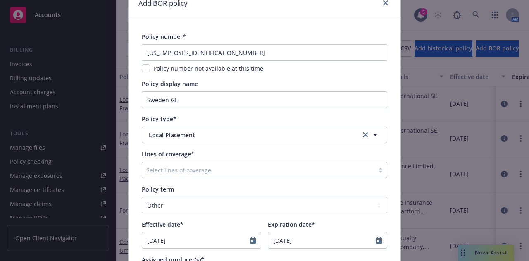
click at [304, 169] on div at bounding box center [258, 170] width 224 height 10
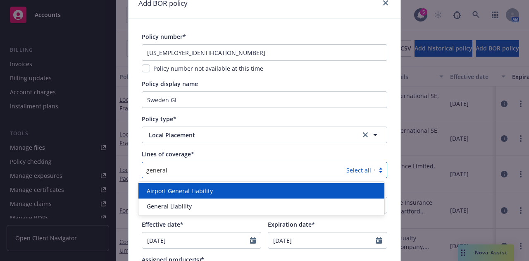
click at [265, 212] on div "General Liability" at bounding box center [261, 205] width 246 height 15
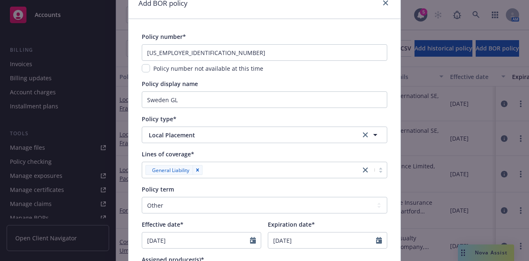
click at [302, 155] on div "Lines of coverage*" at bounding box center [265, 154] width 246 height 9
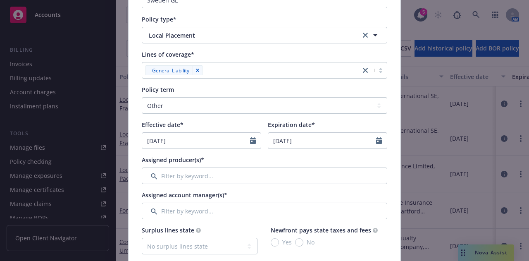
scroll to position [139, 0]
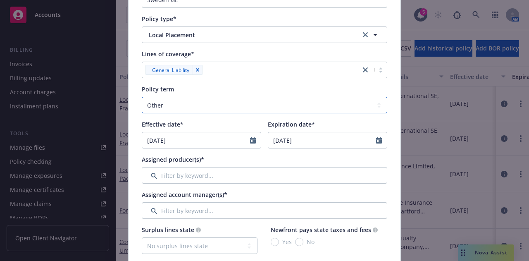
click at [319, 105] on select "Select policy term 12 Month 6 Month 4 Month 3 Month 2 Month 1 Month 36 Month (3…" at bounding box center [265, 105] width 246 height 17
click at [142, 97] on select "Select policy term 12 Month 6 Month 4 Month 3 Month 2 Month 1 Month 36 Month (3…" at bounding box center [265, 105] width 246 height 17
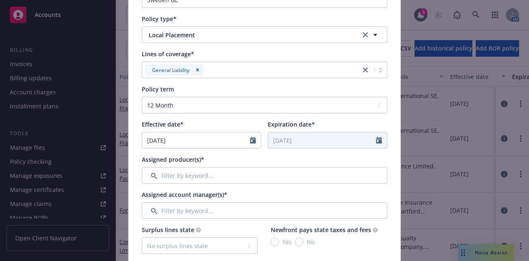
drag, startPoint x: 217, startPoint y: 149, endPoint x: 186, endPoint y: 144, distance: 31.4
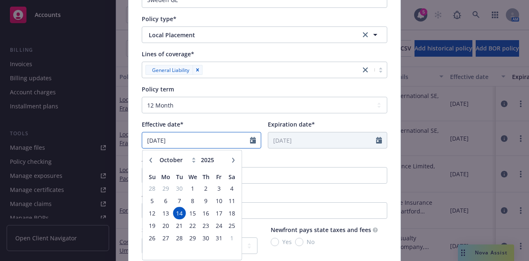
drag, startPoint x: 184, startPoint y: 144, endPoint x: 104, endPoint y: 142, distance: 80.2
click at [104, 142] on div "Add BOR policy Policy number* 25-3320883 Policy number not available at this ti…" at bounding box center [264, 130] width 529 height 261
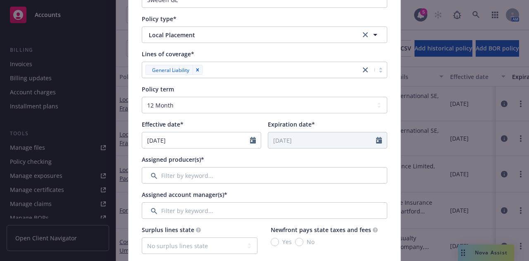
click at [262, 157] on div "Assigned producer(s)*" at bounding box center [265, 159] width 246 height 9
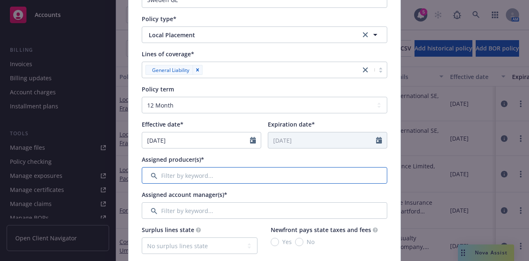
click at [269, 172] on input "Filter by keyword..." at bounding box center [265, 175] width 246 height 17
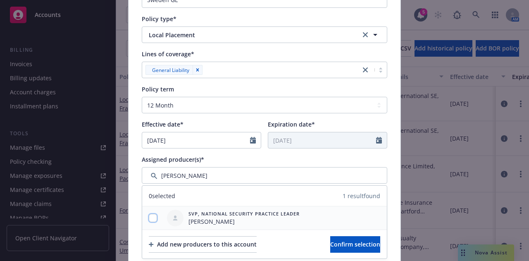
click at [149, 220] on input "checkbox" at bounding box center [153, 218] width 8 height 8
click at [330, 244] on span "Confirm selection" at bounding box center [355, 244] width 50 height 8
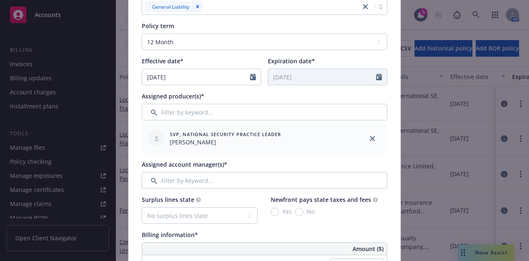
scroll to position [204, 0]
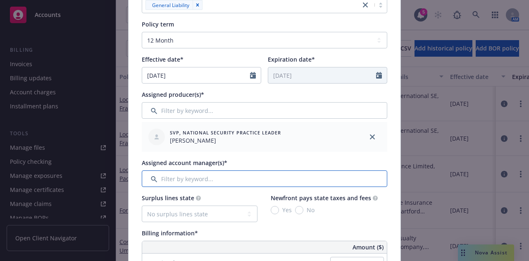
click at [295, 171] on input "Filter by keyword..." at bounding box center [265, 178] width 246 height 17
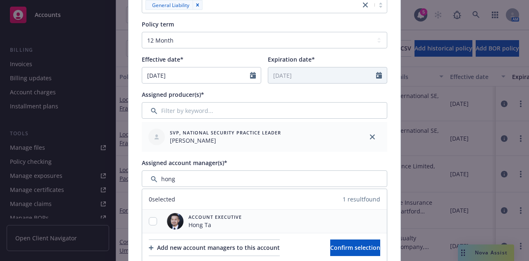
click at [155, 219] on div at bounding box center [152, 221] width 21 height 9
click at [150, 217] on input "checkbox" at bounding box center [153, 221] width 8 height 8
click at [351, 246] on span "Confirm selection" at bounding box center [355, 247] width 50 height 8
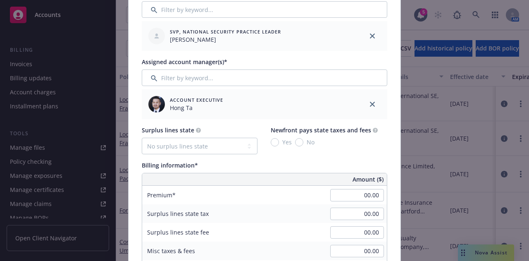
scroll to position [315, 0]
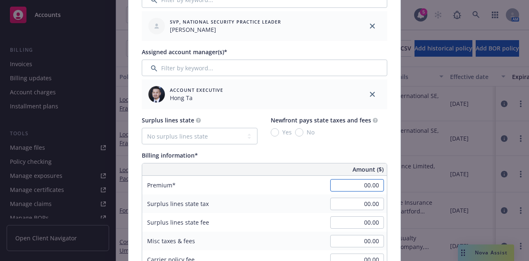
click at [359, 187] on input "00.00" at bounding box center [357, 185] width 54 height 12
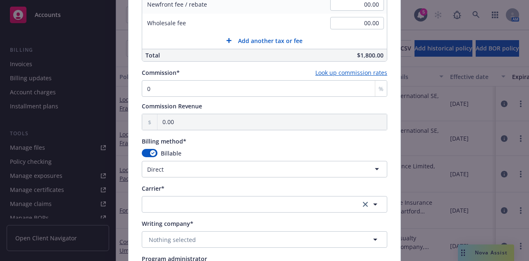
scroll to position [596, 0]
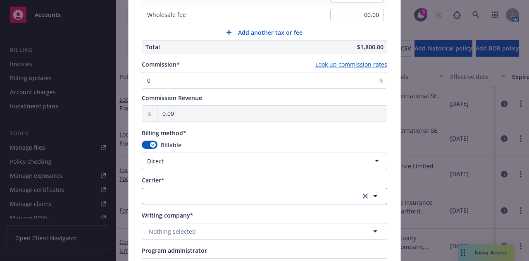
click at [242, 192] on button "button" at bounding box center [265, 196] width 246 height 17
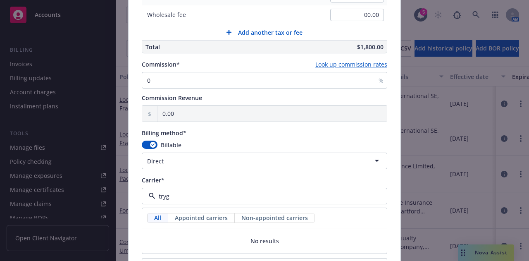
scroll to position [635, 0]
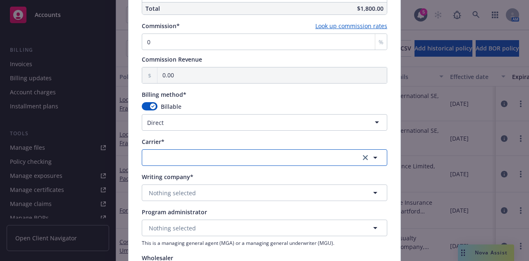
click at [181, 160] on button "button" at bounding box center [265, 157] width 246 height 17
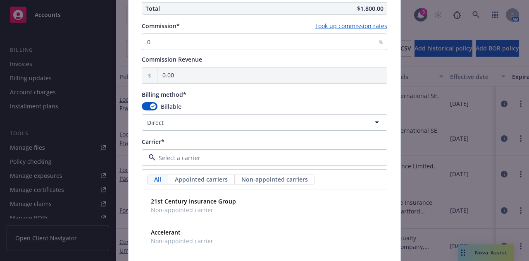
click at [208, 141] on div "Carrier*" at bounding box center [265, 141] width 246 height 9
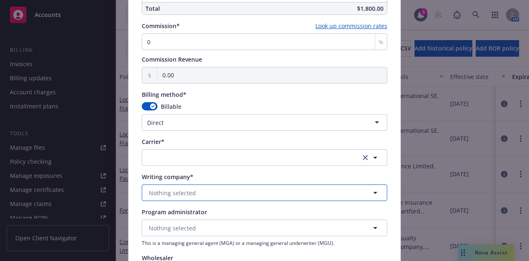
click at [210, 193] on button "Nothing selected" at bounding box center [265, 192] width 246 height 17
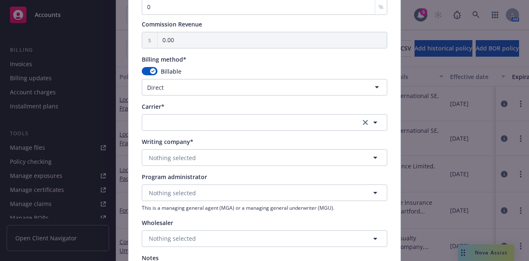
scroll to position [670, 0]
click at [237, 157] on button "Nothing selected" at bounding box center [265, 157] width 246 height 17
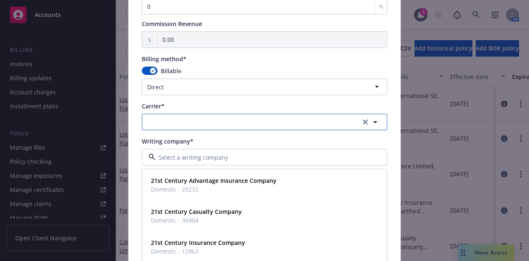
click at [257, 125] on button "button" at bounding box center [265, 122] width 246 height 17
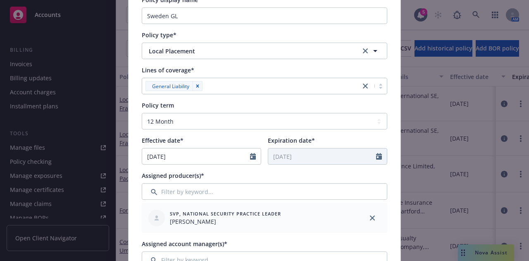
scroll to position [0, 0]
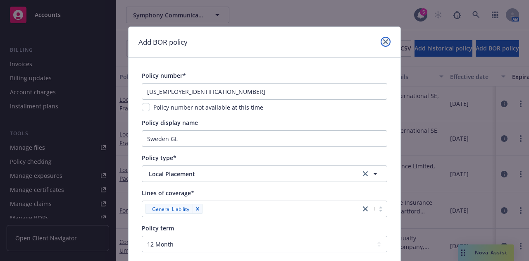
click at [383, 41] on icon "close" at bounding box center [385, 41] width 5 height 5
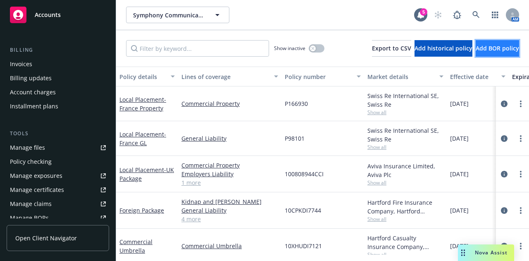
click at [504, 53] on button "Add BOR policy" at bounding box center [497, 48] width 43 height 17
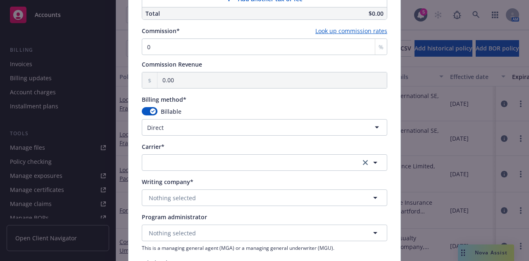
scroll to position [530, 0]
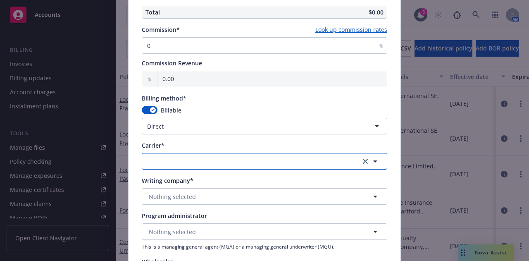
click at [250, 158] on button "button" at bounding box center [265, 161] width 246 height 17
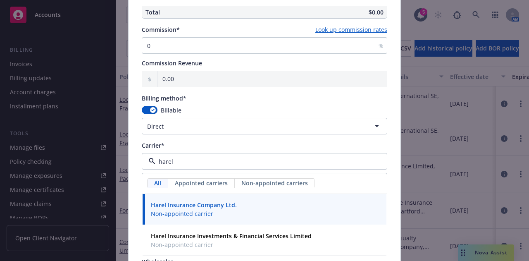
click at [241, 218] on div "Harel Insurance Company Ltd. Non-appointed carrier" at bounding box center [265, 209] width 244 height 31
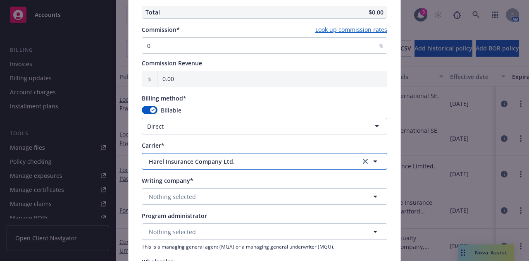
click at [250, 160] on span "Harel Insurance Company Ltd." at bounding box center [248, 161] width 199 height 9
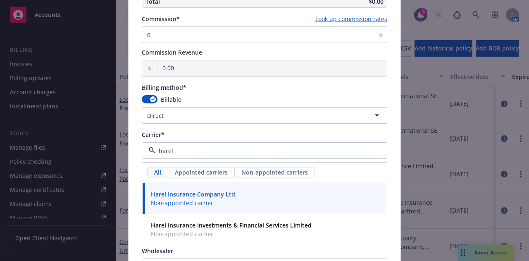
scroll to position [541, 0]
click at [264, 199] on div "Harel Insurance Company Ltd. Non-appointed carrier" at bounding box center [265, 198] width 234 height 21
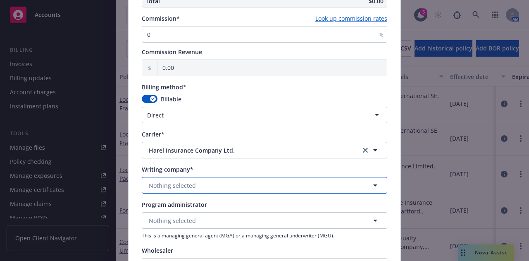
click at [247, 189] on button "Nothing selected" at bounding box center [265, 185] width 246 height 17
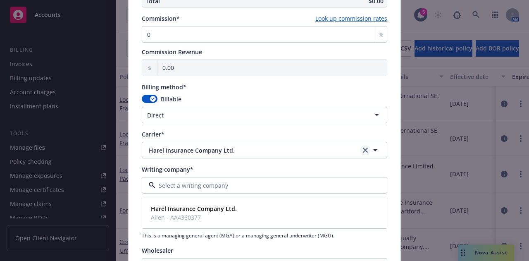
click at [360, 146] on link "clear selection" at bounding box center [365, 150] width 10 height 10
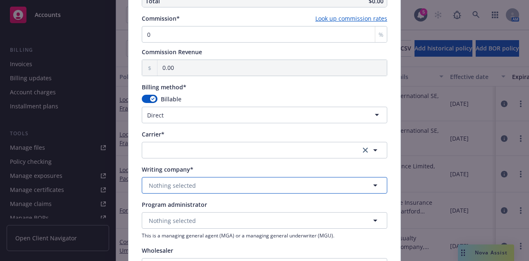
click at [248, 183] on button "Nothing selected" at bounding box center [265, 185] width 246 height 17
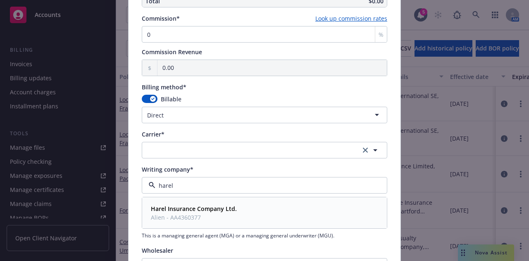
click at [252, 199] on div "Harel Insurance Company Ltd. Alien - AA4360377" at bounding box center [265, 213] width 244 height 31
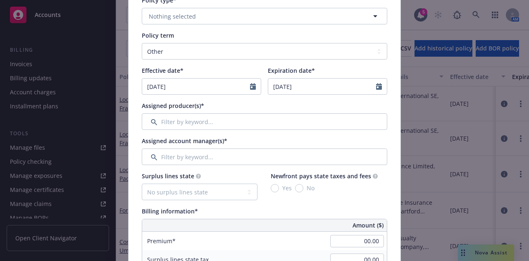
scroll to position [0, 0]
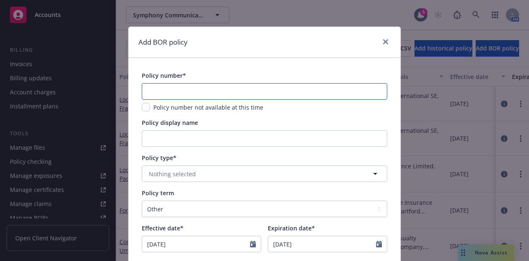
click at [274, 97] on input "text" at bounding box center [265, 91] width 246 height 17
drag, startPoint x: 241, startPoint y: 89, endPoint x: 16, endPoint y: 85, distance: 225.3
click at [16, 85] on div "Add BOR policy Policy number* Israel GL Policy number not available at this tim…" at bounding box center [264, 130] width 529 height 261
paste input "6016003705/25"
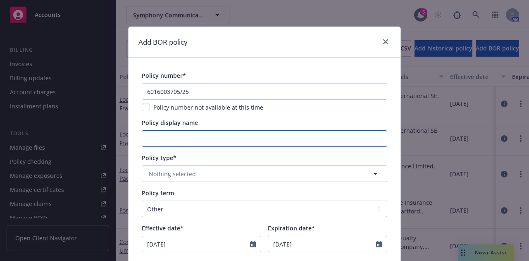
click at [228, 140] on input "Policy display name" at bounding box center [265, 138] width 246 height 17
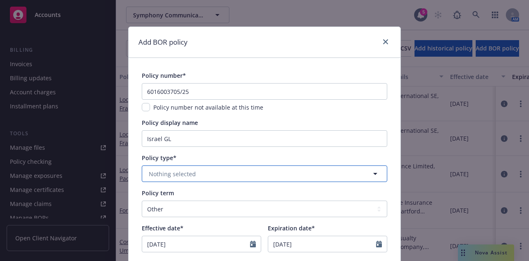
click at [272, 181] on button "Nothing selected" at bounding box center [265, 173] width 246 height 17
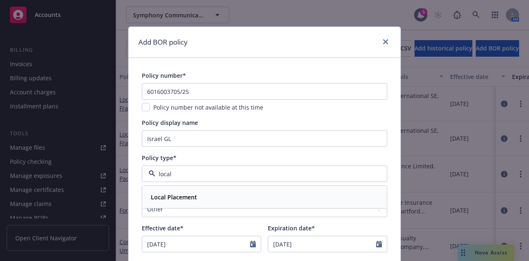
click at [244, 191] on div "Local Placement" at bounding box center [265, 197] width 234 height 12
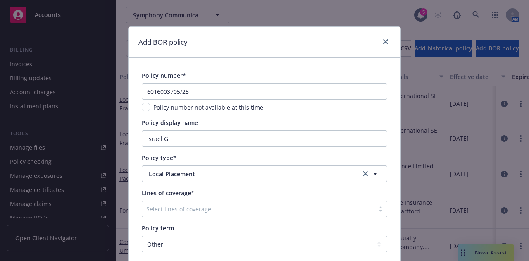
click at [263, 203] on div "Select lines of coverage" at bounding box center [258, 208] width 232 height 13
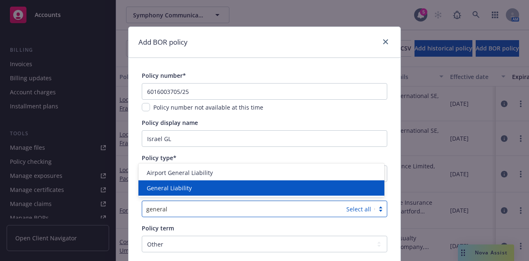
click at [278, 192] on div "General Liability" at bounding box center [261, 188] width 236 height 9
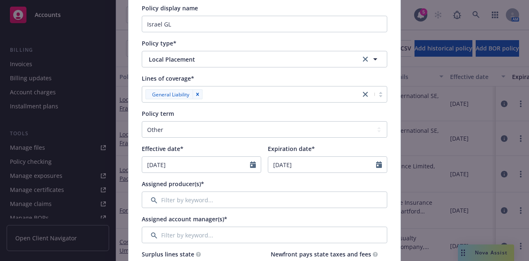
scroll to position [134, 0]
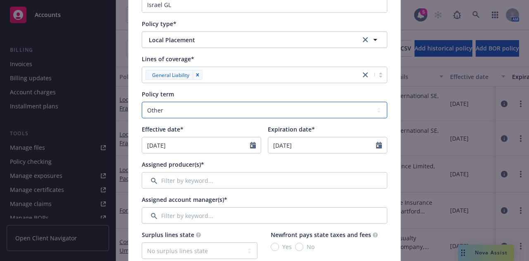
click at [359, 114] on select "Select policy term 12 Month 6 Month 4 Month 3 Month 2 Month 1 Month 36 Month (3…" at bounding box center [265, 110] width 246 height 17
click at [142, 102] on select "Select policy term 12 Month 6 Month 4 Month 3 Month 2 Month 1 Month 36 Month (3…" at bounding box center [265, 110] width 246 height 17
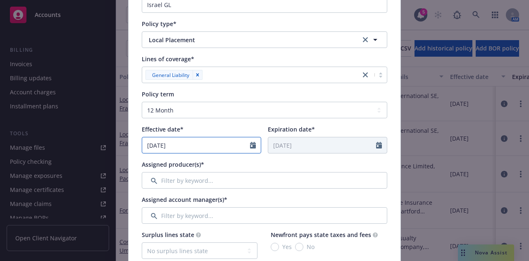
drag, startPoint x: 212, startPoint y: 144, endPoint x: 45, endPoint y: 136, distance: 166.8
click at [45, 136] on div "Add BOR policy Policy number* 6016003705/25 Policy number not available at this…" at bounding box center [264, 130] width 529 height 261
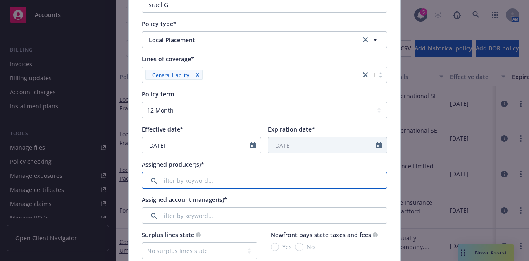
click at [177, 176] on input "Filter by keyword..." at bounding box center [265, 180] width 246 height 17
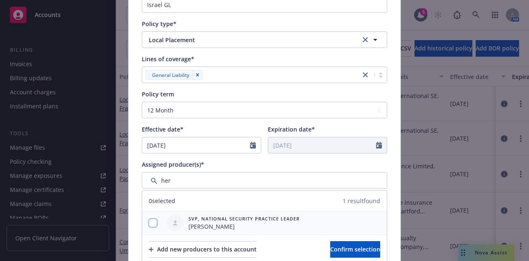
click at [150, 221] on input "checkbox" at bounding box center [153, 223] width 8 height 8
click at [354, 245] on span "Confirm selection" at bounding box center [355, 249] width 50 height 8
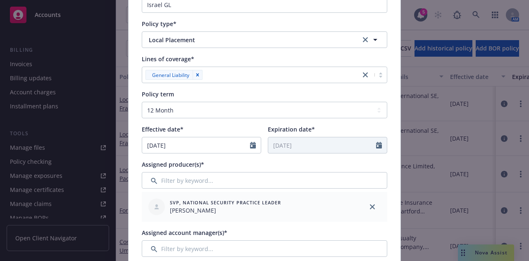
scroll to position [229, 0]
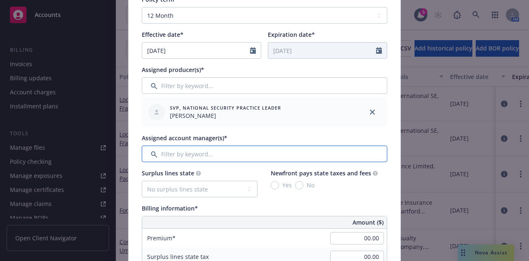
click at [295, 153] on input "Filter by keyword..." at bounding box center [265, 153] width 246 height 17
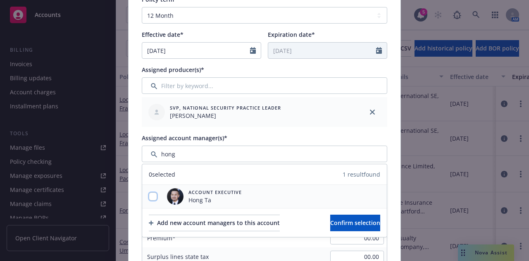
click at [149, 193] on input "checkbox" at bounding box center [153, 196] width 8 height 8
click at [338, 217] on button "Confirm selection" at bounding box center [355, 223] width 50 height 17
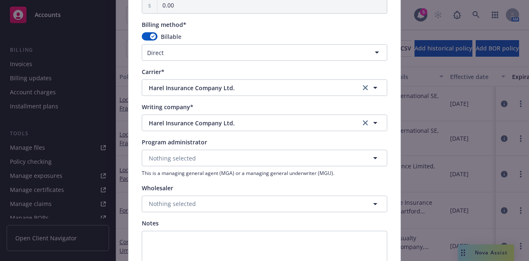
scroll to position [812, 0]
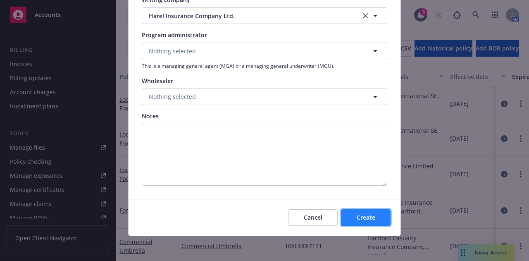
click at [378, 215] on button "Create" at bounding box center [366, 217] width 50 height 17
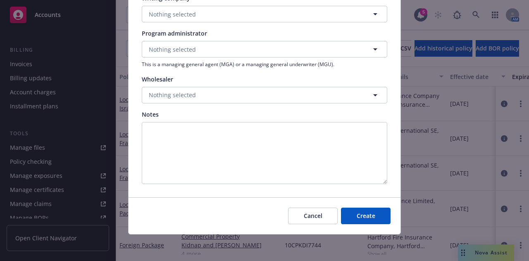
scroll to position [746, 0]
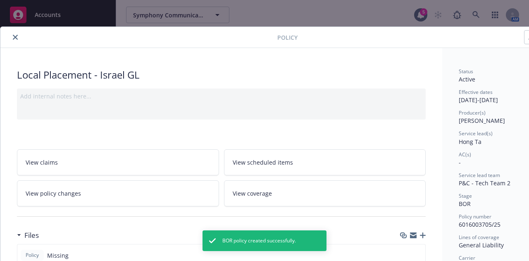
click at [17, 37] on button "close" at bounding box center [15, 37] width 10 height 10
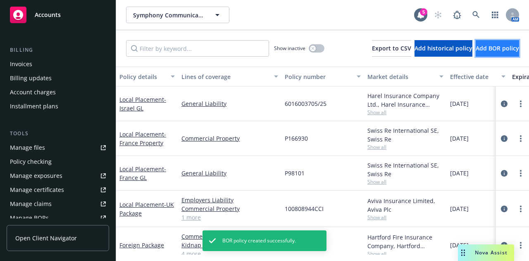
click at [502, 52] on span "Add BOR policy" at bounding box center [497, 48] width 43 height 8
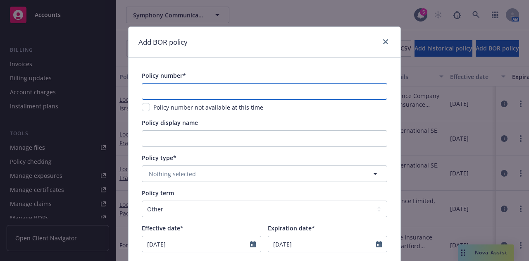
click at [324, 93] on input "text" at bounding box center [265, 91] width 246 height 17
paste input "6010002386/25"
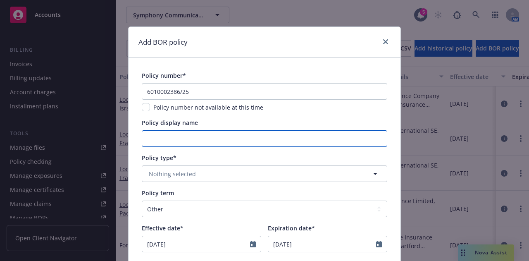
click at [308, 137] on input "Policy display name" at bounding box center [265, 138] width 246 height 17
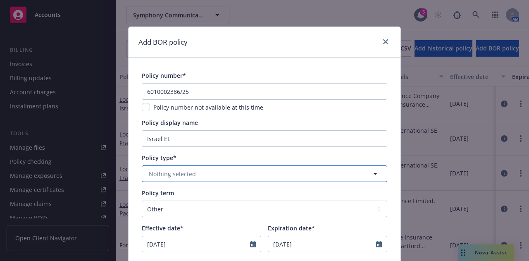
click at [303, 174] on button "Nothing selected" at bounding box center [265, 173] width 246 height 17
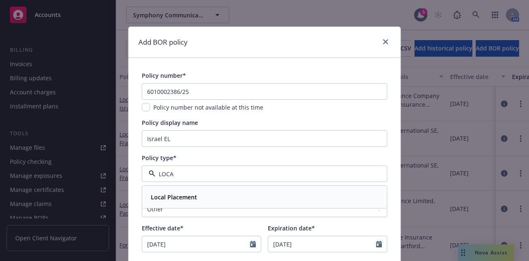
click at [299, 188] on div "Local Placement" at bounding box center [265, 197] width 244 height 22
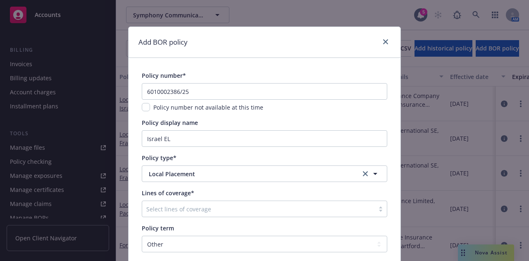
click at [285, 208] on div at bounding box center [258, 209] width 224 height 10
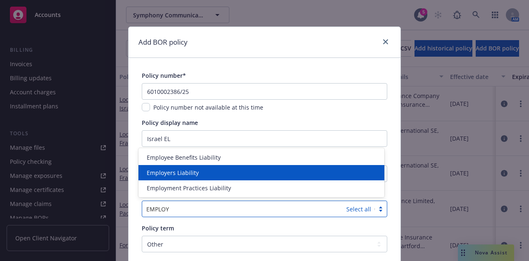
click at [323, 174] on div "Employers Liability" at bounding box center [261, 172] width 236 height 9
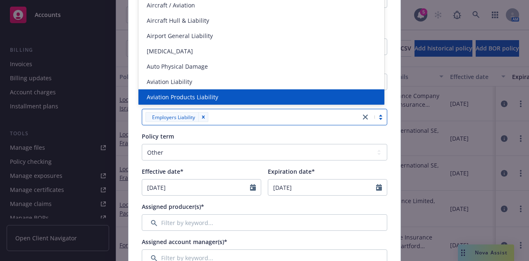
scroll to position [93, 0]
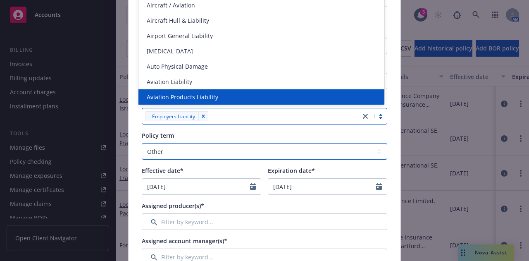
click at [319, 156] on select "Select policy term 12 Month 6 Month 4 Month 3 Month 2 Month 1 Month 36 Month (3…" at bounding box center [265, 151] width 246 height 17
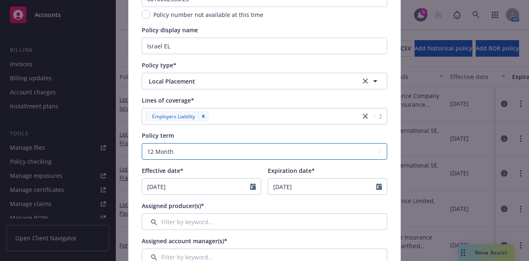
click at [142, 143] on select "Select policy term 12 Month 6 Month 4 Month 3 Month 2 Month 1 Month 36 Month (3…" at bounding box center [265, 151] width 246 height 17
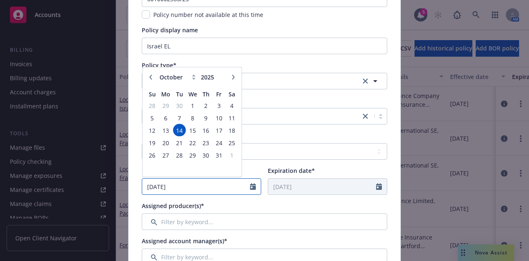
drag, startPoint x: 217, startPoint y: 181, endPoint x: 60, endPoint y: 190, distance: 156.5
click at [60, 190] on div "Add BOR policy Policy number* 6010002386/25 Policy number not available at this…" at bounding box center [264, 130] width 529 height 261
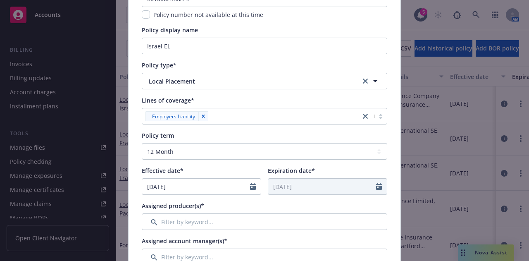
click at [329, 170] on div "Expiration date*" at bounding box center [327, 170] width 119 height 9
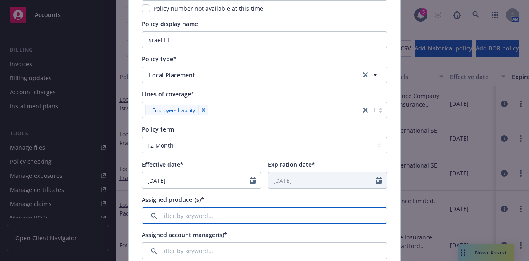
click at [335, 214] on input "Filter by keyword..." at bounding box center [265, 215] width 246 height 17
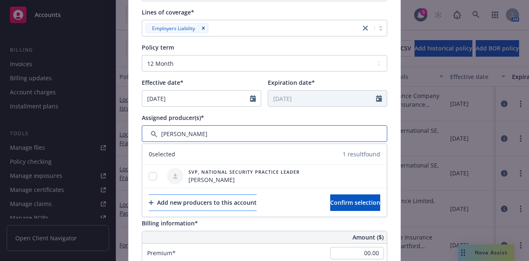
scroll to position [183, 0]
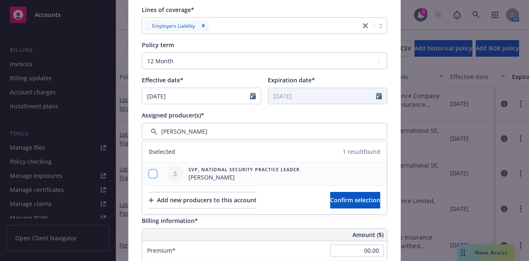
click at [153, 173] on input "checkbox" at bounding box center [153, 173] width 8 height 8
click at [352, 198] on span "Confirm selection" at bounding box center [355, 200] width 50 height 8
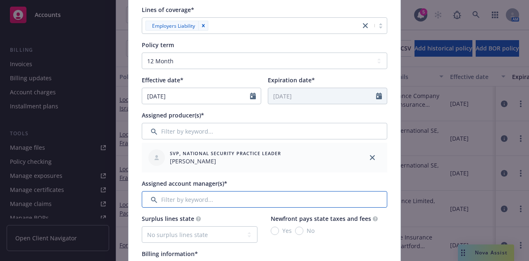
click at [288, 204] on input "Filter by keyword..." at bounding box center [265, 199] width 246 height 17
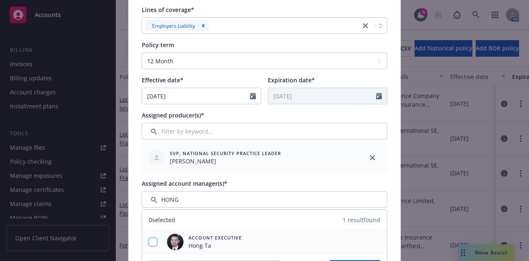
click at [151, 242] on input "checkbox" at bounding box center [153, 242] width 8 height 8
click at [348, 179] on div "Assigned account manager(s)*" at bounding box center [265, 183] width 246 height 9
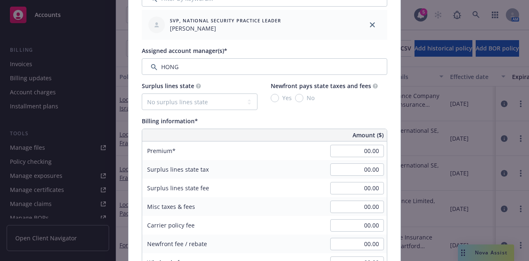
scroll to position [319, 0]
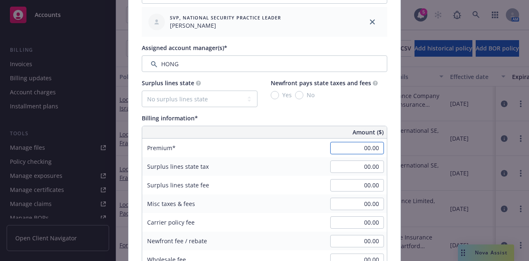
click at [361, 149] on input "00.00" at bounding box center [357, 148] width 54 height 12
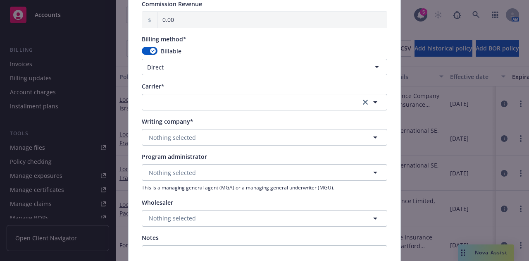
scroll to position [648, 0]
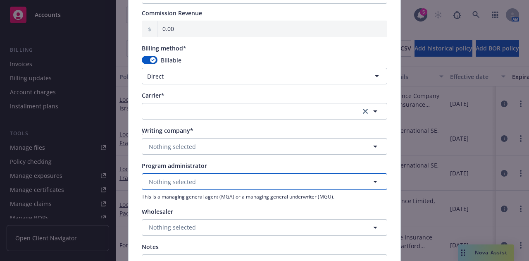
click at [262, 175] on button "Nothing selected" at bounding box center [265, 181] width 246 height 17
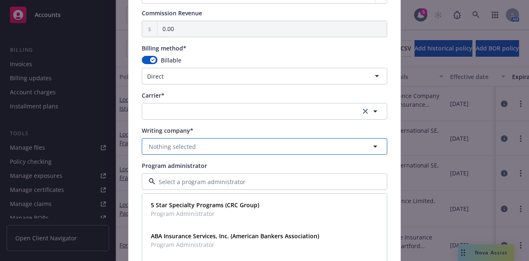
click at [281, 149] on button "Nothing selected" at bounding box center [265, 146] width 246 height 17
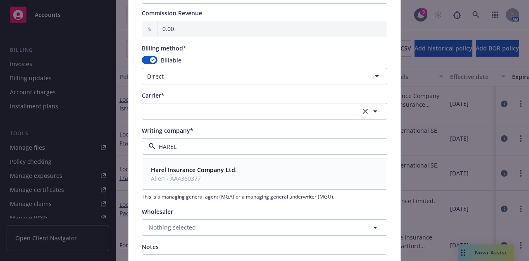
click at [274, 167] on div "Harel Insurance Company Ltd. Alien - AA4360377" at bounding box center [265, 174] width 234 height 21
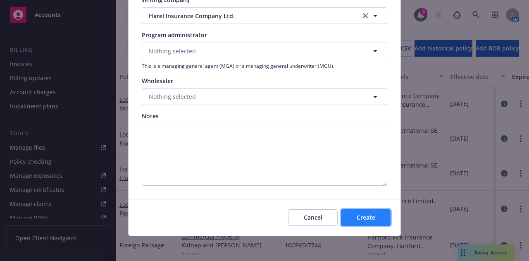
click at [378, 216] on button "Create" at bounding box center [366, 217] width 50 height 17
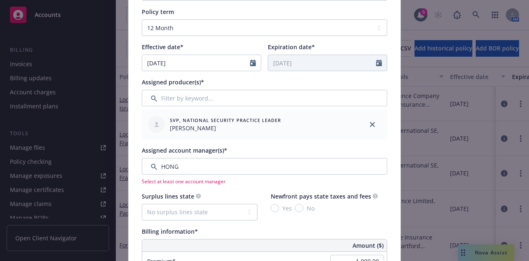
scroll to position [219, 0]
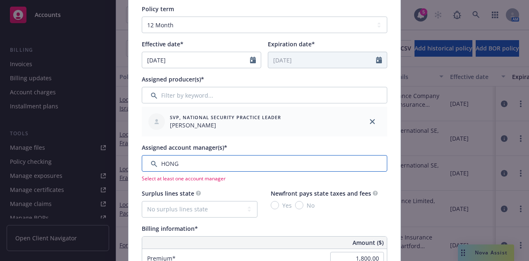
click at [269, 164] on input "Filter by keyword..." at bounding box center [265, 163] width 246 height 17
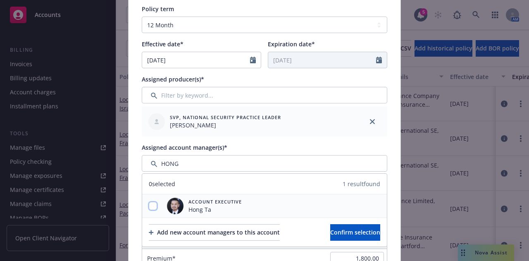
click at [149, 203] on input "checkbox" at bounding box center [153, 206] width 8 height 8
click at [335, 232] on span "Confirm selection" at bounding box center [355, 232] width 50 height 8
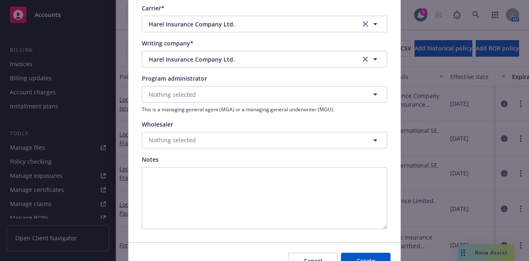
scroll to position [812, 0]
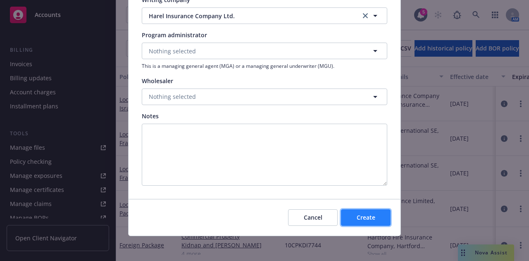
click at [357, 217] on span "Create" at bounding box center [366, 217] width 19 height 8
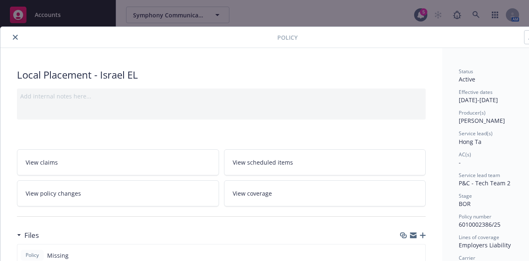
click at [16, 35] on icon "close" at bounding box center [15, 37] width 5 height 5
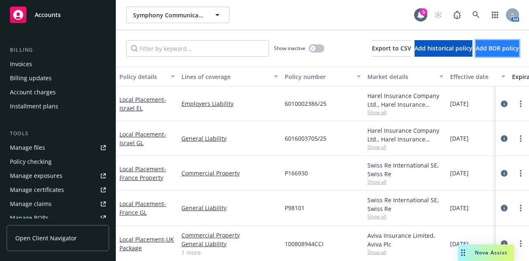
click at [498, 51] on span "Add BOR policy" at bounding box center [497, 48] width 43 height 8
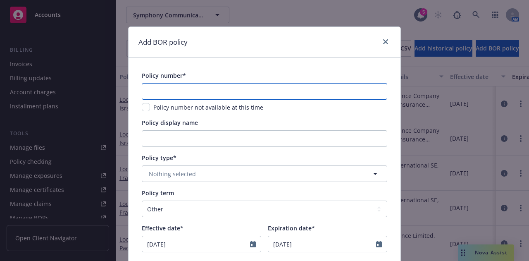
click at [231, 96] on input "text" at bounding box center [265, 91] width 246 height 17
paste input "HKO/PDL/2025/10001"
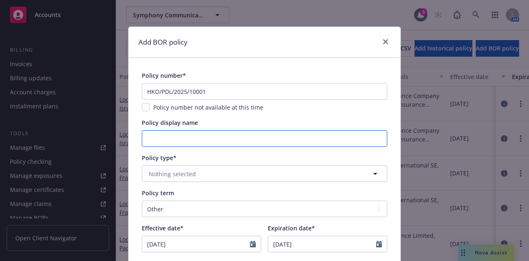
click at [240, 141] on input "Policy display name" at bounding box center [265, 138] width 246 height 17
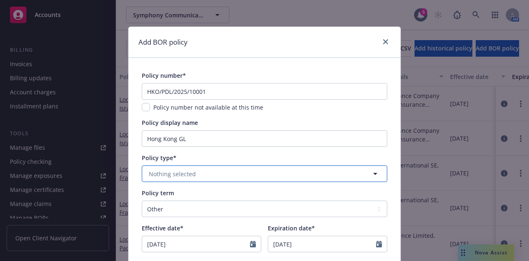
click at [259, 178] on button "Nothing selected" at bounding box center [265, 173] width 246 height 17
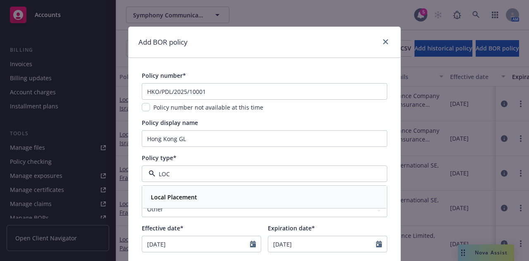
click at [220, 196] on div "Local Placement" at bounding box center [265, 197] width 234 height 12
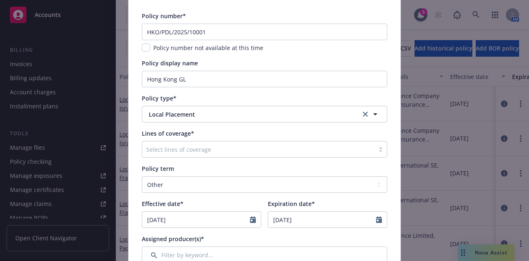
scroll to position [62, 0]
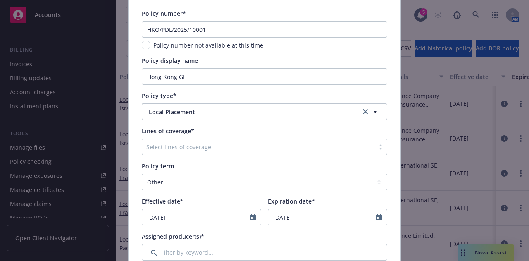
click at [254, 146] on div at bounding box center [258, 147] width 224 height 10
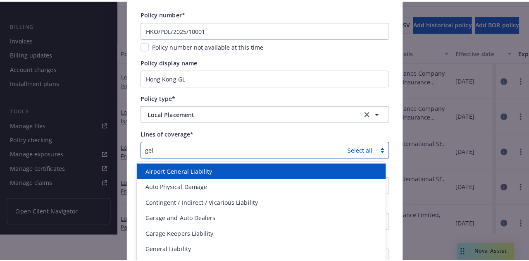
scroll to position [0, 0]
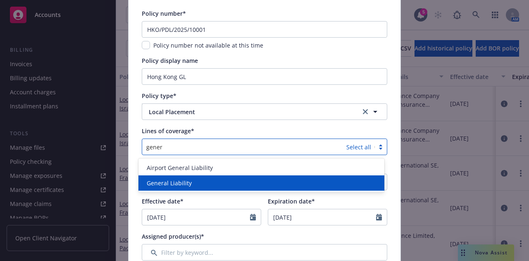
click at [247, 179] on div "General Liability" at bounding box center [261, 183] width 236 height 9
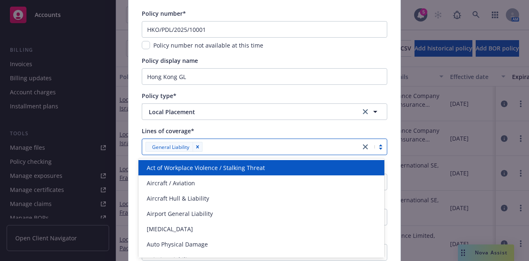
click at [272, 126] on div "Lines of coverage*" at bounding box center [265, 130] width 246 height 9
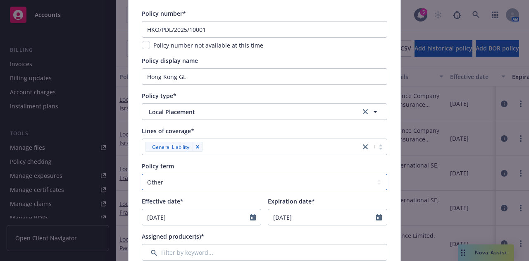
click at [202, 189] on select "Select policy term 12 Month 6 Month 4 Month 3 Month 2 Month 1 Month 36 Month (3…" at bounding box center [265, 182] width 246 height 17
click at [142, 174] on select "Select policy term 12 Month 6 Month 4 Month 3 Month 2 Month 1 Month 36 Month (3…" at bounding box center [265, 182] width 246 height 17
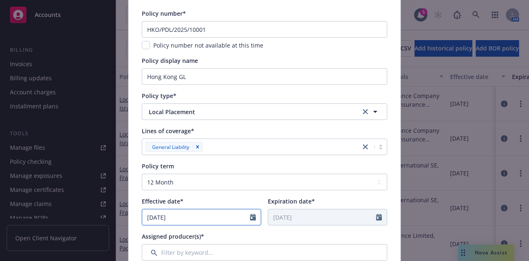
click at [228, 215] on input "[DATE]" at bounding box center [196, 217] width 108 height 16
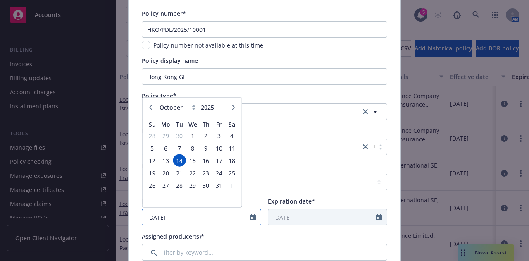
drag, startPoint x: 228, startPoint y: 215, endPoint x: 117, endPoint y: 209, distance: 110.9
click at [117, 209] on div "Add BOR policy Policy number* HKO/PDL/2025/10001 Policy number not available at…" at bounding box center [264, 130] width 529 height 261
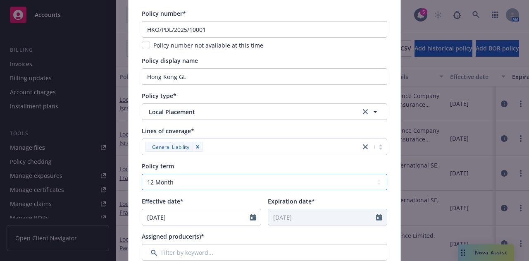
click at [379, 189] on select "Select policy term 12 Month 6 Month 4 Month 3 Month 2 Month 1 Month 36 Month (3…" at bounding box center [265, 182] width 246 height 17
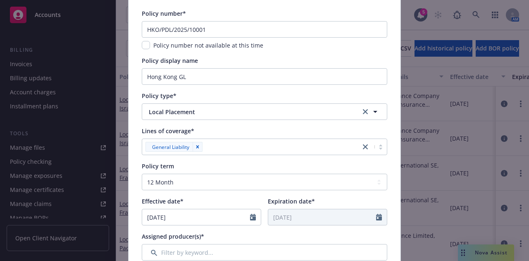
click at [382, 194] on div "Policy term Select policy term 12 Month 6 Month 4 Month 3 Month 2 Month 1 Month…" at bounding box center [265, 194] width 246 height 64
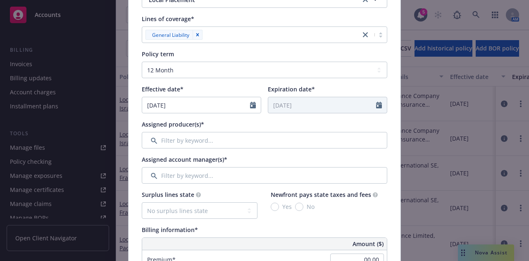
scroll to position [174, 0]
click at [292, 141] on input "Filter by keyword..." at bounding box center [265, 139] width 246 height 17
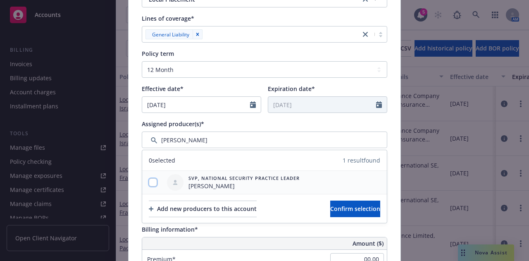
click at [150, 181] on input "checkbox" at bounding box center [153, 182] width 8 height 8
click at [364, 208] on button "Confirm selection" at bounding box center [355, 208] width 50 height 17
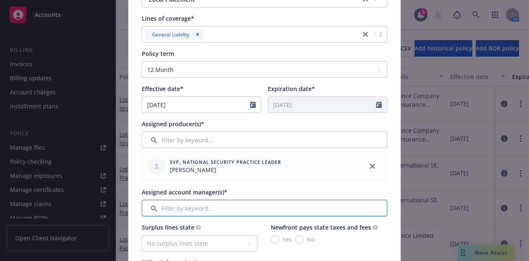
click at [280, 204] on input "Filter by keyword..." at bounding box center [265, 208] width 246 height 17
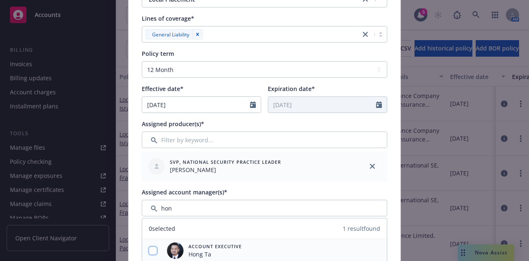
click at [150, 249] on input "checkbox" at bounding box center [153, 250] width 8 height 8
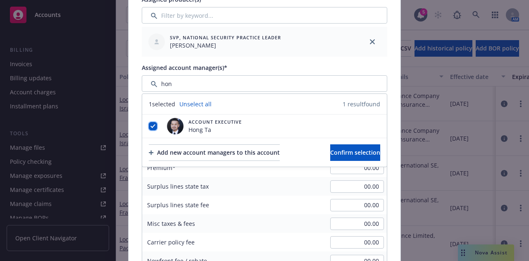
scroll to position [299, 0]
click at [389, 179] on div "Policy number* HKO/PDL/2025/10001 Policy number not available at this time Poli…" at bounding box center [265, 218] width 272 height 919
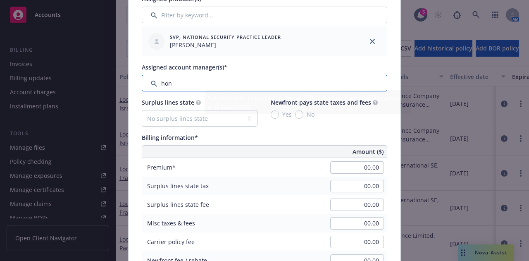
click at [197, 87] on input "Filter by keyword..." at bounding box center [265, 83] width 246 height 17
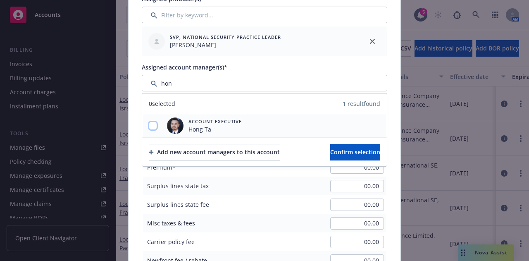
click at [149, 128] on input "checkbox" at bounding box center [153, 126] width 8 height 8
click at [349, 177] on div "00.00" at bounding box center [357, 185] width 60 height 19
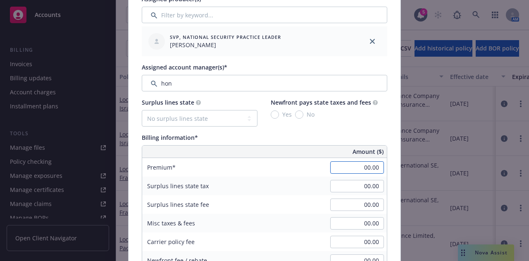
click at [339, 167] on input "00.00" at bounding box center [357, 167] width 54 height 12
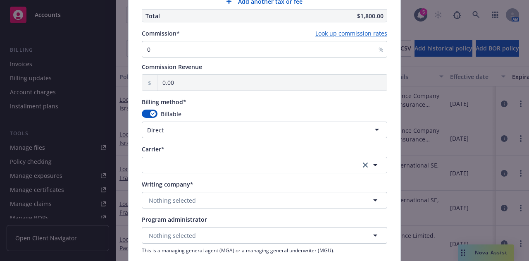
scroll to position [595, 0]
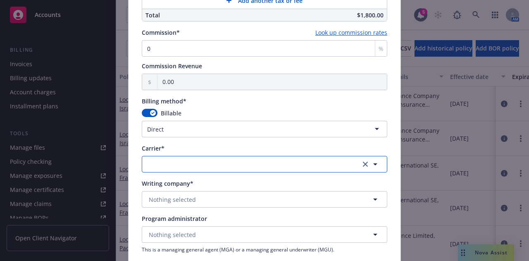
click at [217, 156] on button "button" at bounding box center [265, 164] width 246 height 17
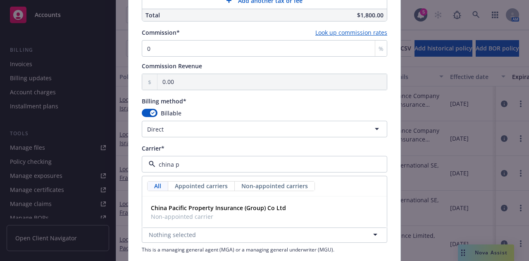
drag, startPoint x: 217, startPoint y: 156, endPoint x: 203, endPoint y: 161, distance: 15.3
click at [203, 161] on div "china p" at bounding box center [265, 164] width 246 height 17
drag, startPoint x: 190, startPoint y: 163, endPoint x: 129, endPoint y: 158, distance: 61.4
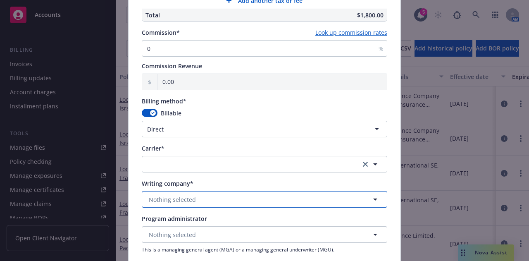
click at [200, 200] on button "Nothing selected" at bounding box center [265, 199] width 246 height 17
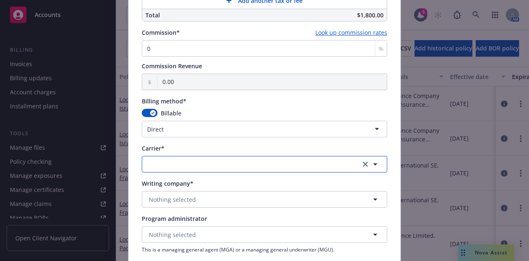
click at [184, 164] on button "button" at bounding box center [265, 164] width 246 height 17
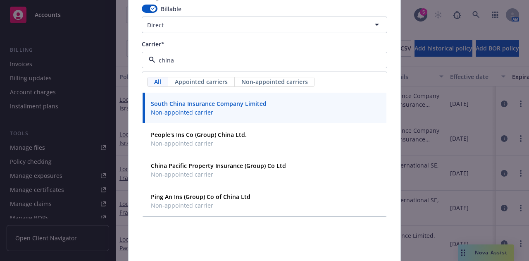
scroll to position [700, 0]
click at [260, 198] on div "Ping An Ins (Group) Co of China Ltd Non-appointed carrier" at bounding box center [265, 200] width 234 height 21
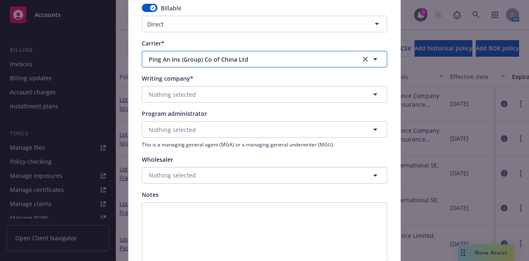
click at [284, 57] on span "Ping An Ins (Group) Co of China Ltd" at bounding box center [248, 59] width 199 height 9
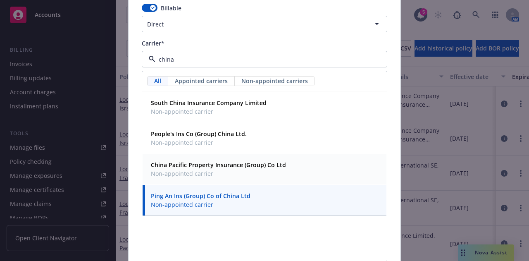
scroll to position [0, 0]
click at [247, 200] on div "Ping An Ins (Group) Co of China Ltd Non-appointed carrier" at bounding box center [265, 200] width 234 height 21
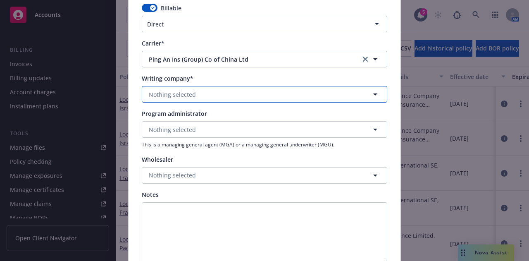
click at [222, 94] on button "Nothing selected" at bounding box center [265, 94] width 246 height 17
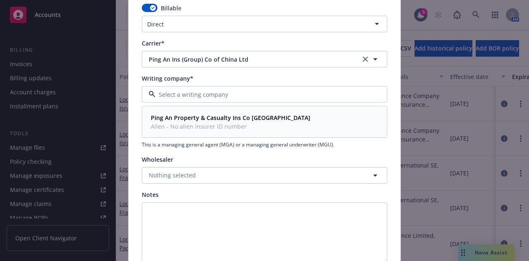
click at [229, 110] on div "Ping An Property & Casualty Ins Co China Alien - No alien insurer ID number" at bounding box center [265, 122] width 244 height 31
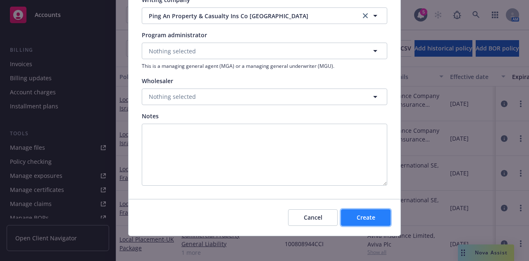
click at [362, 211] on button "Create" at bounding box center [366, 217] width 50 height 17
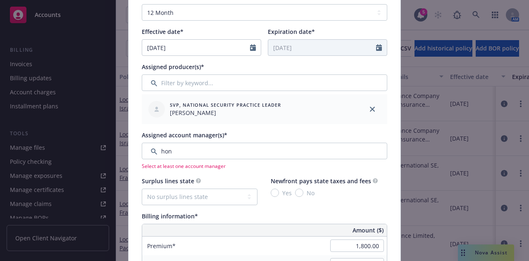
scroll to position [231, 0]
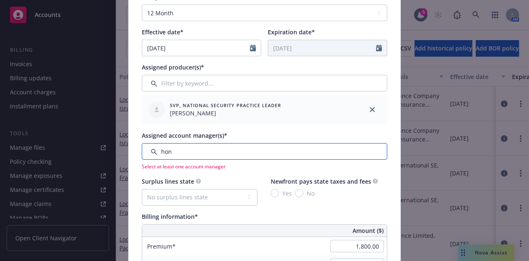
click at [213, 147] on input "Filter by keyword..." at bounding box center [265, 151] width 246 height 17
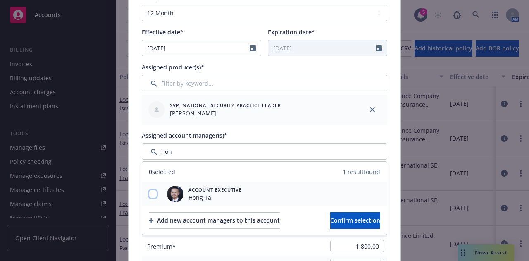
click at [151, 193] on input "checkbox" at bounding box center [153, 194] width 8 height 8
click at [330, 219] on button "Confirm selection" at bounding box center [355, 220] width 50 height 17
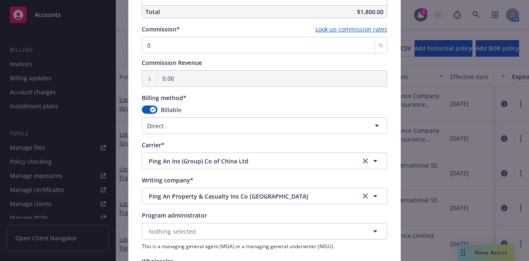
scroll to position [812, 0]
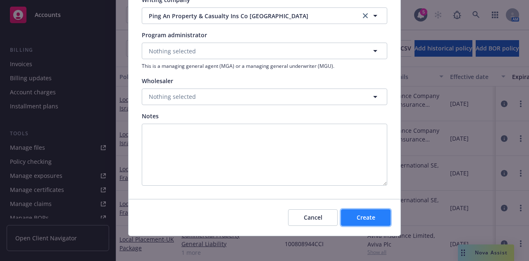
click at [365, 222] on button "Create" at bounding box center [366, 217] width 50 height 17
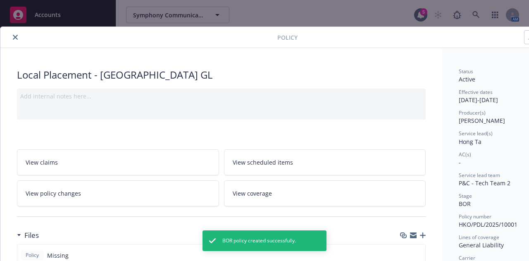
click at [14, 36] on icon "close" at bounding box center [15, 37] width 5 height 5
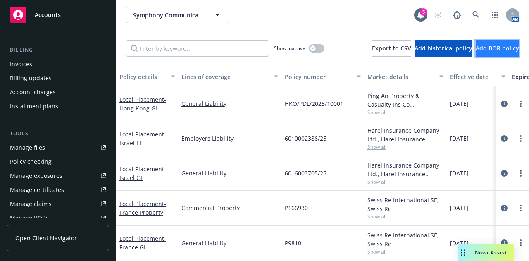
click at [492, 48] on span "Add BOR policy" at bounding box center [497, 48] width 43 height 8
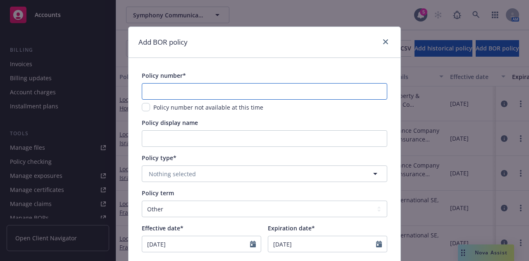
click at [271, 87] on input "text" at bounding box center [265, 91] width 246 height 17
paste input "HKO/ECI/2025/10070"
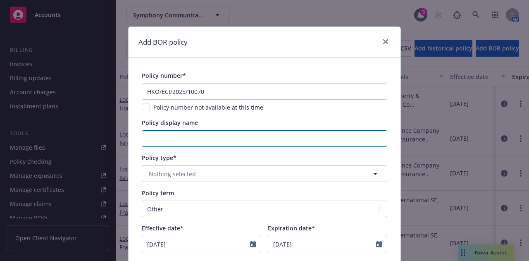
click at [254, 141] on input "Policy display name" at bounding box center [265, 138] width 246 height 17
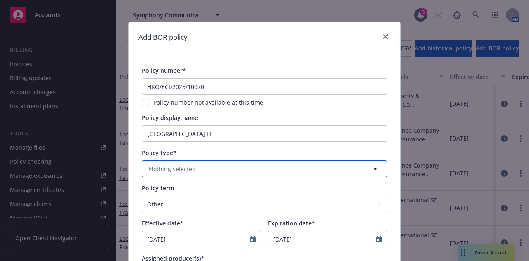
click at [324, 168] on button "Nothing selected" at bounding box center [265, 168] width 246 height 17
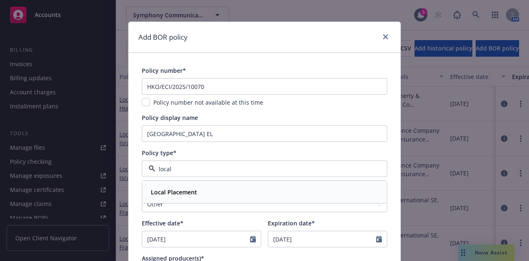
click at [204, 189] on div "Local Placement" at bounding box center [265, 192] width 234 height 12
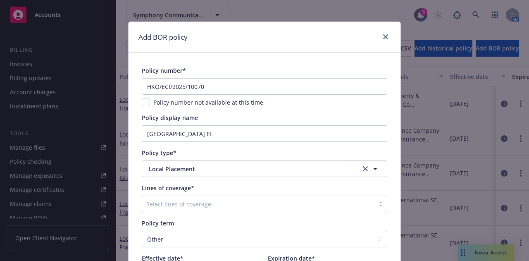
click at [240, 201] on div at bounding box center [258, 204] width 224 height 10
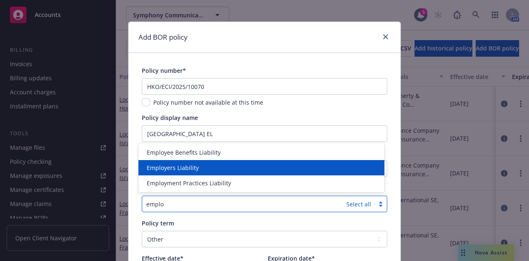
click at [222, 167] on div "Employers Liability" at bounding box center [261, 167] width 236 height 9
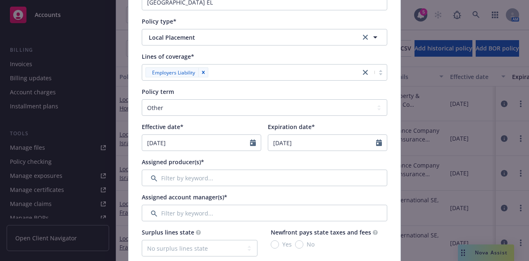
scroll to position [138, 0]
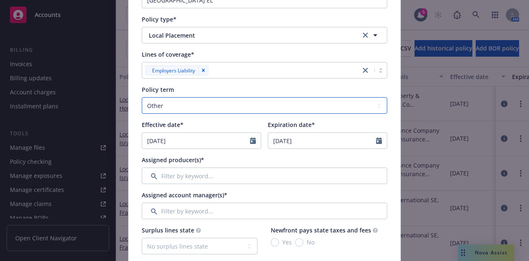
click at [334, 112] on select "Select policy term 12 Month 6 Month 4 Month 3 Month 2 Month 1 Month 36 Month (3…" at bounding box center [265, 105] width 246 height 17
click at [142, 97] on select "Select policy term 12 Month 6 Month 4 Month 3 Month 2 Month 1 Month 36 Month (3…" at bounding box center [265, 105] width 246 height 17
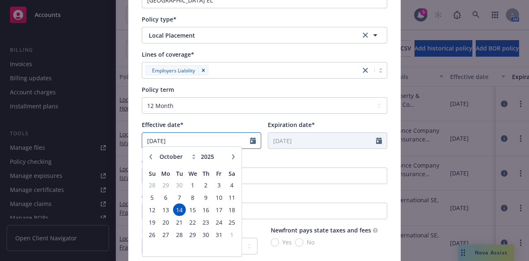
drag, startPoint x: 220, startPoint y: 134, endPoint x: 77, endPoint y: 134, distance: 143.0
click at [77, 134] on div "Add BOR policy Policy number* HKO/ECI/2025/10070 Policy number not available at…" at bounding box center [264, 130] width 529 height 261
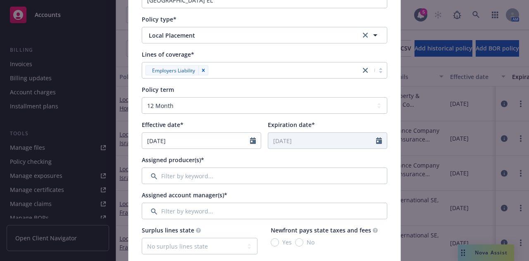
click at [279, 164] on div "Assigned producer(s)*" at bounding box center [265, 169] width 246 height 29
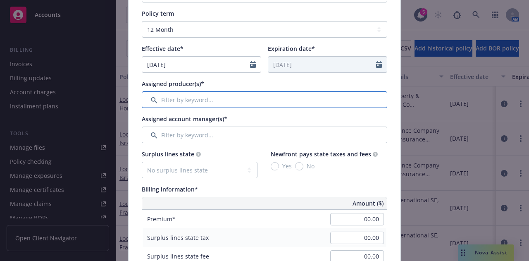
click at [246, 93] on input "Filter by keyword..." at bounding box center [265, 99] width 246 height 17
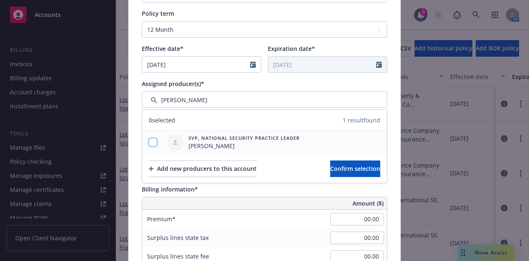
click at [152, 142] on input "checkbox" at bounding box center [153, 142] width 8 height 8
click at [329, 159] on div "Add new producers to this account Confirm selection" at bounding box center [264, 168] width 245 height 29
click at [330, 162] on button "Confirm selection" at bounding box center [355, 168] width 50 height 17
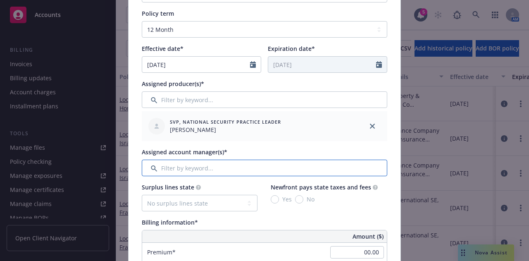
click at [274, 165] on input "Filter by keyword..." at bounding box center [265, 168] width 246 height 17
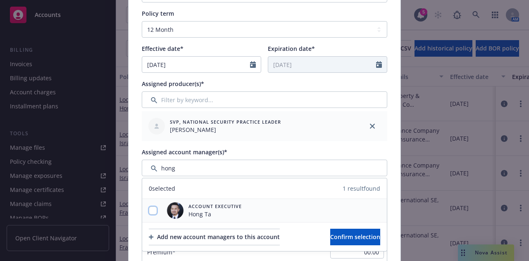
click at [153, 210] on input "checkbox" at bounding box center [153, 210] width 8 height 8
click at [336, 239] on span "Confirm selection" at bounding box center [355, 237] width 50 height 8
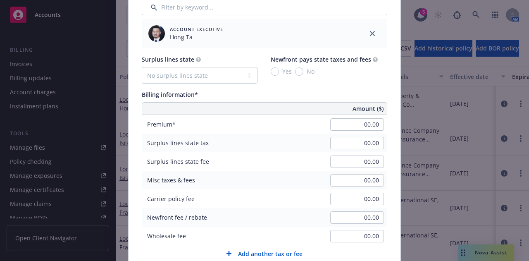
scroll to position [376, 0]
click at [350, 129] on div "00.00" at bounding box center [357, 123] width 60 height 18
click at [351, 125] on input "00.00" at bounding box center [357, 123] width 54 height 12
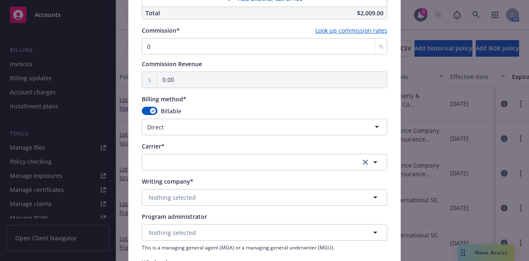
scroll to position [631, 0]
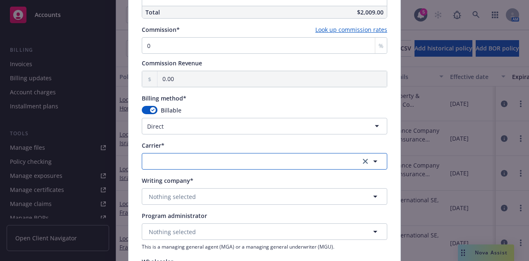
click at [245, 161] on button "button" at bounding box center [265, 161] width 246 height 17
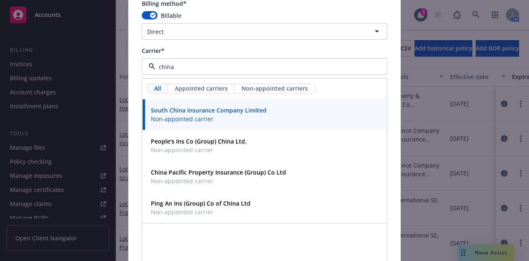
scroll to position [726, 0]
click at [243, 197] on div "Ping An Ins (Group) Co of China Ltd Non-appointed carrier" at bounding box center [200, 207] width 105 height 21
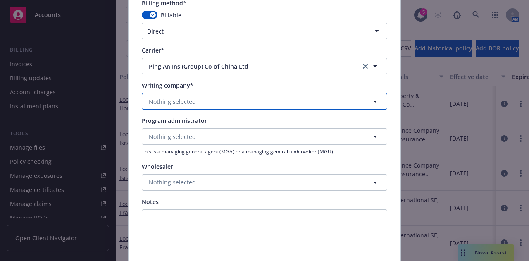
click at [227, 102] on button "Nothing selected" at bounding box center [265, 101] width 246 height 17
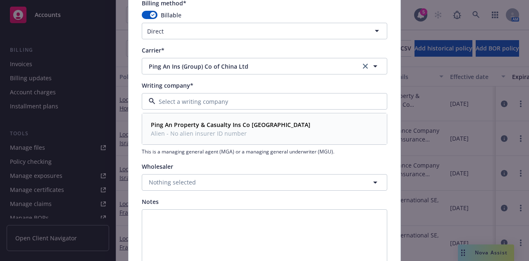
click at [254, 119] on div "Ping An Property & Casualty Ins Co China Alien - No alien insurer ID number" at bounding box center [230, 129] width 165 height 21
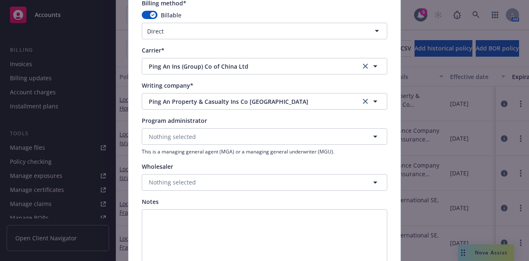
scroll to position [812, 0]
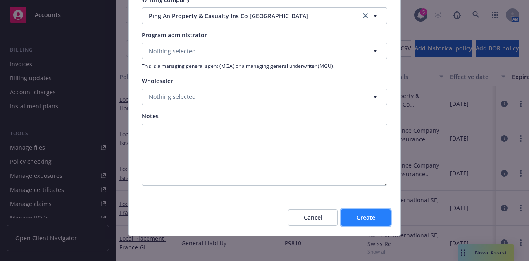
click at [361, 209] on button "Create" at bounding box center [366, 217] width 50 height 17
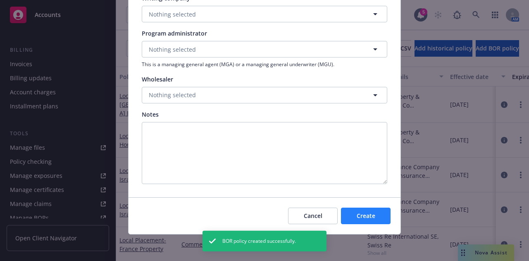
scroll to position [746, 0]
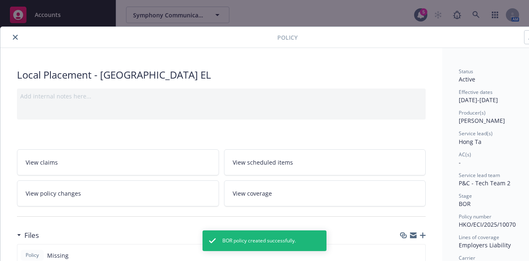
click at [14, 38] on icon "close" at bounding box center [15, 37] width 5 height 5
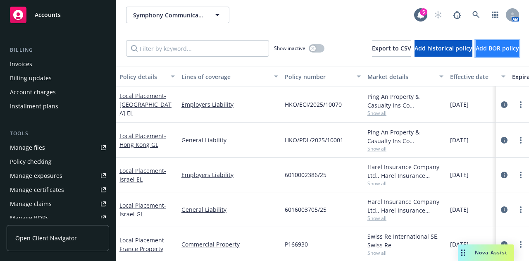
click at [499, 49] on span "Add BOR policy" at bounding box center [497, 48] width 43 height 8
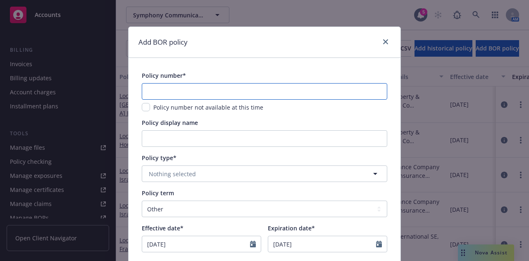
click at [213, 87] on input "text" at bounding box center [265, 91] width 246 height 17
paste input "HKO/PAR/2025/10095 HKO/PBI/2025/10005"
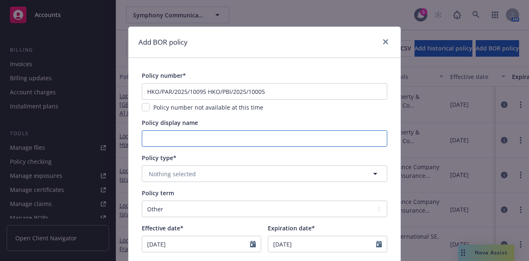
click at [200, 142] on input "Policy display name" at bounding box center [265, 138] width 246 height 17
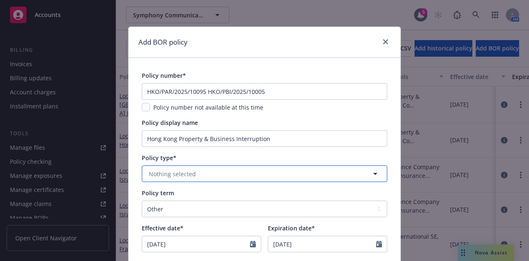
click at [267, 172] on button "Nothing selected" at bounding box center [265, 173] width 246 height 17
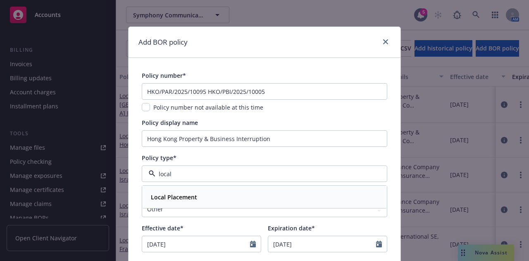
click at [224, 192] on div "Local Placement" at bounding box center [265, 197] width 234 height 12
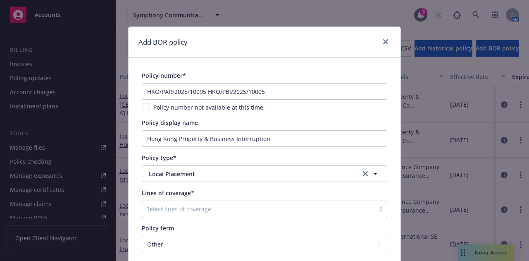
click at [242, 212] on div at bounding box center [258, 209] width 224 height 10
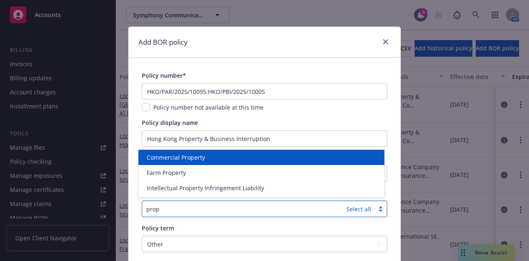
click at [215, 155] on div "Commercial Property" at bounding box center [261, 157] width 236 height 9
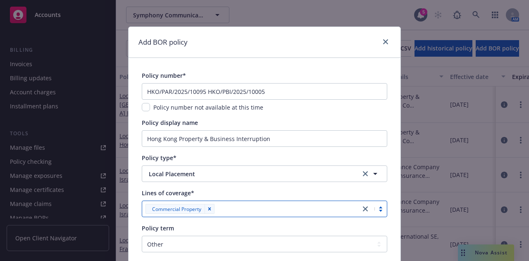
click at [268, 192] on div "Lines of coverage*" at bounding box center [265, 192] width 246 height 9
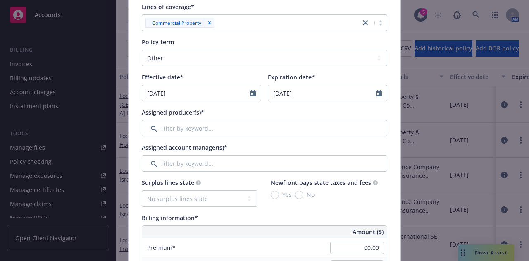
scroll to position [186, 0]
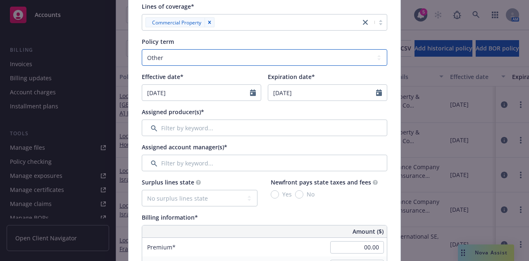
click at [198, 64] on select "Select policy term 12 Month 6 Month 4 Month 3 Month 2 Month 1 Month 36 Month (3…" at bounding box center [265, 57] width 246 height 17
click at [142, 49] on select "Select policy term 12 Month 6 Month 4 Month 3 Month 2 Month 1 Month 36 Month (3…" at bounding box center [265, 57] width 246 height 17
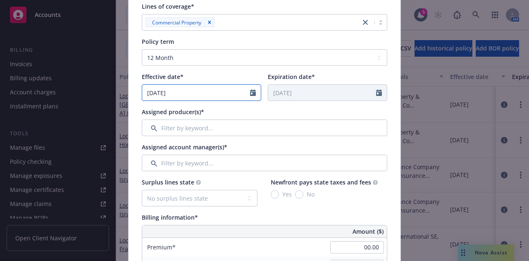
drag, startPoint x: 136, startPoint y: 95, endPoint x: 0, endPoint y: 91, distance: 136.4
click at [0, 91] on div "Add BOR policy Policy number* HKO/PAR/2025/10095 HKO/PBI/2025/10005 Policy numb…" at bounding box center [264, 130] width 529 height 261
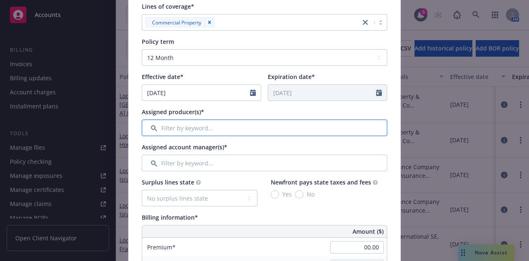
click at [248, 128] on input "Filter by keyword..." at bounding box center [265, 127] width 246 height 17
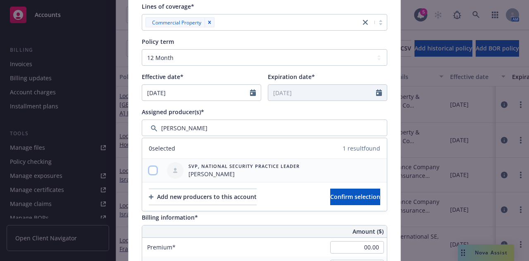
click at [151, 173] on input "checkbox" at bounding box center [153, 170] width 8 height 8
click at [351, 193] on span "Confirm selection" at bounding box center [355, 197] width 50 height 8
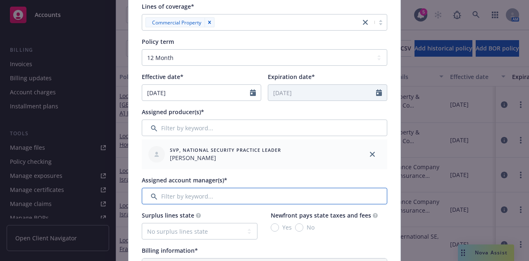
click at [226, 192] on input "Filter by keyword..." at bounding box center [265, 196] width 246 height 17
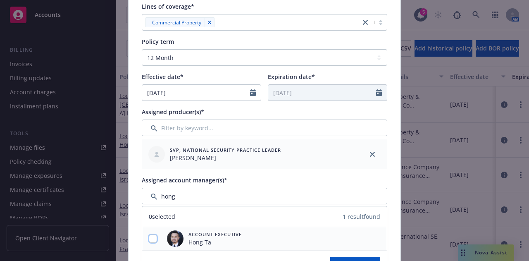
click at [149, 236] on input "checkbox" at bounding box center [153, 238] width 8 height 8
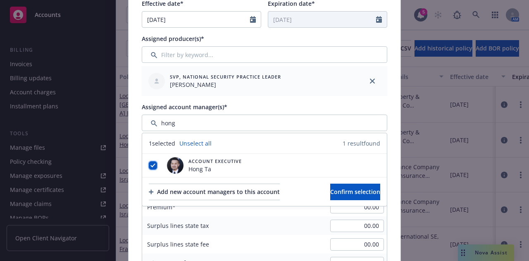
scroll to position [286, 0]
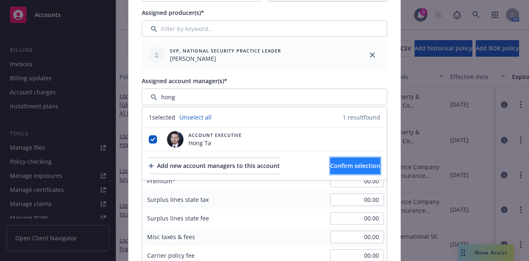
click at [347, 169] on span "Confirm selection" at bounding box center [355, 166] width 50 height 8
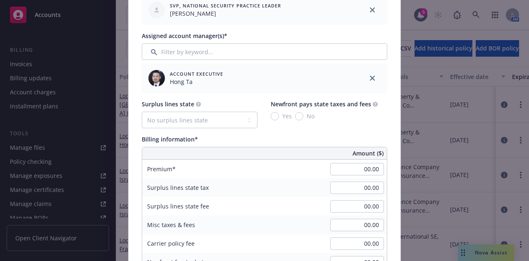
scroll to position [345, 0]
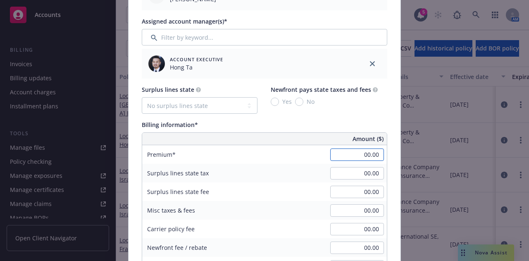
click at [349, 156] on input "00.00" at bounding box center [357, 154] width 54 height 12
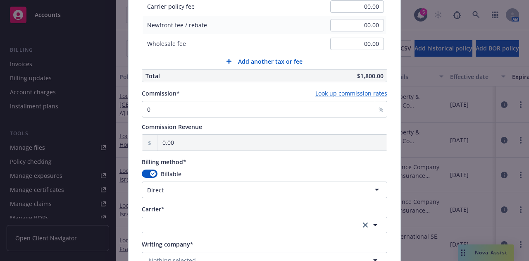
scroll to position [570, 0]
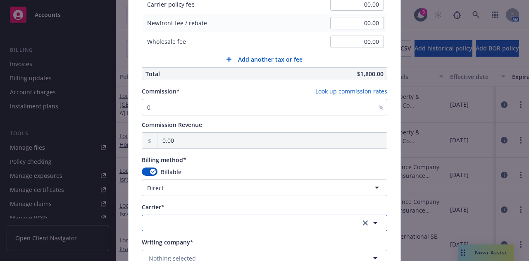
click at [228, 219] on button "button" at bounding box center [265, 223] width 246 height 17
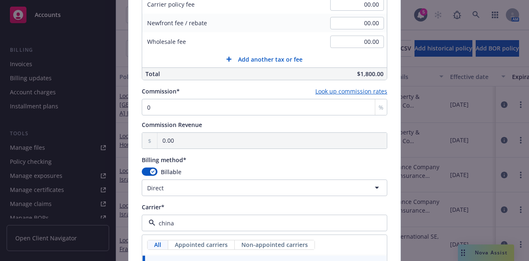
scroll to position [751, 0]
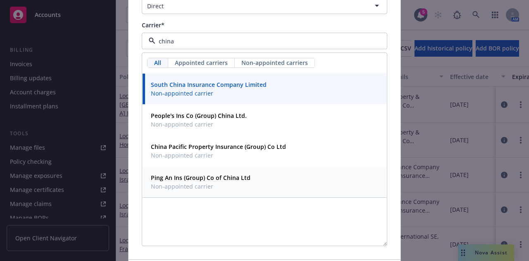
click at [238, 167] on div "Ping An Ins (Group) Co of China Ltd Non-appointed carrier" at bounding box center [265, 182] width 244 height 31
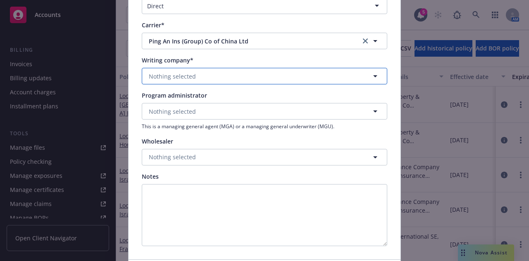
click at [255, 76] on button "Nothing selected" at bounding box center [265, 76] width 246 height 17
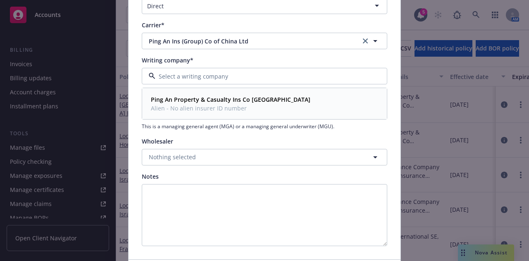
click at [245, 99] on strong "Ping An Property & Casualty Ins Co China" at bounding box center [231, 99] width 160 height 8
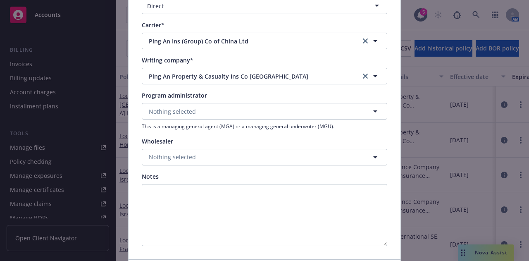
scroll to position [812, 0]
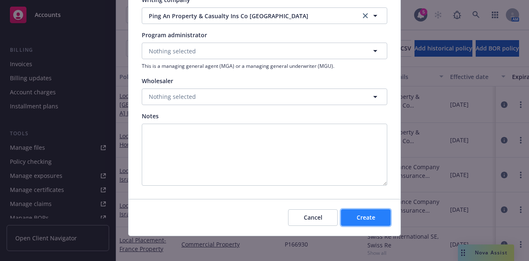
click at [376, 219] on button "Create" at bounding box center [366, 217] width 50 height 17
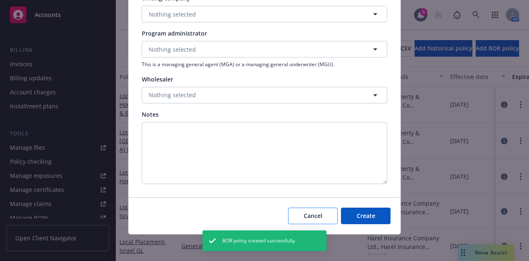
scroll to position [746, 0]
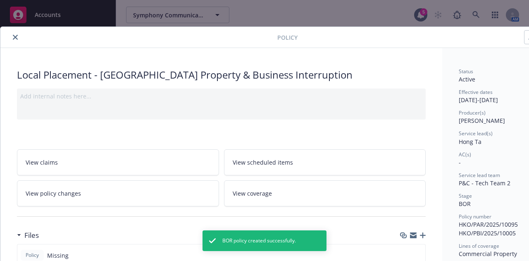
click at [7, 36] on div at bounding box center [141, 37] width 274 height 10
click at [13, 36] on icon "close" at bounding box center [15, 37] width 5 height 5
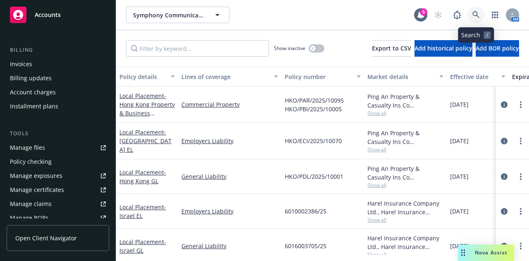
click at [477, 15] on icon at bounding box center [475, 14] width 7 height 7
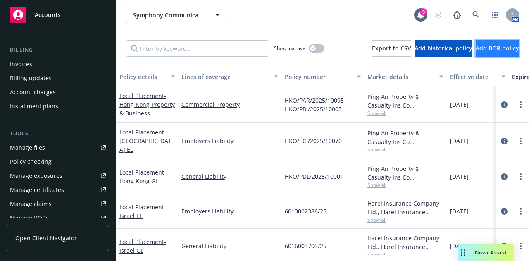
click at [491, 50] on span "Add BOR policy" at bounding box center [497, 48] width 43 height 8
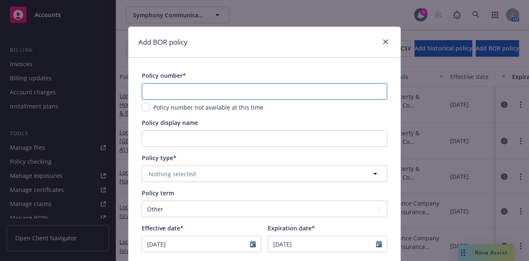
click at [245, 92] on input "text" at bounding box center [265, 91] width 246 height 17
paste input "F2025200020"
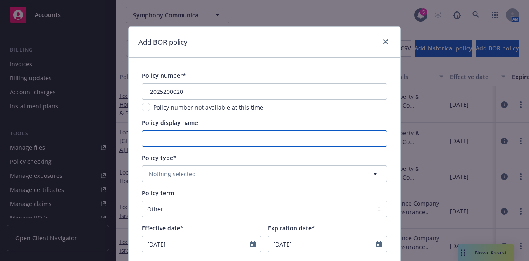
click at [255, 134] on input "Policy display name" at bounding box center [265, 138] width 246 height 17
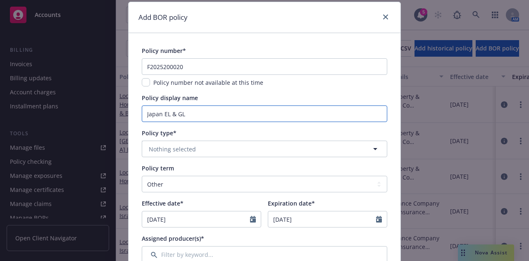
scroll to position [26, 0]
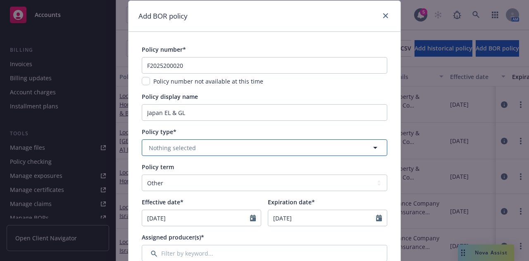
click at [301, 154] on button "Nothing selected" at bounding box center [265, 147] width 246 height 17
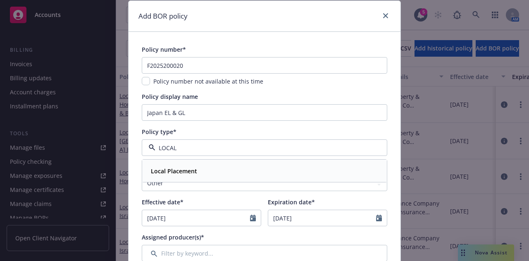
click at [224, 176] on div "Local Placement" at bounding box center [265, 171] width 234 height 12
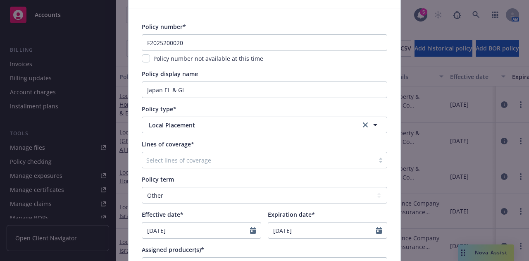
scroll to position [49, 0]
click at [279, 162] on div at bounding box center [258, 160] width 224 height 10
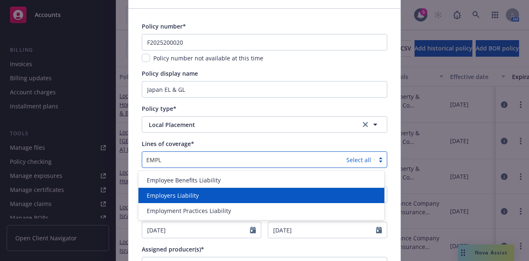
click at [210, 194] on div "Employers Liability" at bounding box center [261, 195] width 236 height 9
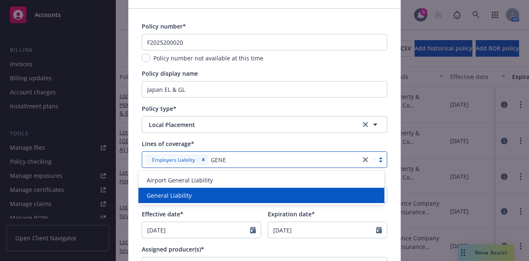
click at [198, 196] on div "General Liability" at bounding box center [261, 195] width 236 height 9
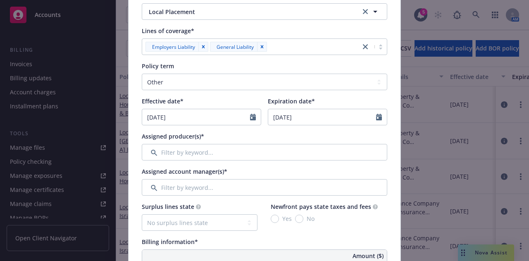
scroll to position [162, 0]
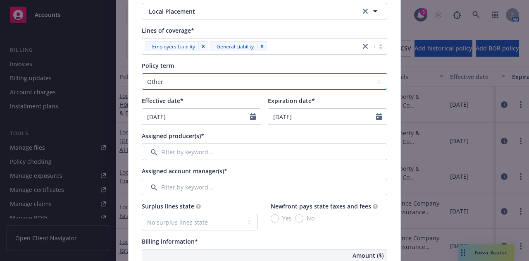
click at [312, 87] on select "Select policy term 12 Month 6 Month 4 Month 3 Month 2 Month 1 Month 36 Month (3…" at bounding box center [265, 81] width 246 height 17
click at [142, 73] on select "Select policy term 12 Month 6 Month 4 Month 3 Month 2 Month 1 Month 36 Month (3…" at bounding box center [265, 81] width 246 height 17
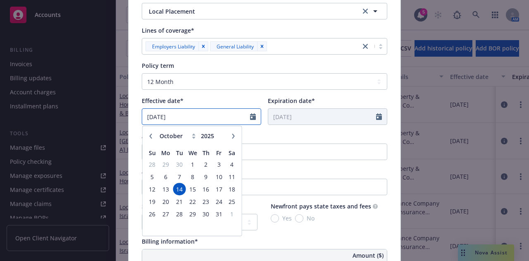
drag, startPoint x: 231, startPoint y: 116, endPoint x: 34, endPoint y: 114, distance: 196.3
click at [34, 114] on div "Add BOR policy Policy number* F2025200020 Policy number not available at this t…" at bounding box center [264, 130] width 529 height 261
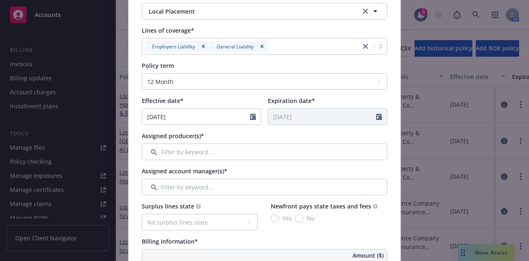
click at [322, 97] on div "Expiration date*" at bounding box center [327, 100] width 119 height 9
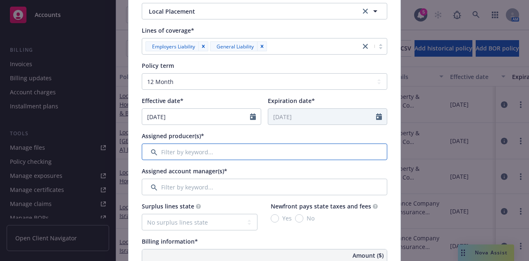
click at [227, 155] on input "Filter by keyword..." at bounding box center [265, 151] width 246 height 17
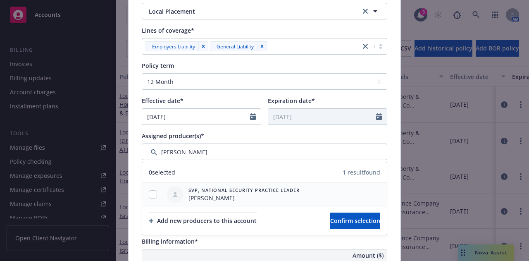
click at [144, 193] on div at bounding box center [152, 194] width 21 height 9
click at [150, 196] on input "checkbox" at bounding box center [153, 194] width 8 height 8
click at [330, 224] on button "Confirm selection" at bounding box center [355, 220] width 50 height 17
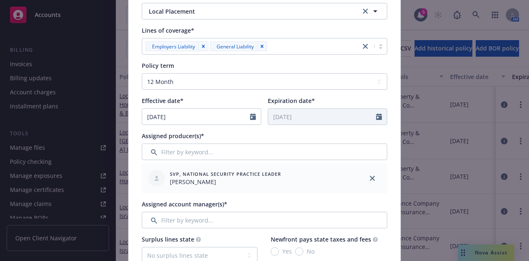
scroll to position [206, 0]
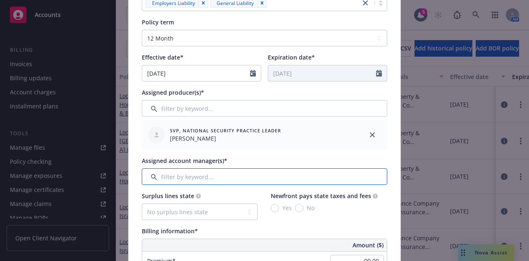
click at [283, 175] on input "Filter by keyword..." at bounding box center [265, 176] width 246 height 17
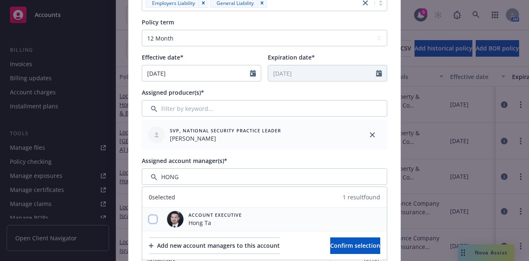
click at [149, 220] on input "checkbox" at bounding box center [153, 219] width 8 height 8
click at [330, 247] on span "Confirm selection" at bounding box center [355, 245] width 50 height 8
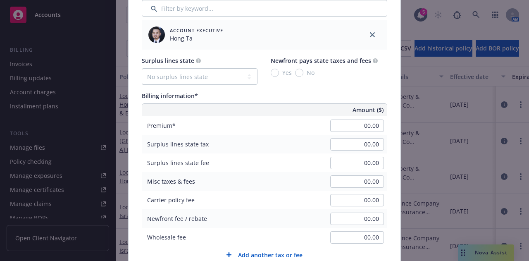
scroll to position [376, 0]
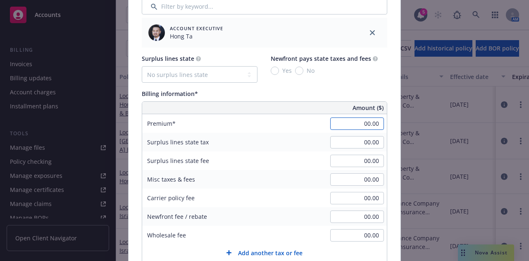
click at [351, 128] on input "00.00" at bounding box center [357, 123] width 54 height 12
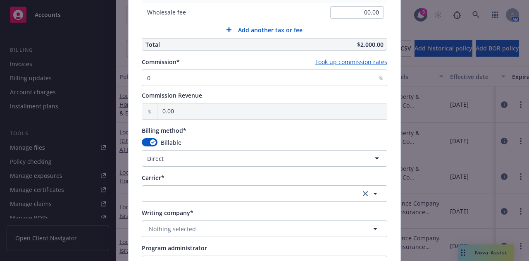
scroll to position [601, 0]
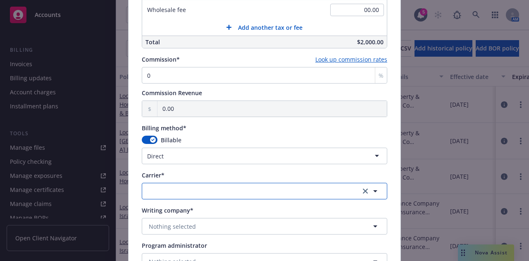
click at [264, 186] on button "button" at bounding box center [265, 191] width 246 height 17
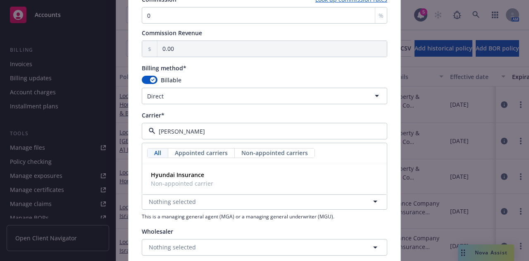
scroll to position [664, 0]
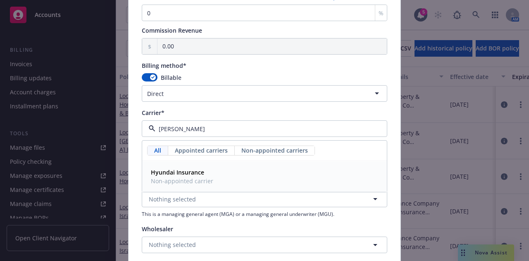
click at [227, 179] on div "Hyundai Insurance Non-appointed carrier" at bounding box center [265, 176] width 234 height 21
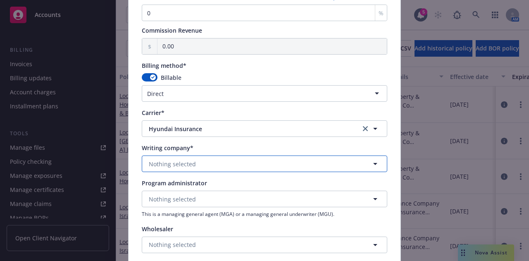
click at [229, 167] on button "Nothing selected" at bounding box center [265, 163] width 246 height 17
click at [233, 191] on span "Alien - AA5420015" at bounding box center [207, 195] width 113 height 9
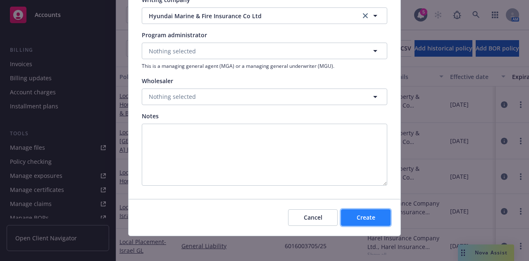
click at [367, 213] on span "Create" at bounding box center [366, 217] width 19 height 8
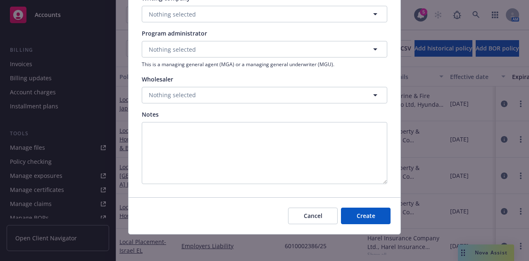
scroll to position [746, 0]
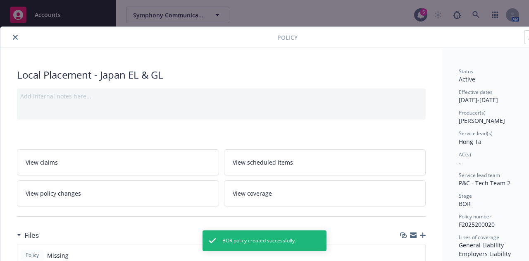
click at [17, 35] on icon "close" at bounding box center [15, 37] width 5 height 5
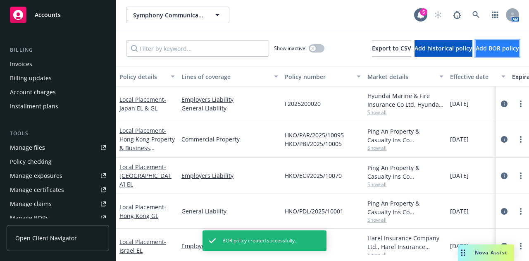
click at [480, 48] on span "Add BOR policy" at bounding box center [497, 48] width 43 height 8
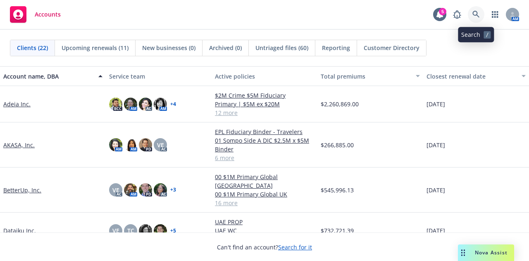
click at [479, 18] on link at bounding box center [476, 14] width 17 height 17
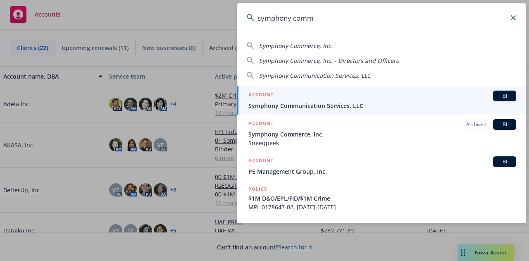
type input "symphony comm"
click at [329, 100] on div "ACCOUNT BI" at bounding box center [382, 96] width 268 height 11
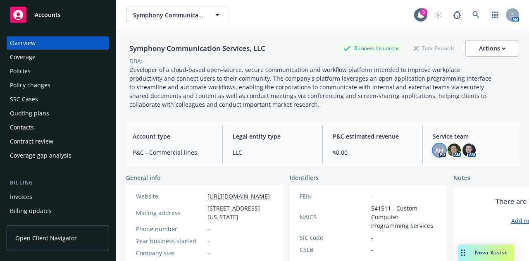
click at [436, 150] on span "AH" at bounding box center [439, 150] width 8 height 9
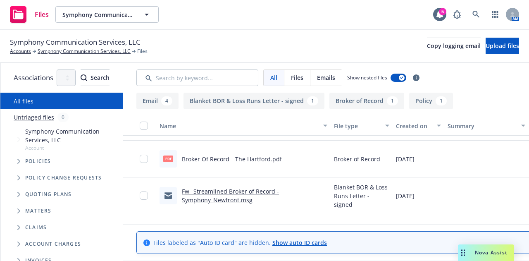
scroll to position [105, 0]
click at [282, 160] on link "Broker Of Record _ The Hartford.pdf" at bounding box center [232, 159] width 100 height 8
click at [289, 19] on div "Files Symphony Communication Services, LLC Symphony Communication Services, LLC…" at bounding box center [264, 15] width 529 height 30
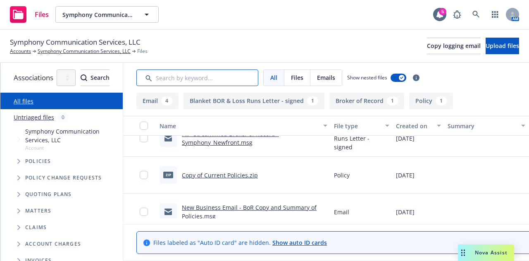
click at [256, 80] on input "Search by keyword..." at bounding box center [197, 77] width 122 height 17
type input "prem"
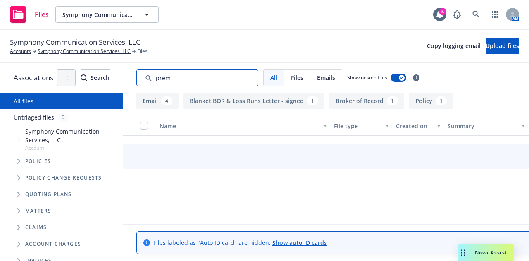
scroll to position [150, 0]
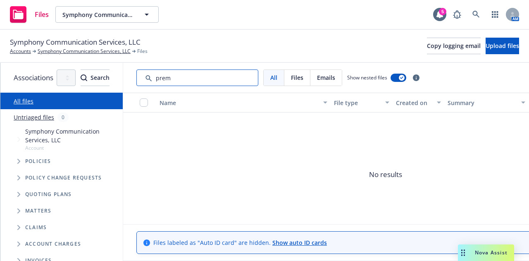
click at [258, 79] on input "Search by keyword..." at bounding box center [197, 77] width 122 height 17
drag, startPoint x: 242, startPoint y: 76, endPoint x: 191, endPoint y: 69, distance: 52.1
click at [191, 69] on input "Search by keyword..." at bounding box center [197, 77] width 122 height 17
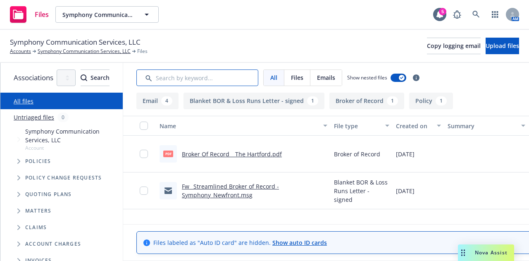
scroll to position [173, 0]
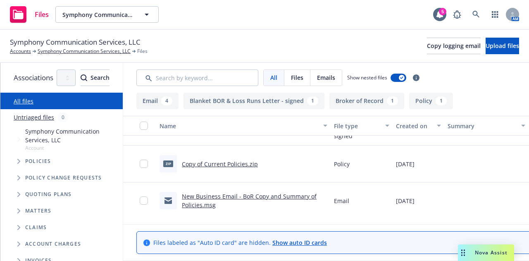
click at [288, 195] on link "New Business Email - BoR Copy and Summary of Policies.msg" at bounding box center [249, 200] width 135 height 17
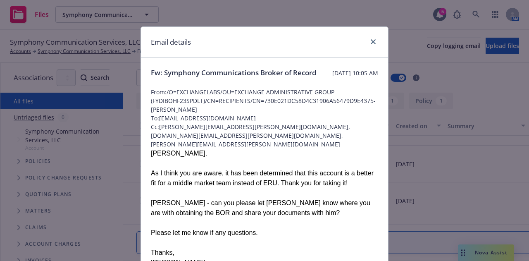
scroll to position [67, 0]
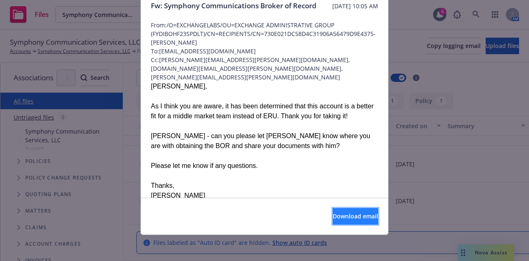
click at [351, 218] on span "Download email" at bounding box center [355, 216] width 45 height 8
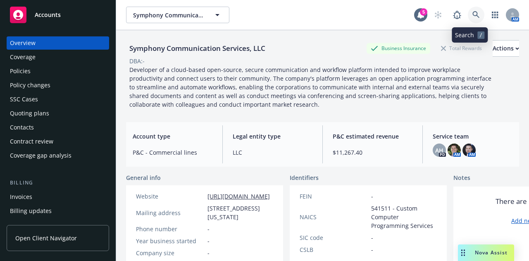
click at [472, 12] on icon at bounding box center [475, 14] width 7 height 7
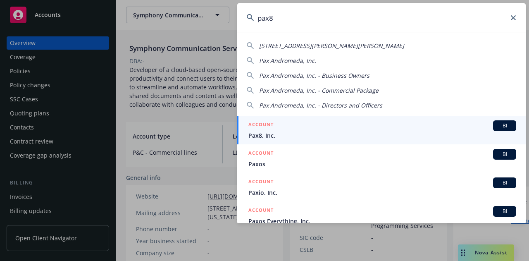
type input "pax8"
click at [360, 134] on span "Pax8, Inc." at bounding box center [382, 135] width 268 height 9
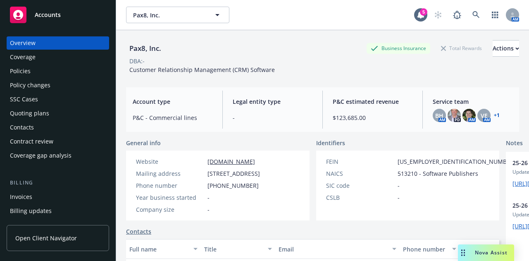
click at [64, 74] on div "Policies" at bounding box center [58, 70] width 96 height 13
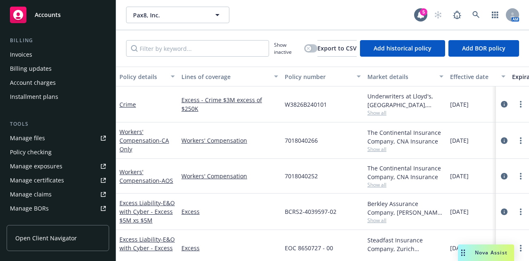
scroll to position [143, 0]
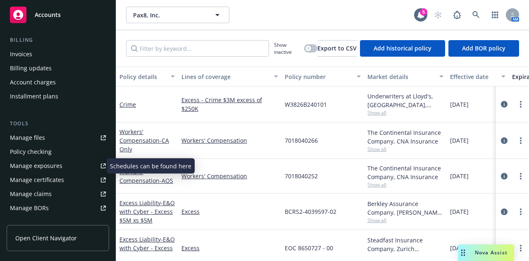
click at [64, 168] on link "Manage exposures" at bounding box center [58, 165] width 103 height 13
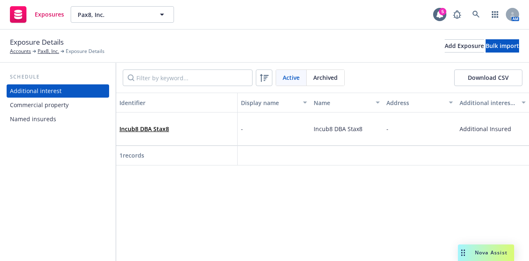
click at [75, 115] on div "Named insureds" at bounding box center [58, 118] width 96 height 13
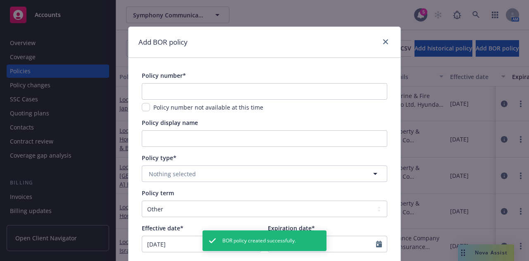
select select "other"
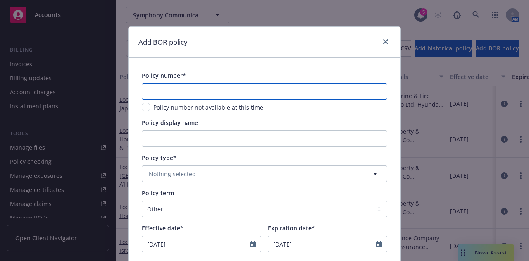
click at [326, 88] on input "text" at bounding box center [265, 91] width 246 height 17
paste input "Z25LS00021340"
type input "Z25LS00021340"
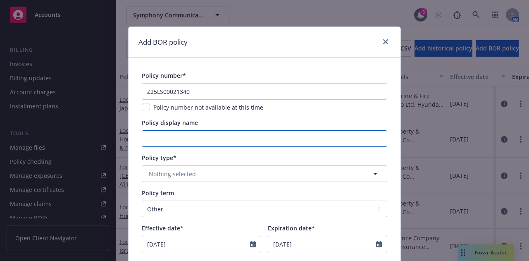
click at [255, 133] on input "Policy display name" at bounding box center [265, 138] width 246 height 17
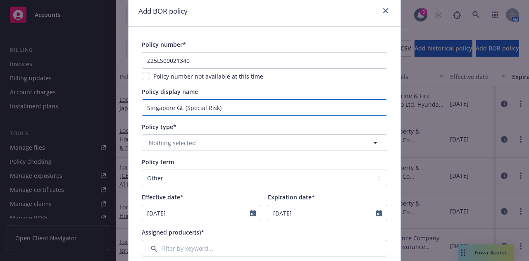
type input "Singapore GL (Special Risk)"
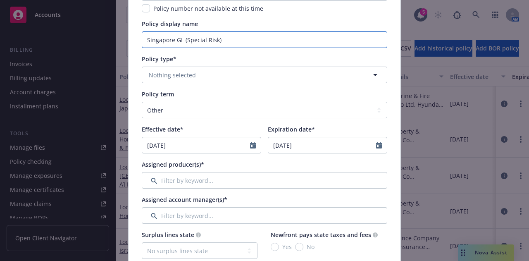
scroll to position [100, 0]
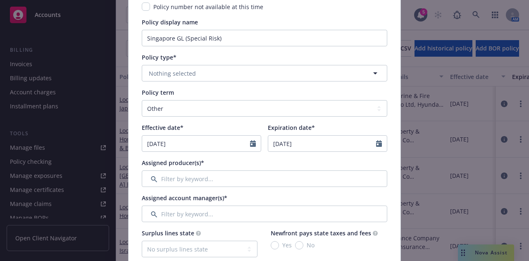
click at [305, 99] on div "Policy term Select policy term 12 Month 6 Month 4 Month 3 Month 2 Month 1 Month…" at bounding box center [265, 102] width 246 height 29
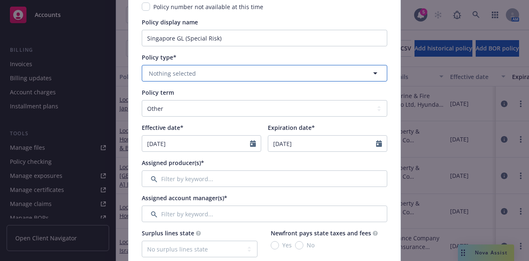
click at [314, 71] on button "Nothing selected" at bounding box center [265, 73] width 246 height 17
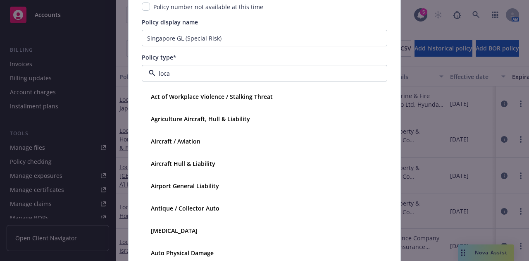
type input "local"
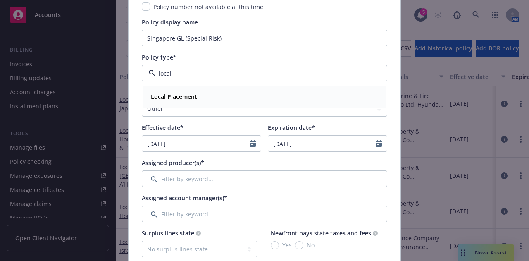
click at [214, 99] on div "Local Placement" at bounding box center [265, 97] width 234 height 12
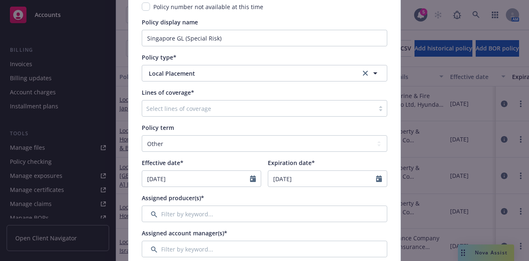
click at [284, 112] on div at bounding box center [258, 108] width 224 height 10
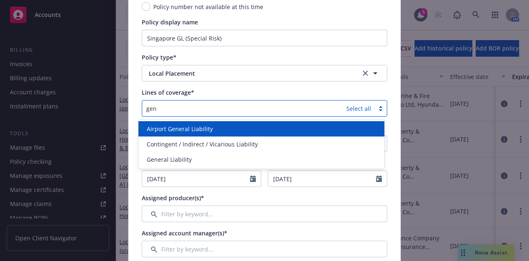
type input "gene"
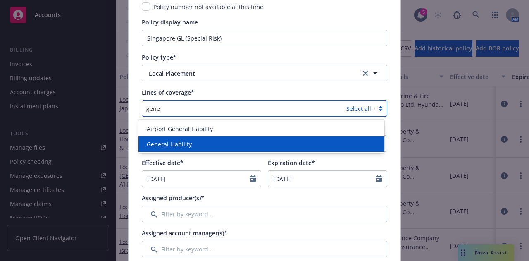
click at [215, 141] on div "General Liability" at bounding box center [261, 144] width 236 height 9
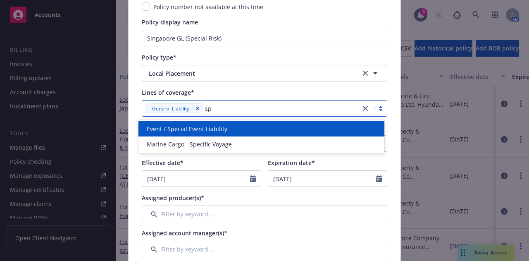
type input "s"
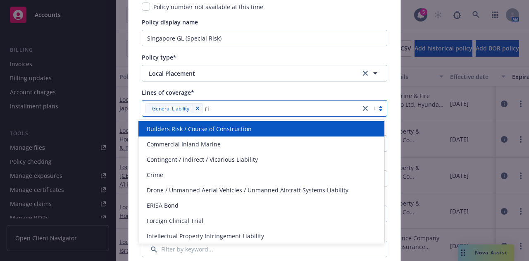
type input "r"
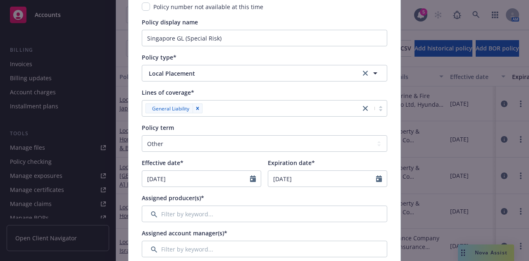
click at [338, 88] on div "Lines of coverage*" at bounding box center [265, 92] width 246 height 9
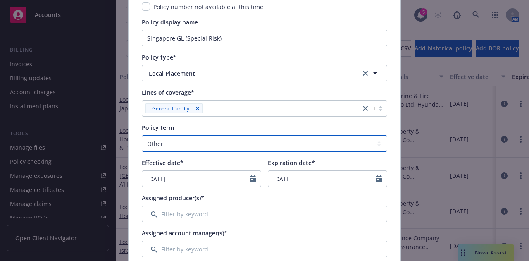
click at [269, 138] on select "Select policy term 12 Month 6 Month 4 Month 3 Month 2 Month 1 Month 36 Month (3…" at bounding box center [265, 143] width 246 height 17
select select "12"
click at [142, 135] on select "Select policy term 12 Month 6 Month 4 Month 3 Month 2 Month 1 Month 36 Month (3…" at bounding box center [265, 143] width 246 height 17
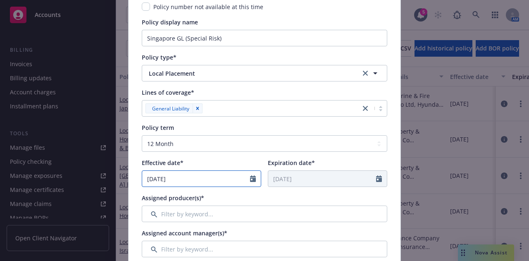
select select "10"
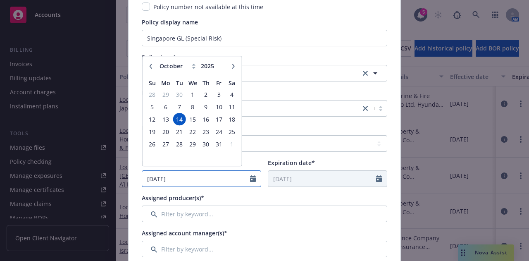
drag, startPoint x: 216, startPoint y: 174, endPoint x: 12, endPoint y: 183, distance: 204.8
click at [12, 183] on div "Add BOR policy Policy number* Z25LS00021340 Policy number not available at this…" at bounding box center [264, 130] width 529 height 261
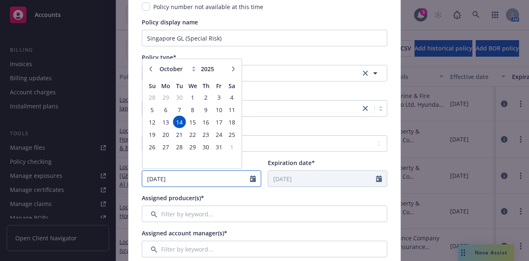
type input "01/01/2025"
type input "01/01/2026"
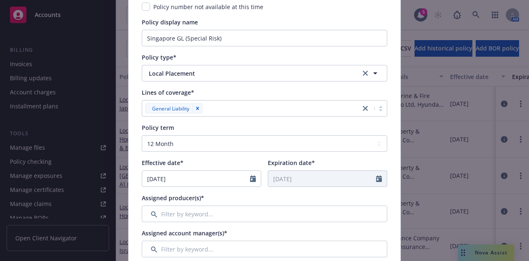
click at [217, 196] on div "Assigned producer(s)*" at bounding box center [265, 197] width 246 height 9
click at [267, 210] on input "Filter by keyword..." at bounding box center [265, 213] width 246 height 17
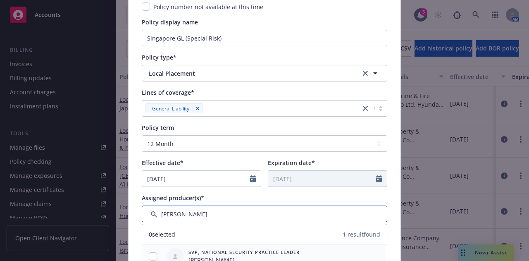
type input "hersh"
click at [149, 253] on input "checkbox" at bounding box center [153, 256] width 8 height 8
checkbox input "true"
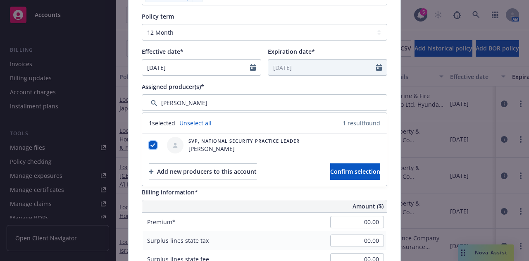
scroll to position [212, 0]
click at [262, 192] on div "Billing information*" at bounding box center [265, 191] width 246 height 9
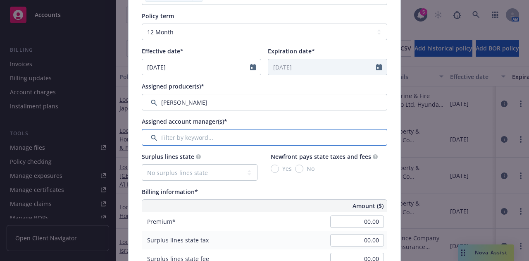
click at [226, 137] on input "Filter by keyword..." at bounding box center [265, 137] width 246 height 17
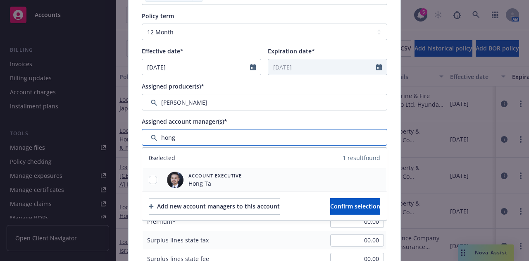
type input "hong"
click at [151, 176] on input "checkbox" at bounding box center [153, 180] width 8 height 8
checkbox input "true"
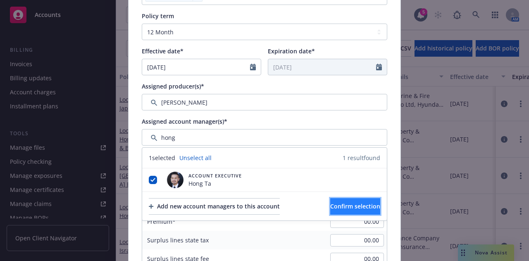
click at [330, 207] on span "Confirm selection" at bounding box center [355, 206] width 50 height 8
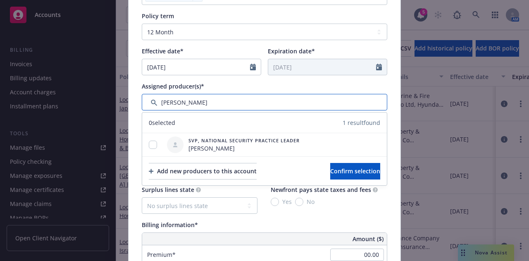
click at [193, 100] on input "Filter by keyword..." at bounding box center [265, 102] width 246 height 17
click at [151, 142] on input "checkbox" at bounding box center [153, 145] width 8 height 8
checkbox input "true"
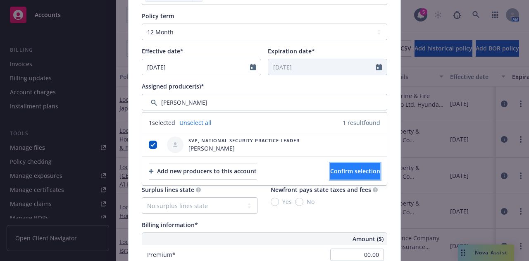
click at [354, 175] on button "Confirm selection" at bounding box center [355, 171] width 50 height 17
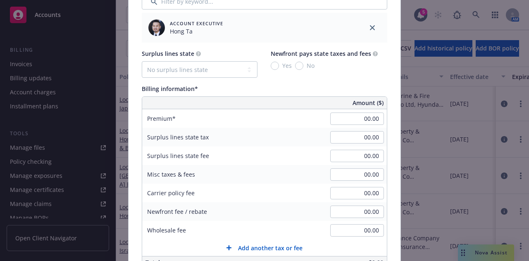
scroll to position [382, 0]
click at [353, 124] on div "00.00" at bounding box center [357, 118] width 60 height 18
click at [354, 122] on input "00.00" at bounding box center [357, 118] width 54 height 12
type input "1,800.00"
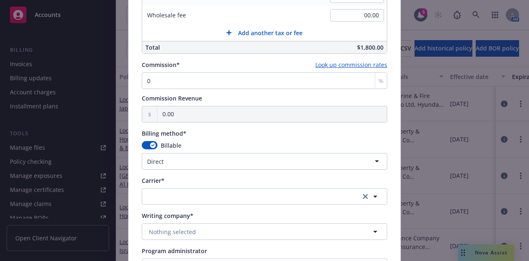
scroll to position [596, 0]
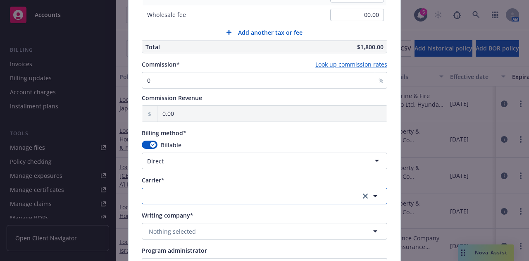
click at [306, 191] on button "button" at bounding box center [265, 196] width 246 height 17
click at [303, 201] on button "button" at bounding box center [265, 196] width 246 height 17
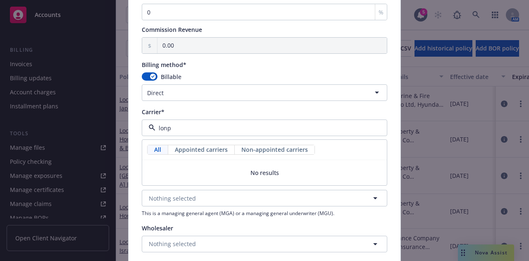
scroll to position [665, 0]
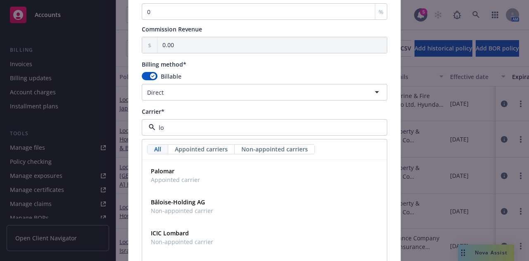
type input "l"
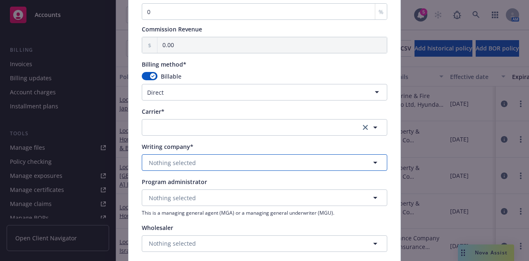
click at [182, 160] on span "Nothing selected" at bounding box center [172, 162] width 47 height 9
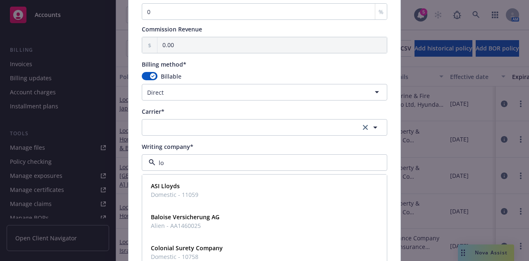
type input "l"
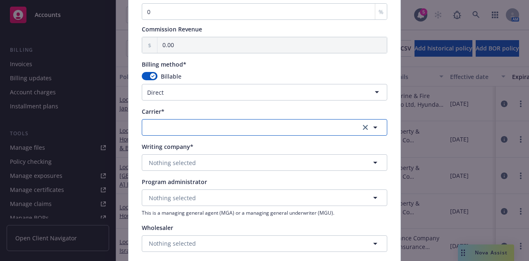
click at [197, 126] on button "button" at bounding box center [265, 127] width 246 height 17
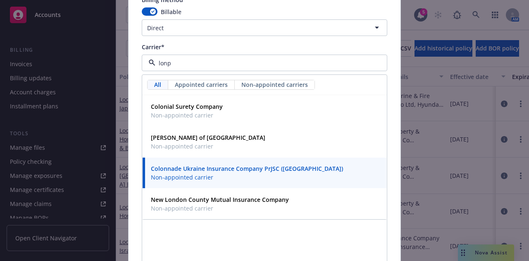
scroll to position [0, 0]
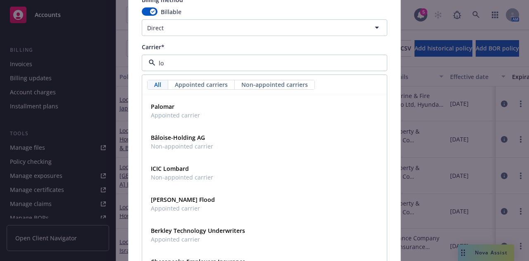
type input "l"
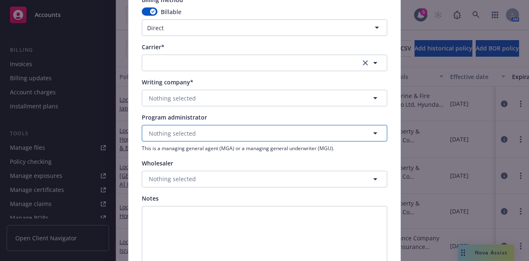
click at [211, 133] on button "Nothing selected" at bounding box center [265, 133] width 246 height 17
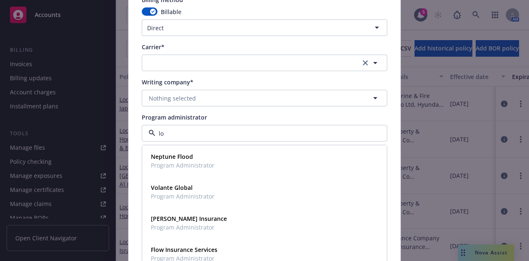
type input "l"
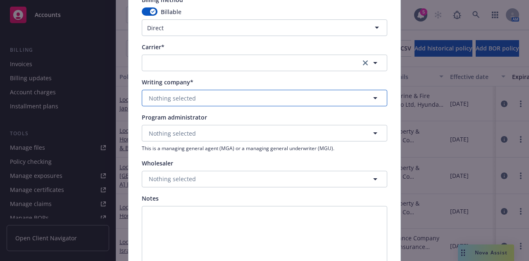
click at [196, 99] on button "Nothing selected" at bounding box center [265, 98] width 246 height 17
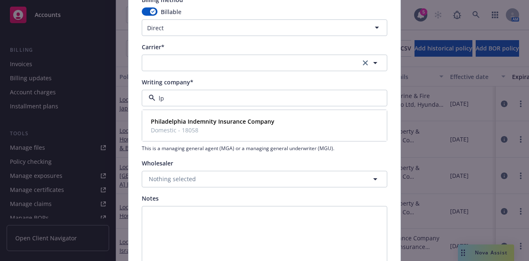
type input "l"
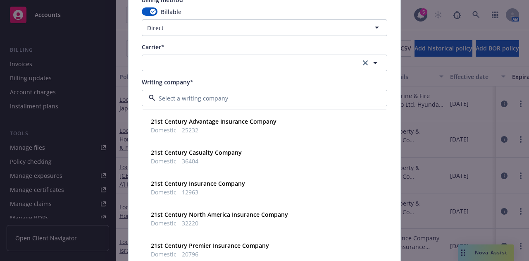
drag, startPoint x: 179, startPoint y: 76, endPoint x: 179, endPoint y: 85, distance: 9.1
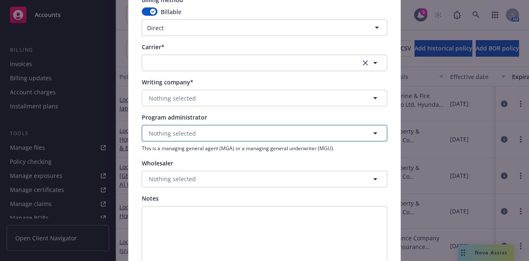
click at [186, 133] on span "Nothing selected" at bounding box center [172, 133] width 47 height 9
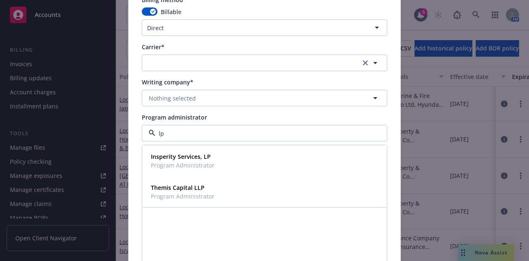
type input "l"
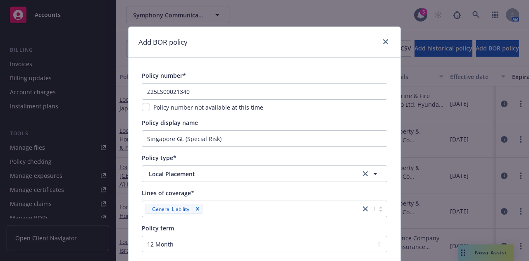
type input "lonp"
click at [379, 46] on div at bounding box center [383, 42] width 13 height 11
click at [382, 44] on link "close" at bounding box center [386, 42] width 10 height 10
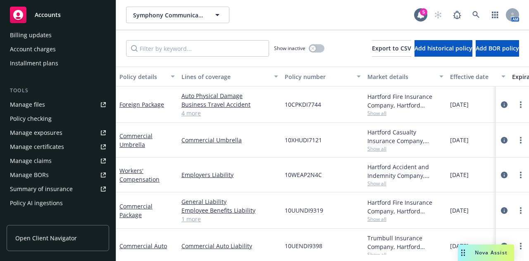
scroll to position [173, 0]
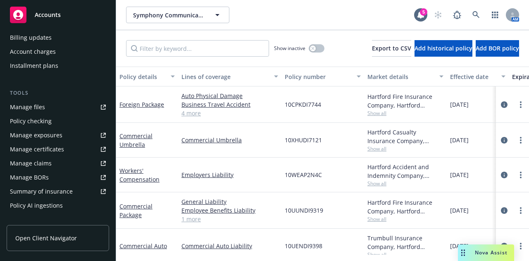
click at [55, 109] on link "Manage files" at bounding box center [58, 106] width 103 height 13
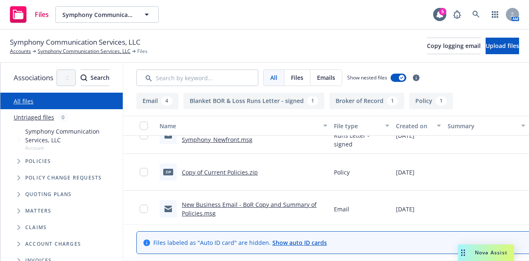
scroll to position [173, 0]
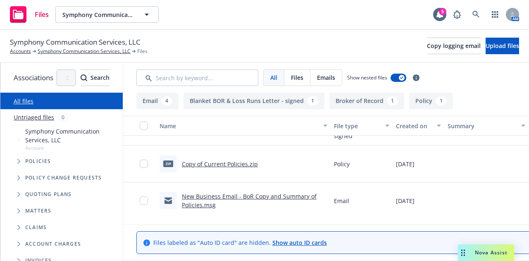
click at [247, 162] on link "Copy of Current Policies.zip" at bounding box center [220, 164] width 76 height 8
